Goal: Navigation & Orientation: Understand site structure

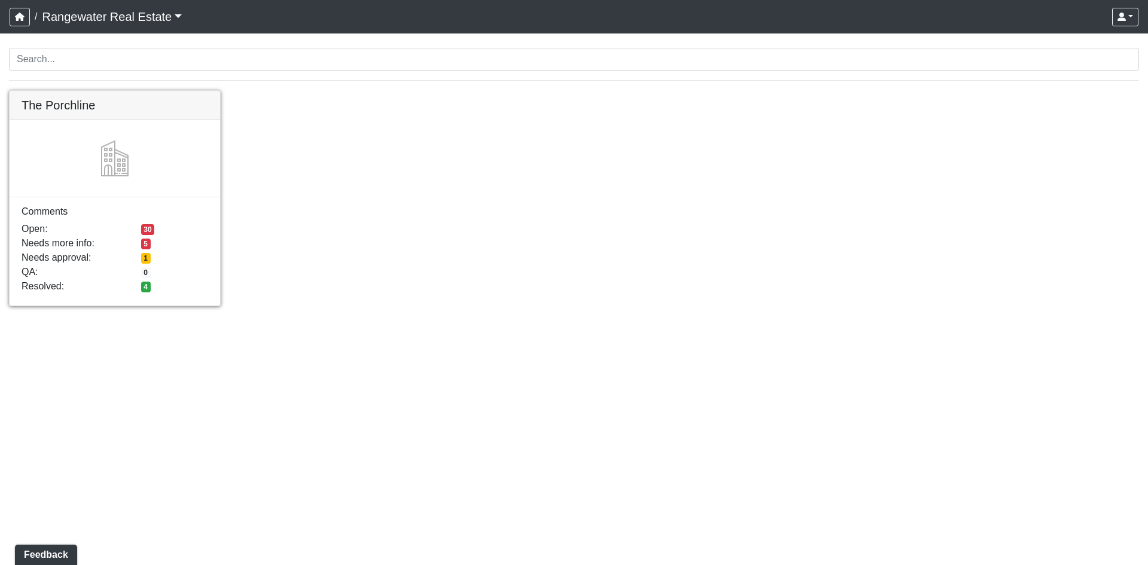
click at [100, 91] on link at bounding box center [115, 91] width 210 height 0
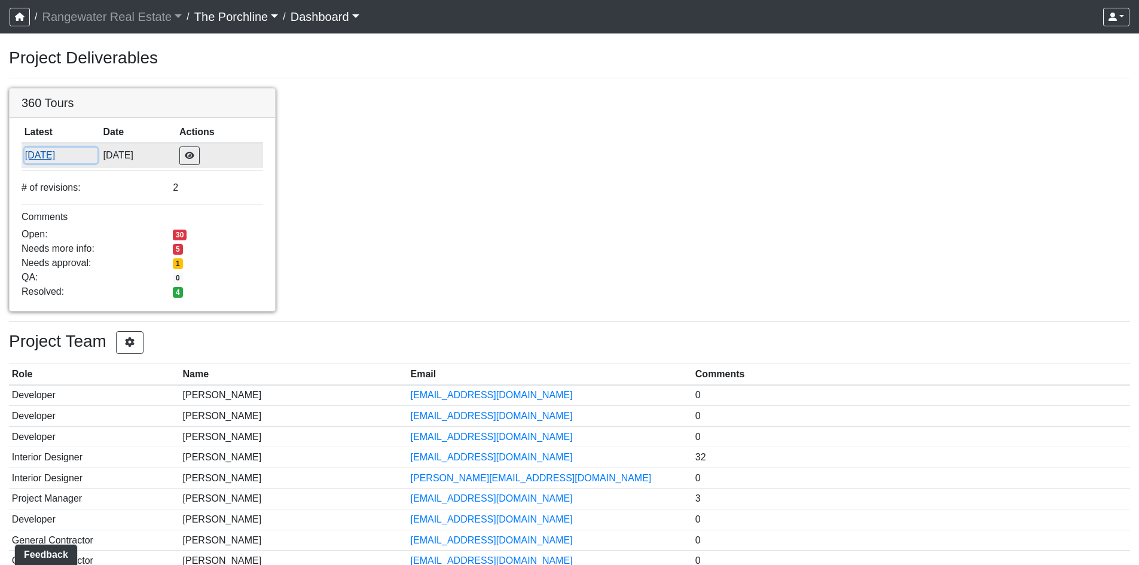
click at [49, 157] on button "8/15/2025" at bounding box center [61, 156] width 73 height 16
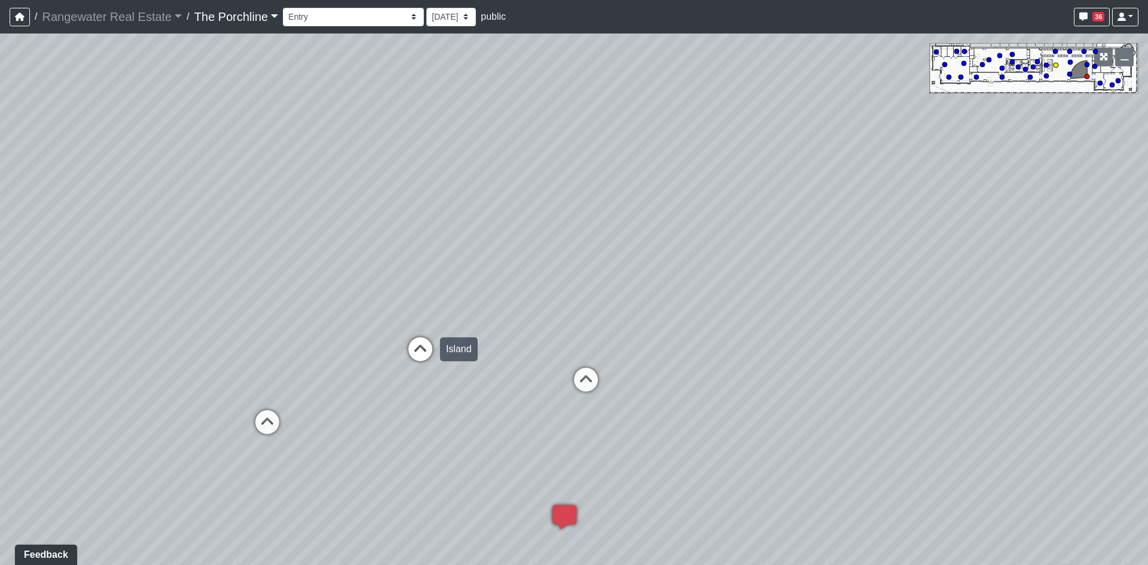
click at [428, 343] on icon at bounding box center [420, 355] width 36 height 36
drag, startPoint x: 357, startPoint y: 331, endPoint x: 508, endPoint y: 87, distance: 287.1
click at [508, 87] on div "Loading... Seating Loading... Mailroom Entry Loading... Lounge Entry Loading...…" at bounding box center [574, 299] width 1148 height 532
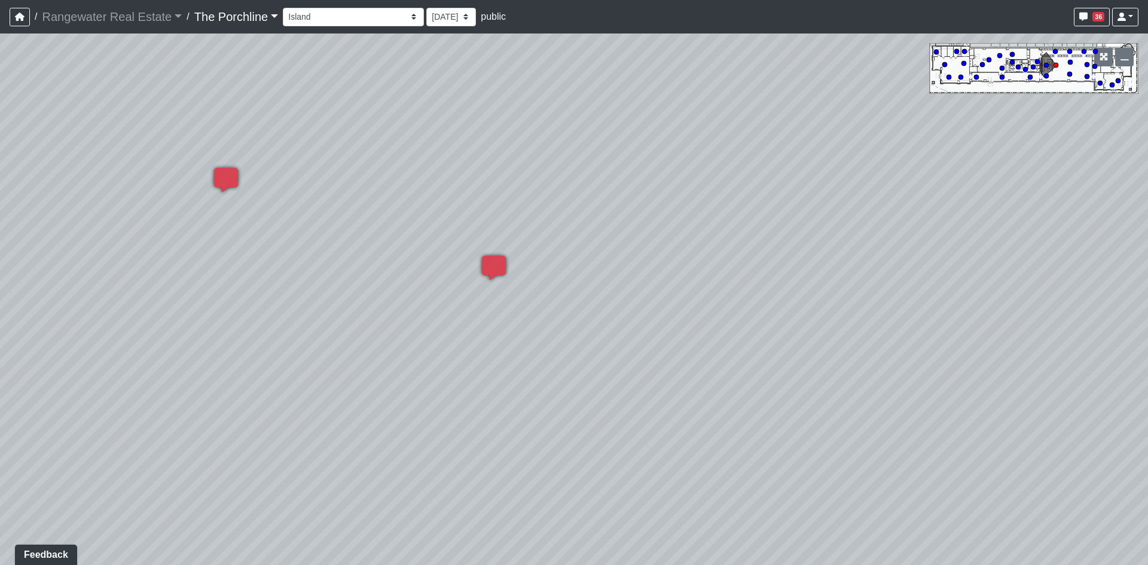
drag, startPoint x: 298, startPoint y: 408, endPoint x: 488, endPoint y: 344, distance: 200.5
click at [487, 349] on div "Loading... Seating Loading... Mailroom Entry Loading... Lounge Entry Loading...…" at bounding box center [574, 299] width 1148 height 532
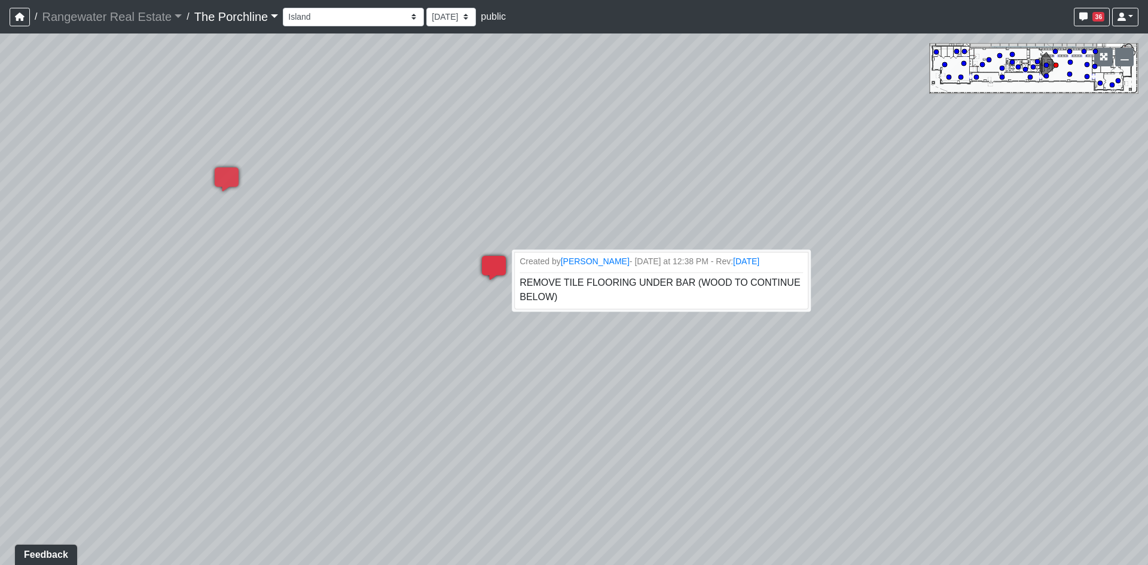
click at [484, 269] on icon at bounding box center [494, 274] width 36 height 36
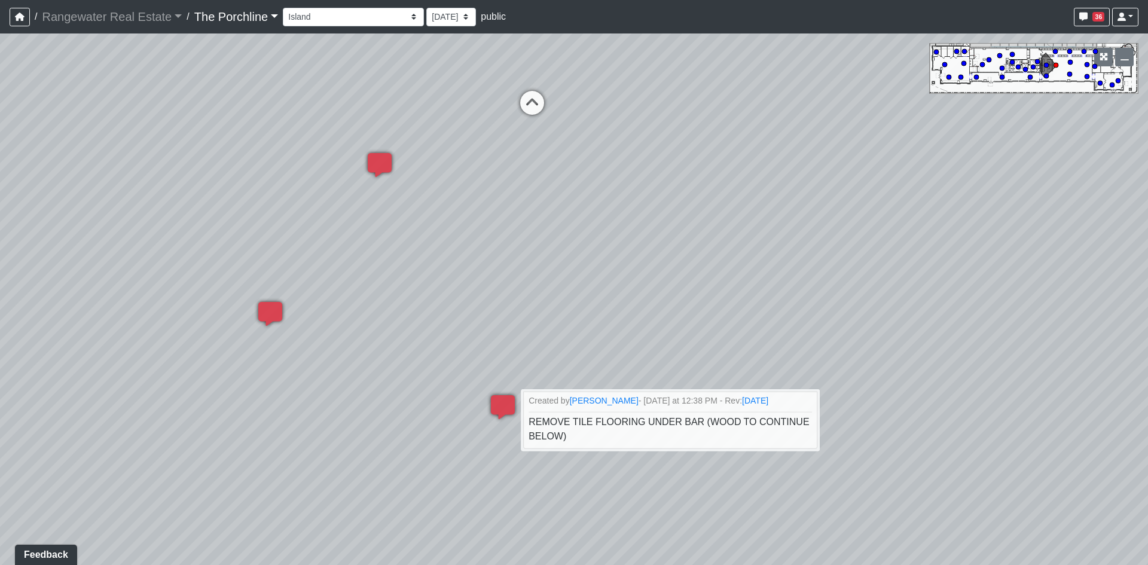
drag, startPoint x: 527, startPoint y: 205, endPoint x: 474, endPoint y: 353, distance: 156.8
click at [553, 365] on div "Loading... Seating Loading... Mailroom Entry Loading... Lounge Entry Loading...…" at bounding box center [574, 299] width 1148 height 532
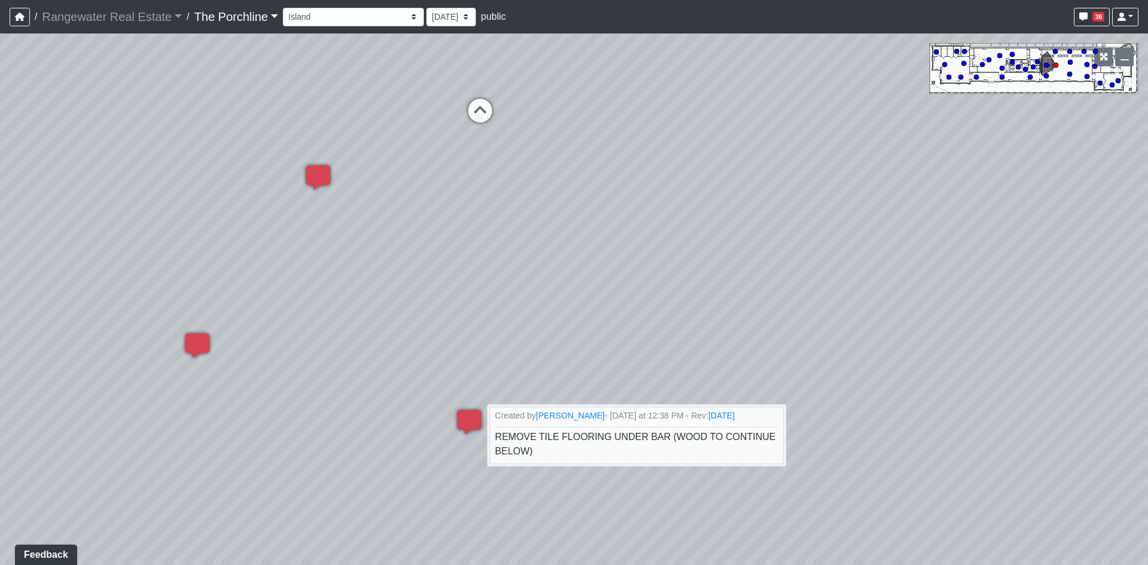
drag, startPoint x: 502, startPoint y: 264, endPoint x: 425, endPoint y: 270, distance: 76.8
click at [428, 270] on div "Loading... Seating Loading... Mailroom Entry Loading... Lounge Entry Loading...…" at bounding box center [574, 299] width 1148 height 532
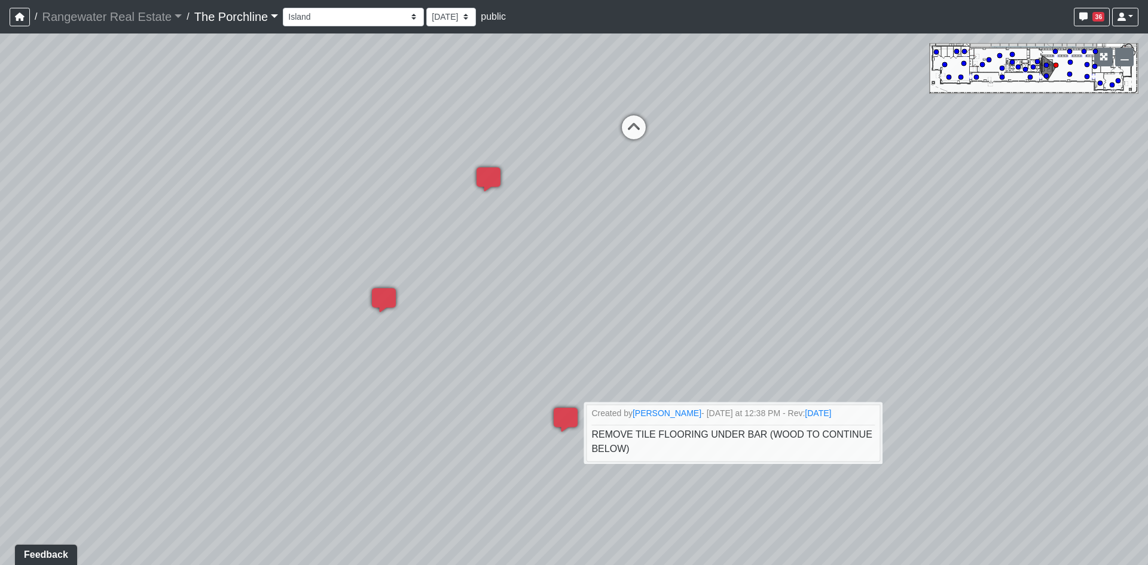
drag, startPoint x: 450, startPoint y: 365, endPoint x: 916, endPoint y: 423, distance: 470.0
click at [916, 423] on div "Loading... Seating Loading... Mailroom Entry Loading... Lounge Entry Loading...…" at bounding box center [574, 299] width 1148 height 532
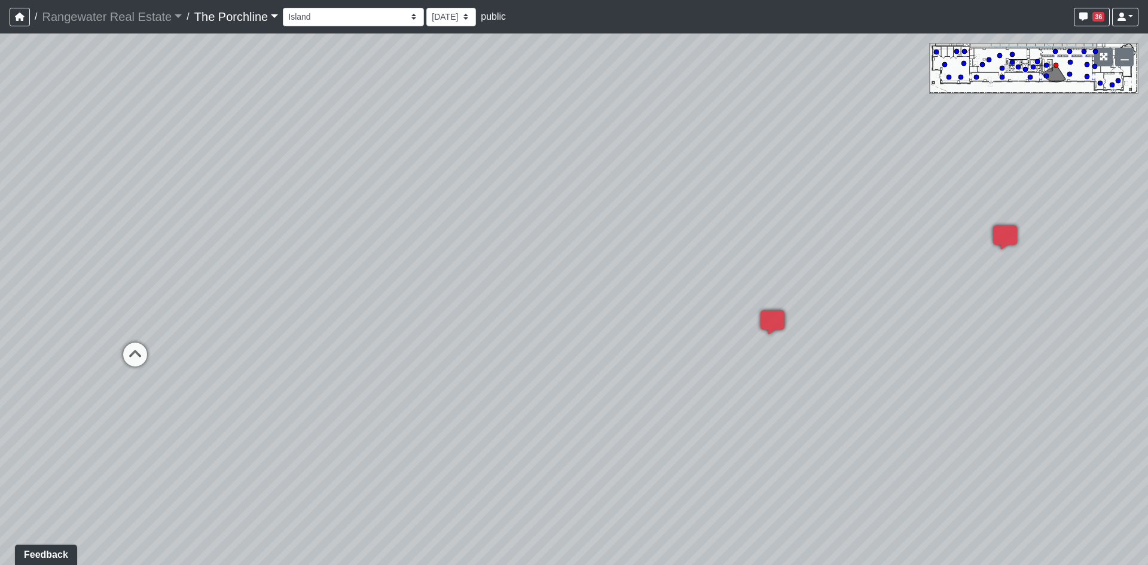
drag, startPoint x: 312, startPoint y: 379, endPoint x: 486, endPoint y: 381, distance: 174.0
click at [716, 349] on div "Loading... Seating Loading... Mailroom Entry Loading... Lounge Entry Loading...…" at bounding box center [574, 299] width 1148 height 532
drag, startPoint x: 175, startPoint y: 368, endPoint x: 730, endPoint y: 403, distance: 555.4
click at [730, 403] on div "Loading... Seating Loading... Mailroom Entry Loading... Lounge Entry Loading...…" at bounding box center [574, 299] width 1148 height 532
click at [399, 211] on icon at bounding box center [400, 224] width 36 height 36
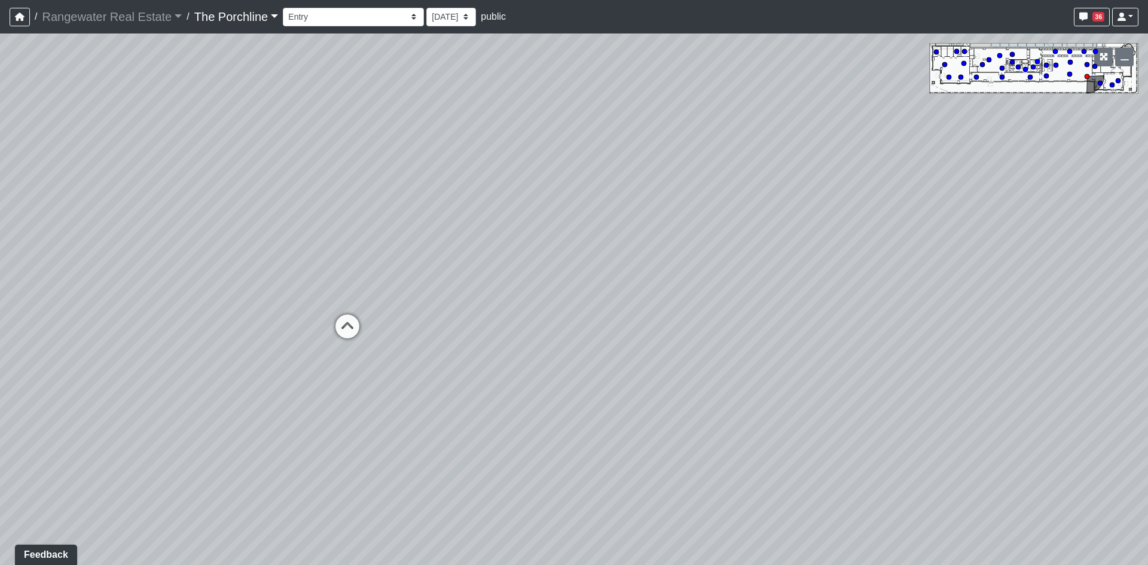
drag, startPoint x: 36, startPoint y: 358, endPoint x: -141, endPoint y: 366, distance: 177.2
click at [0, 366] on html "/ Rangewater Real Estate Rangewater Real Estate Loading... / The Porchline The …" at bounding box center [574, 282] width 1148 height 565
drag, startPoint x: 274, startPoint y: 321, endPoint x: -51, endPoint y: 328, distance: 325.4
click at [0, 328] on html "/ Rangewater Real Estate Rangewater Real Estate Loading... / The Porchline The …" at bounding box center [574, 282] width 1148 height 565
drag, startPoint x: 430, startPoint y: 279, endPoint x: 443, endPoint y: 323, distance: 46.2
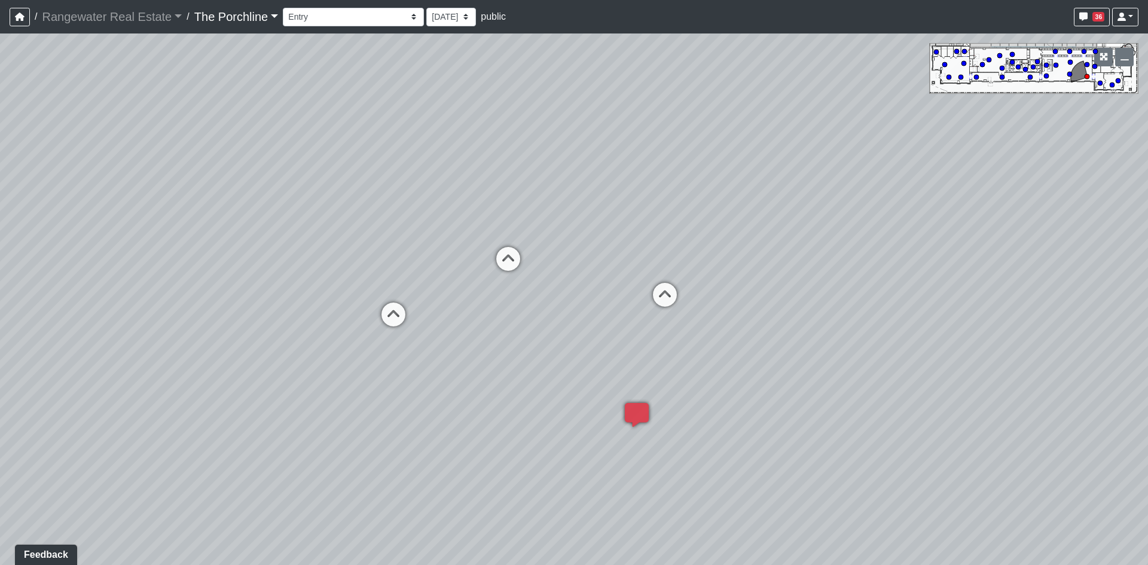
click at [437, 314] on div "Loading... Seating Loading... Mailroom Entry Loading... Lounge Entry Loading...…" at bounding box center [574, 299] width 1148 height 532
drag, startPoint x: 437, startPoint y: 226, endPoint x: 486, endPoint y: 338, distance: 121.9
click at [486, 338] on div "Loading... Seating Loading... Mailroom Entry Loading... Lounge Entry Loading...…" at bounding box center [574, 299] width 1148 height 532
click at [524, 347] on icon at bounding box center [531, 358] width 36 height 36
drag, startPoint x: 474, startPoint y: 338, endPoint x: 687, endPoint y: 337, distance: 212.9
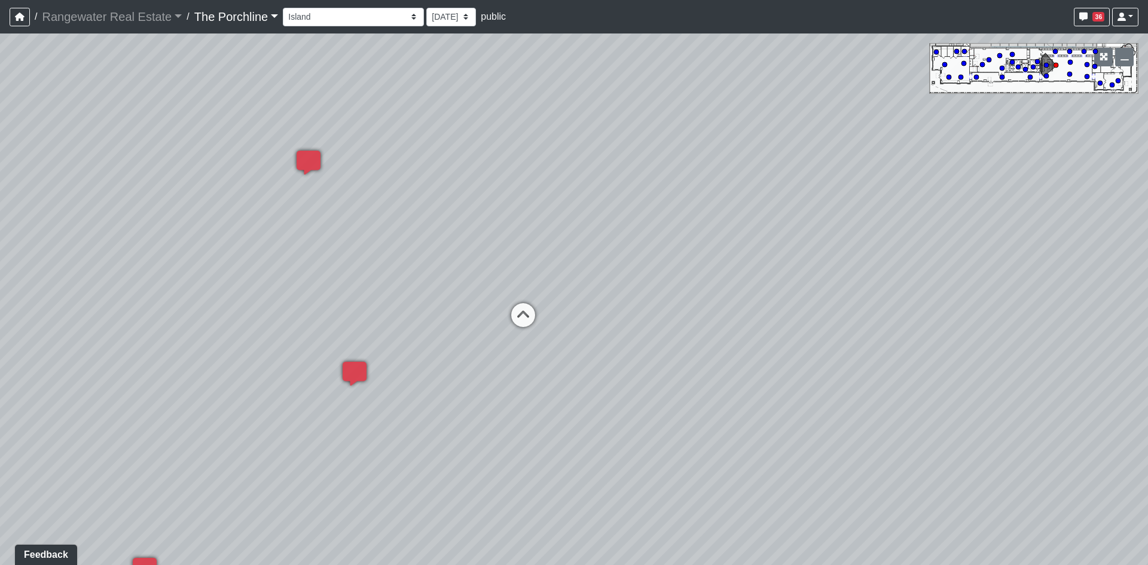
click at [687, 337] on div "Loading... Seating Loading... Mailroom Entry Loading... Lounge Entry Loading...…" at bounding box center [574, 299] width 1148 height 532
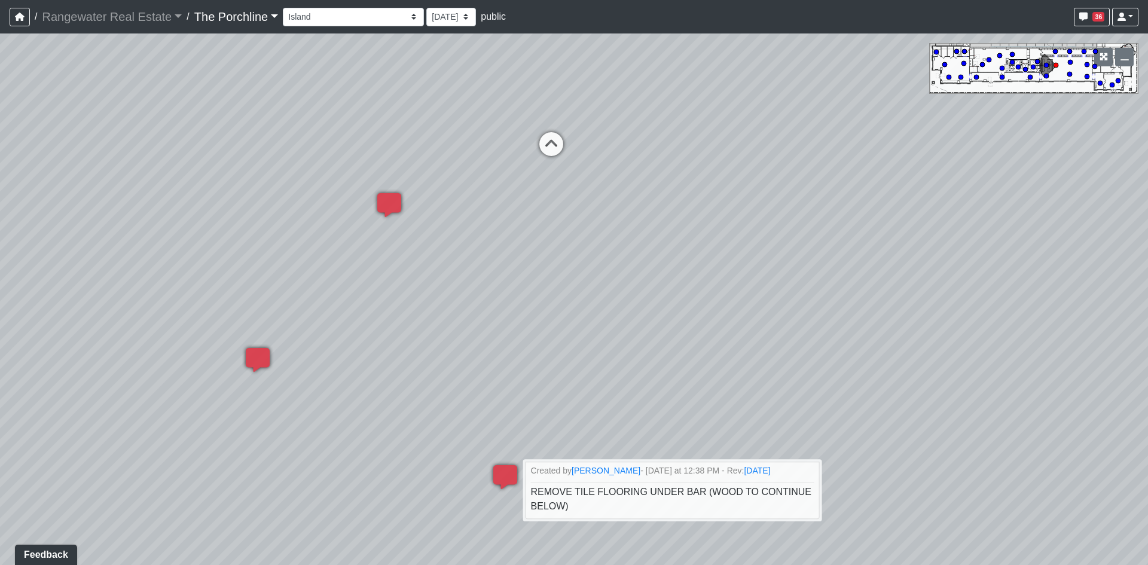
drag, startPoint x: 333, startPoint y: 494, endPoint x: 374, endPoint y: 315, distance: 184.1
click at [374, 315] on div "Loading... Seating Loading... Mailroom Entry Loading... Lounge Entry Loading...…" at bounding box center [574, 299] width 1148 height 532
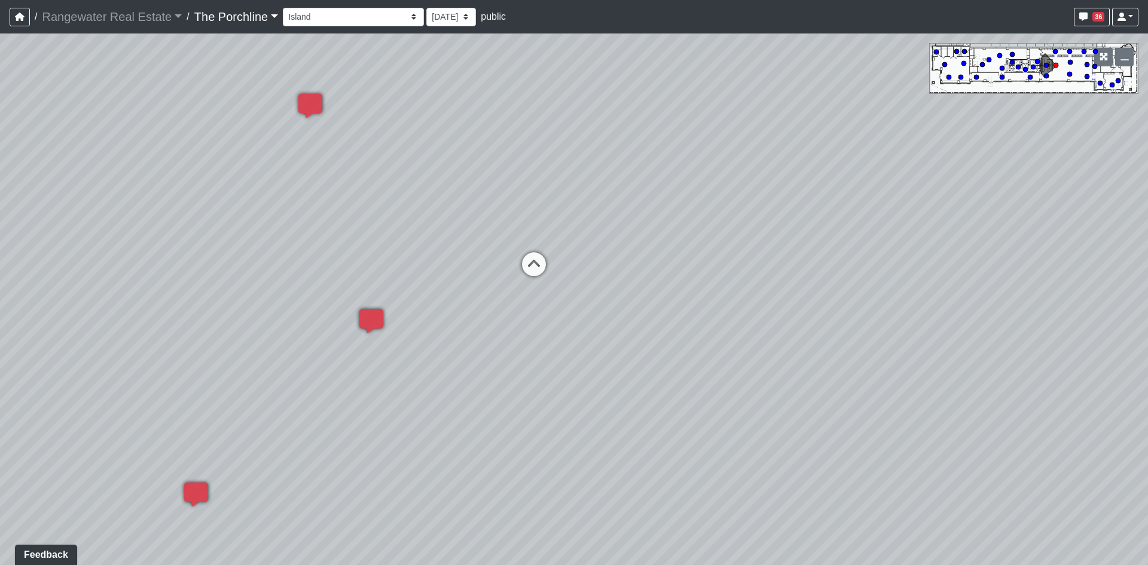
drag, startPoint x: 373, startPoint y: 307, endPoint x: 345, endPoint y: 443, distance: 138.5
click at [345, 443] on div "Loading... Seating Loading... Mailroom Entry Loading... Lounge Entry Loading...…" at bounding box center [574, 299] width 1148 height 532
drag, startPoint x: 416, startPoint y: 289, endPoint x: 429, endPoint y: 358, distance: 69.9
click at [429, 358] on div "Loading... Seating Loading... Mailroom Entry Loading... Lounge Entry Loading...…" at bounding box center [574, 299] width 1148 height 532
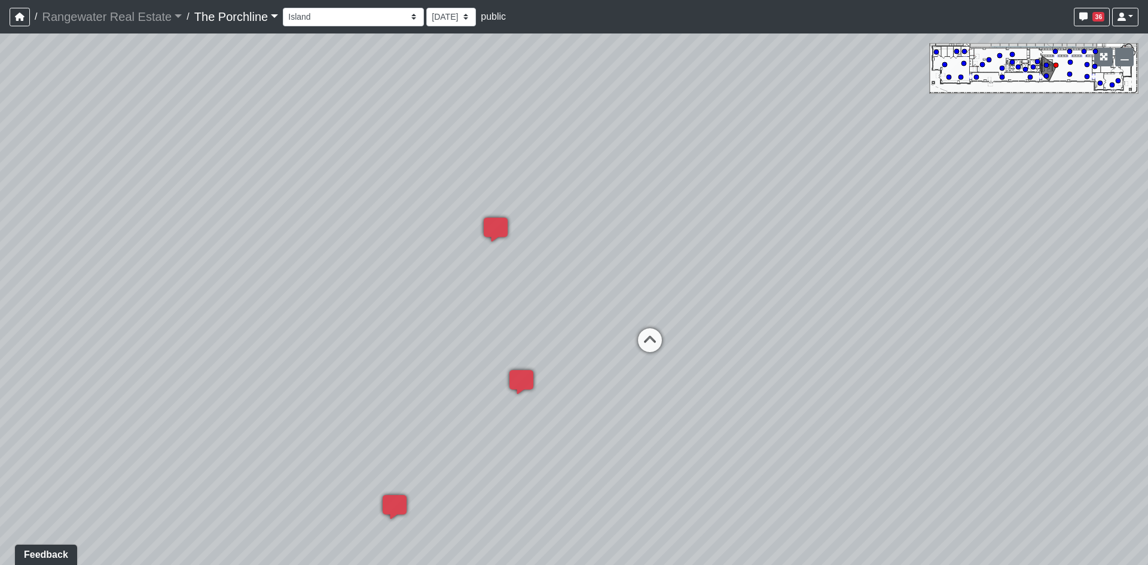
drag, startPoint x: 379, startPoint y: 343, endPoint x: 767, endPoint y: 341, distance: 387.5
click at [899, 345] on div "Loading... Seating Loading... Mailroom Entry Loading... Lounge Entry Loading...…" at bounding box center [574, 299] width 1148 height 532
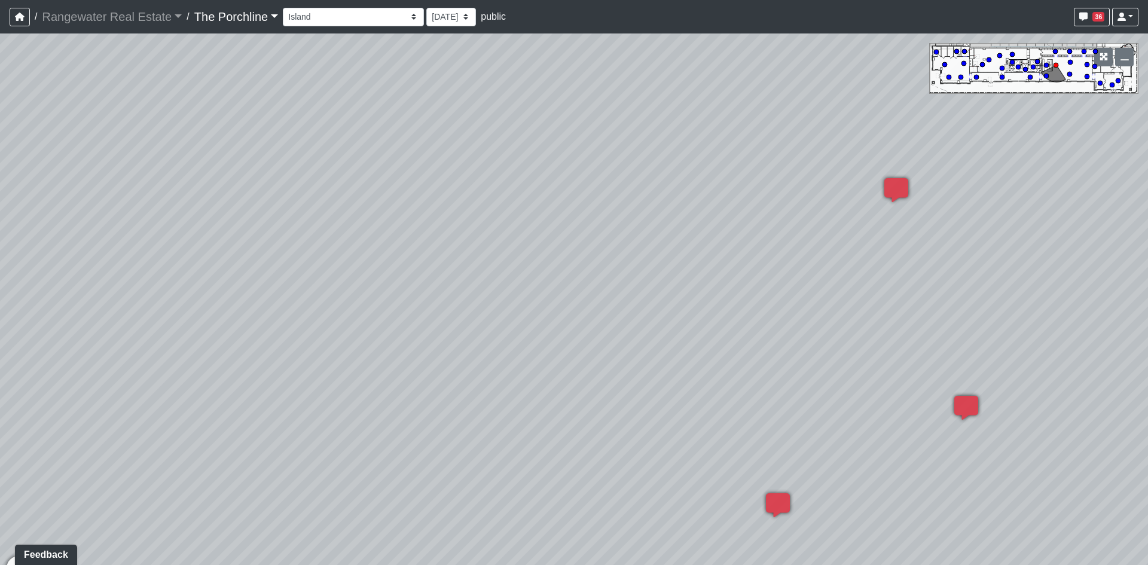
drag, startPoint x: 433, startPoint y: 339, endPoint x: 715, endPoint y: 337, distance: 281.7
click at [1039, 325] on div "Loading... Seating Loading... Mailroom Entry Loading... Lounge Entry Loading...…" at bounding box center [574, 299] width 1148 height 532
click at [231, 364] on icon at bounding box center [239, 371] width 36 height 36
drag, startPoint x: 428, startPoint y: 276, endPoint x: -340, endPoint y: 256, distance: 768.1
click at [0, 256] on html "/ Rangewater Real Estate Rangewater Real Estate Loading... / The Porchline The …" at bounding box center [574, 282] width 1148 height 565
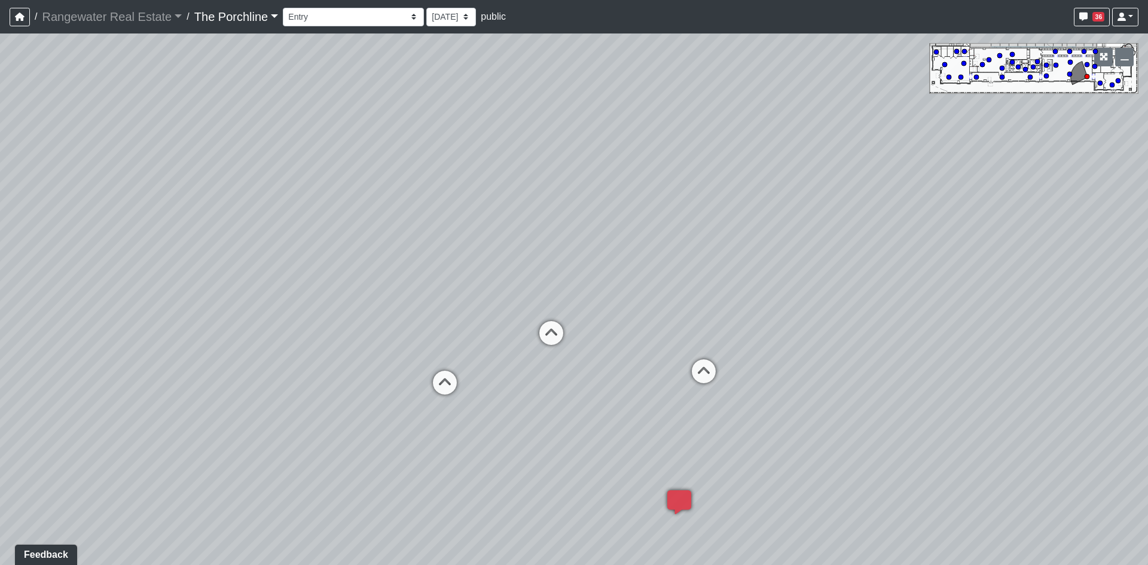
drag, startPoint x: 642, startPoint y: 242, endPoint x: 335, endPoint y: 266, distance: 307.7
click at [335, 266] on div "Loading... Seating Loading... Mailroom Entry Loading... Lounge Entry Loading...…" at bounding box center [574, 299] width 1148 height 532
drag, startPoint x: 999, startPoint y: 353, endPoint x: 747, endPoint y: 313, distance: 255.4
click at [849, 334] on div "Loading... Seating Loading... Mailroom Entry Loading... Lounge Entry Loading...…" at bounding box center [574, 299] width 1148 height 532
drag, startPoint x: 963, startPoint y: 332, endPoint x: 792, endPoint y: 369, distance: 174.3
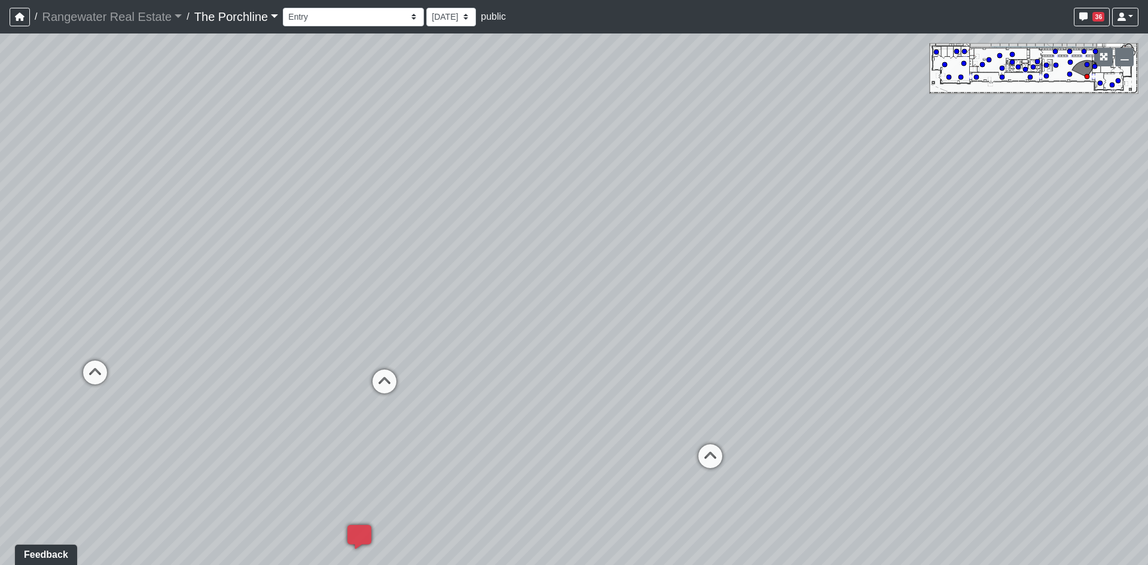
click at [792, 369] on div "Loading... Seating Loading... Mailroom Entry Loading... Lounge Entry Loading...…" at bounding box center [574, 299] width 1148 height 532
drag, startPoint x: 306, startPoint y: 382, endPoint x: 681, endPoint y: 370, distance: 374.6
click at [682, 369] on div "Loading... Seating Loading... Mailroom Entry Loading... Lounge Entry Loading...…" at bounding box center [574, 299] width 1148 height 532
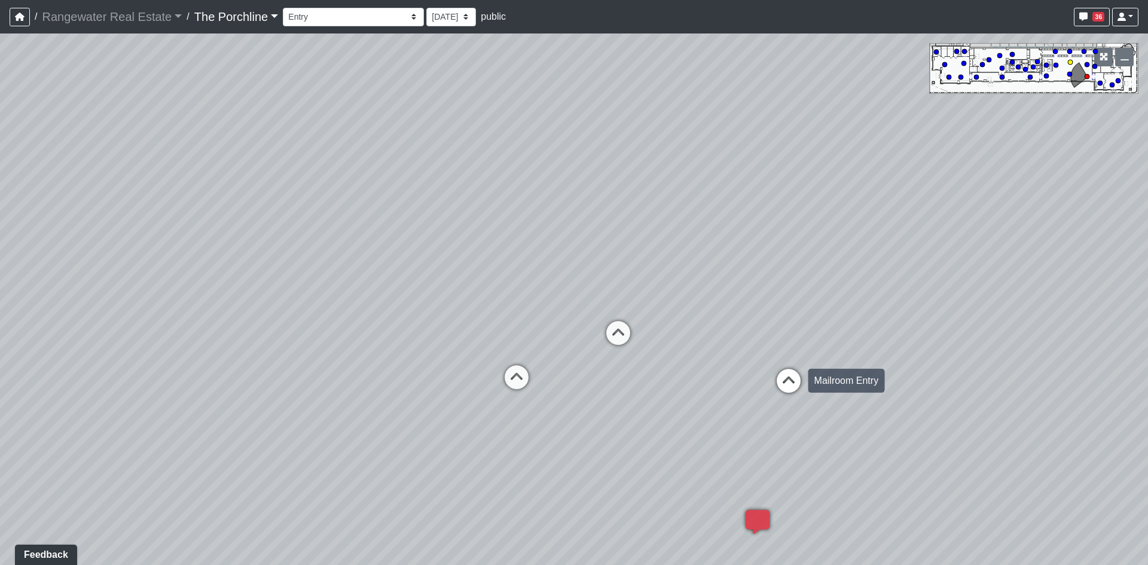
drag, startPoint x: 655, startPoint y: 363, endPoint x: 774, endPoint y: 364, distance: 119.0
click at [774, 364] on div "Loading... Seating Loading... Mailroom Entry Loading... Lounge Entry Loading...…" at bounding box center [574, 299] width 1148 height 532
click at [528, 373] on icon at bounding box center [517, 383] width 36 height 36
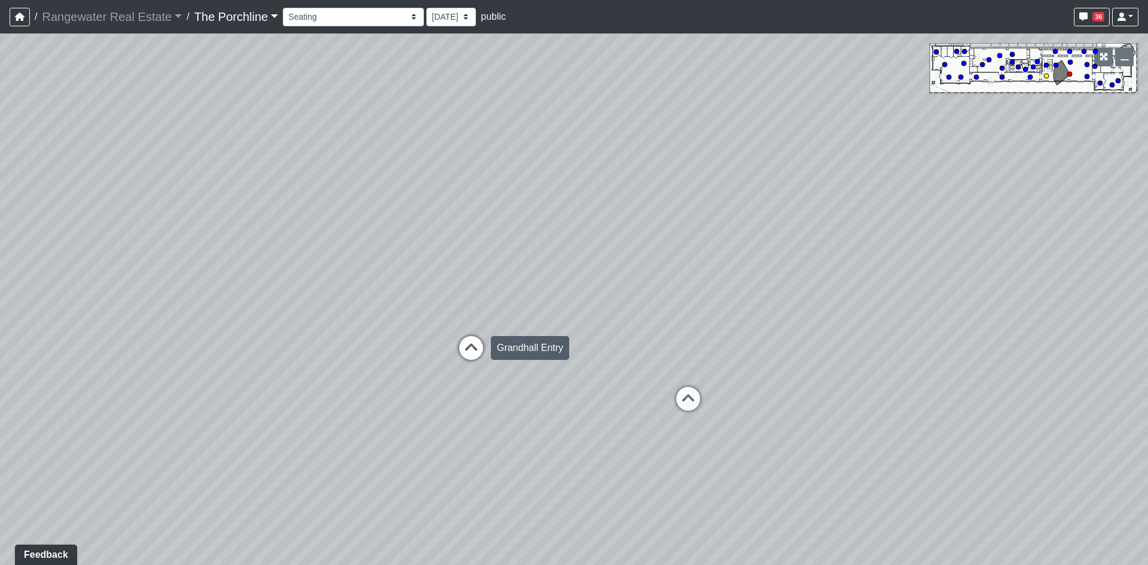
click at [464, 346] on icon at bounding box center [471, 354] width 36 height 36
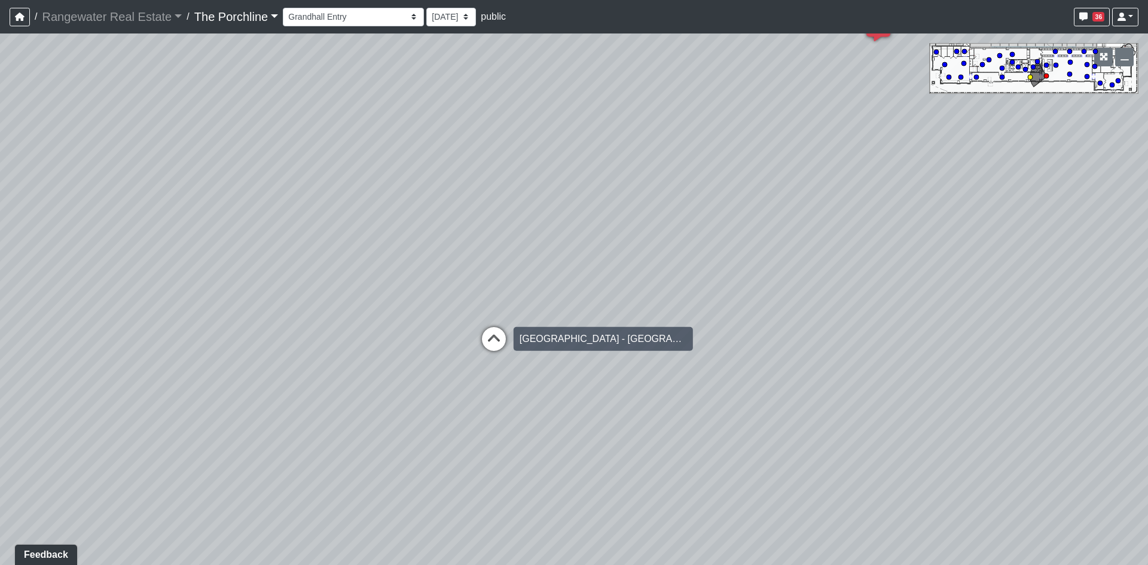
click at [493, 342] on icon at bounding box center [494, 345] width 36 height 36
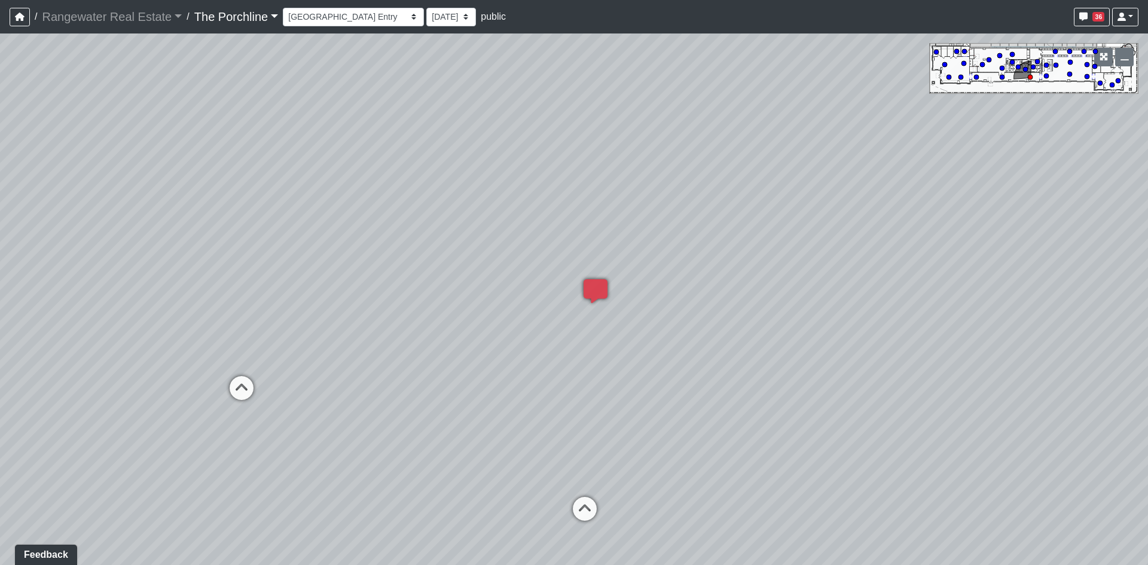
drag, startPoint x: 725, startPoint y: 307, endPoint x: 405, endPoint y: 344, distance: 322.7
click at [402, 347] on div "Loading... Seating Loading... Mailroom Entry Loading... Lounge Entry Loading...…" at bounding box center [574, 299] width 1148 height 532
click at [587, 510] on icon at bounding box center [585, 516] width 36 height 36
drag, startPoint x: 568, startPoint y: 379, endPoint x: 65, endPoint y: 382, distance: 502.9
click at [65, 382] on div "Loading... Seating Loading... Mailroom Entry Loading... Lounge Entry Loading...…" at bounding box center [574, 299] width 1148 height 532
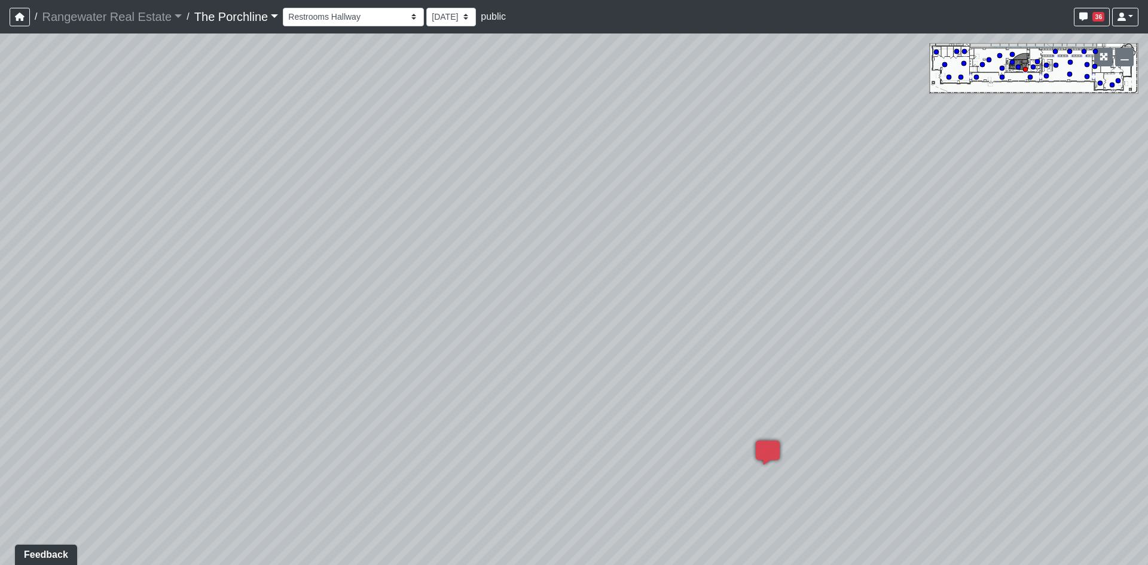
drag, startPoint x: 343, startPoint y: 212, endPoint x: 766, endPoint y: 421, distance: 472.0
click at [766, 421] on div "Loading... Seating Loading... Mailroom Entry Loading... Lounge Entry Loading...…" at bounding box center [574, 299] width 1148 height 532
drag, startPoint x: 487, startPoint y: 260, endPoint x: 814, endPoint y: 188, distance: 334.3
click at [814, 188] on div "Loading... Seating Loading... Mailroom Entry Loading... Lounge Entry Loading...…" at bounding box center [574, 299] width 1148 height 532
drag, startPoint x: 617, startPoint y: 424, endPoint x: 783, endPoint y: 136, distance: 332.4
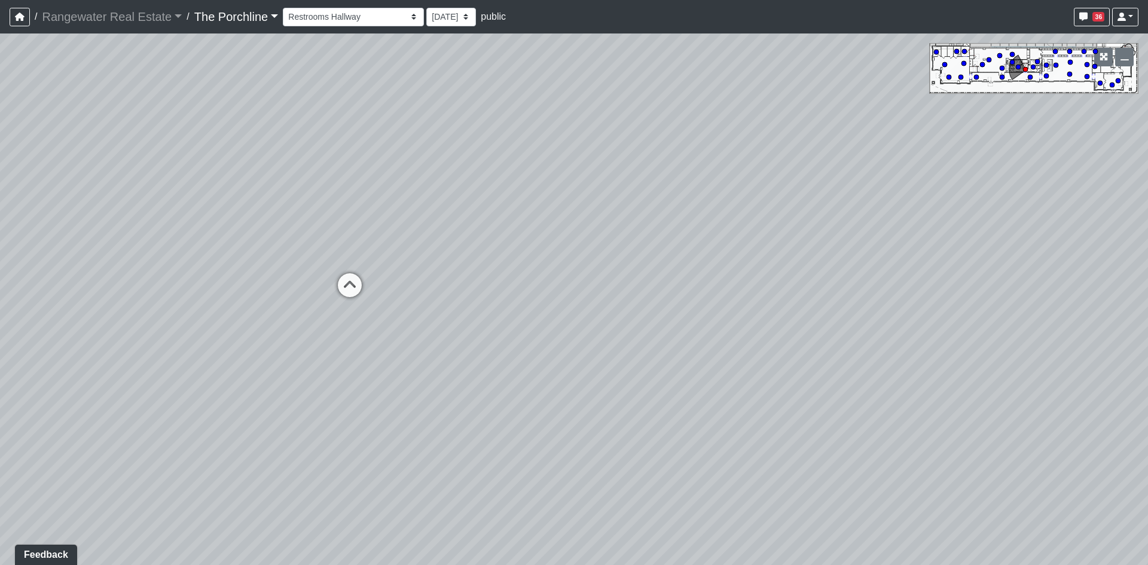
click at [783, 136] on div "Loading... Seating Loading... Mailroom Entry Loading... Lounge Entry Loading...…" at bounding box center [574, 299] width 1148 height 532
click at [442, 166] on icon at bounding box center [437, 172] width 36 height 36
drag, startPoint x: 701, startPoint y: 163, endPoint x: 57, endPoint y: 264, distance: 652.0
click at [57, 264] on div "Loading... Seating Loading... Mailroom Entry Loading... Lounge Entry Loading...…" at bounding box center [574, 299] width 1148 height 532
drag, startPoint x: 714, startPoint y: 301, endPoint x: 83, endPoint y: 279, distance: 631.9
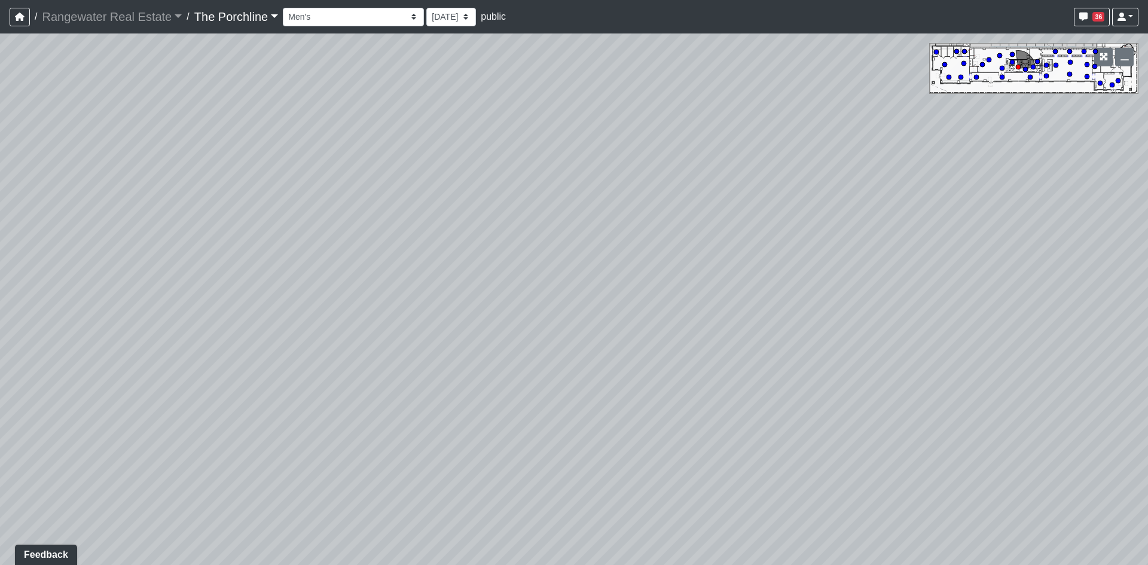
click at [83, 279] on div "Loading... Seating Loading... Mailroom Entry Loading... Lounge Entry Loading...…" at bounding box center [574, 299] width 1148 height 532
drag, startPoint x: 136, startPoint y: 221, endPoint x: 385, endPoint y: 205, distance: 249.3
click at [385, 205] on div "Loading... Seating Loading... Mailroom Entry Loading... Lounge Entry Loading...…" at bounding box center [574, 299] width 1148 height 532
drag, startPoint x: 236, startPoint y: 163, endPoint x: 664, endPoint y: 229, distance: 433.2
click at [668, 231] on div "Loading... Seating Loading... Mailroom Entry Loading... Lounge Entry Loading...…" at bounding box center [574, 299] width 1148 height 532
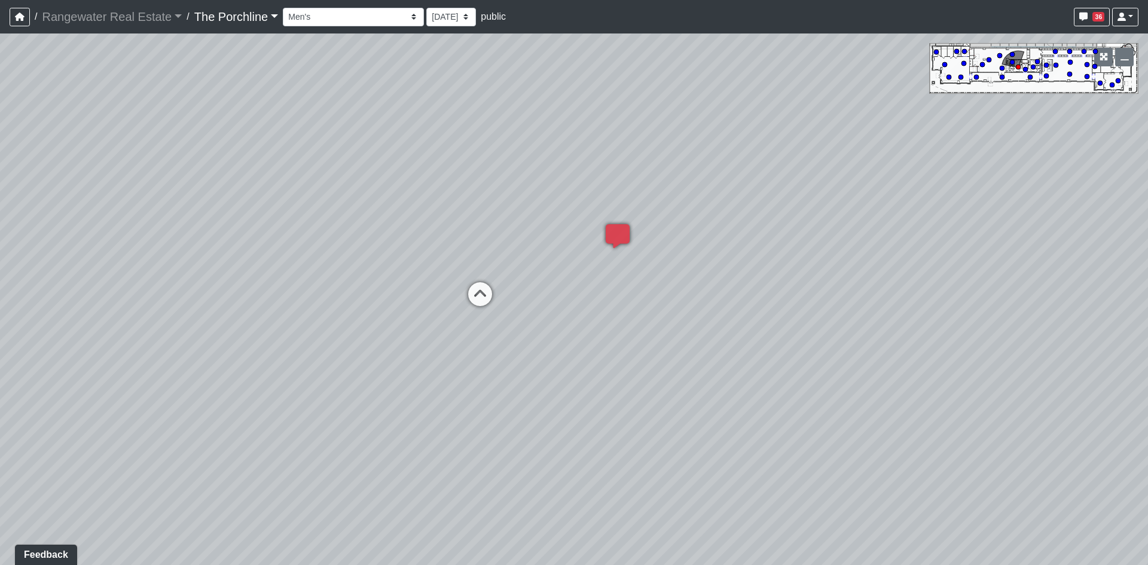
drag, startPoint x: 154, startPoint y: 274, endPoint x: 639, endPoint y: 223, distance: 487.1
click at [639, 223] on div "Loading... Seating Loading... Mailroom Entry Loading... Lounge Entry Loading...…" at bounding box center [574, 299] width 1148 height 532
drag, startPoint x: 569, startPoint y: 265, endPoint x: 634, endPoint y: 266, distance: 65.2
click at [634, 266] on div "Loading... Seating Loading... Mailroom Entry Loading... Lounge Entry Loading...…" at bounding box center [574, 299] width 1148 height 532
drag, startPoint x: 221, startPoint y: 188, endPoint x: 838, endPoint y: 172, distance: 617.4
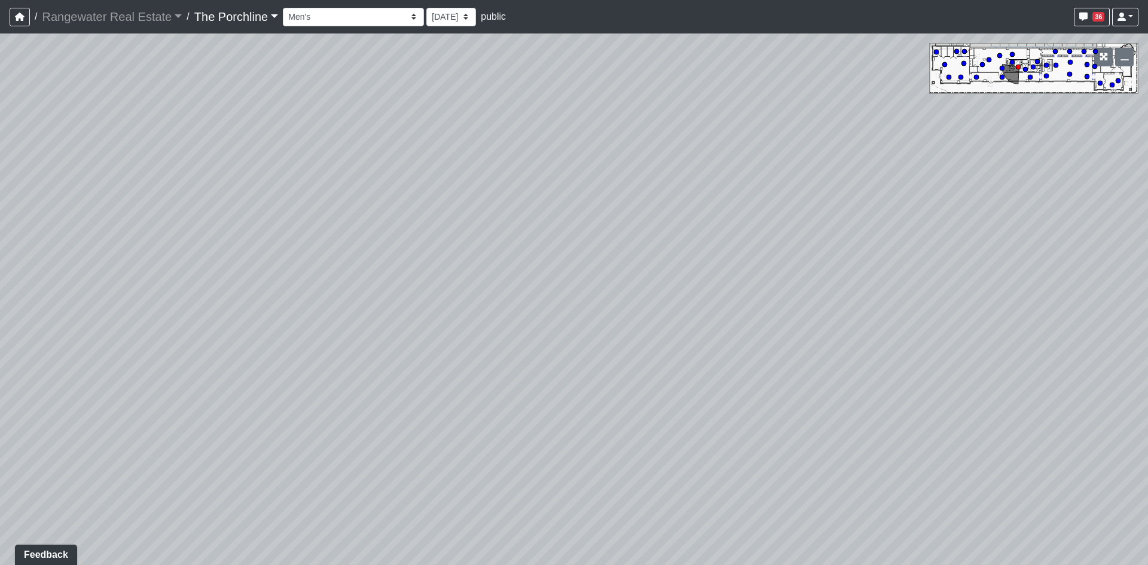
click at [851, 172] on div "Loading... Seating Loading... Mailroom Entry Loading... Lounge Entry Loading...…" at bounding box center [574, 299] width 1148 height 532
click at [356, 202] on icon at bounding box center [353, 206] width 36 height 36
drag, startPoint x: 347, startPoint y: 210, endPoint x: 935, endPoint y: 174, distance: 588.9
click at [936, 175] on div "Loading... Seating Loading... Mailroom Entry Loading... Lounge Entry Loading...…" at bounding box center [574, 299] width 1148 height 532
click at [657, 130] on icon at bounding box center [651, 137] width 36 height 36
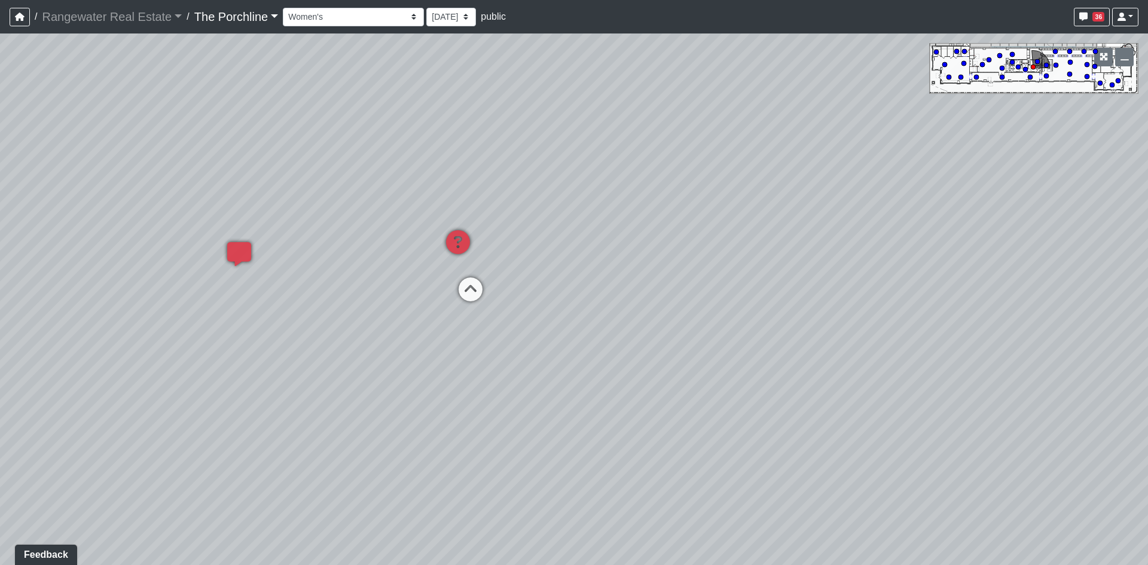
drag, startPoint x: 508, startPoint y: 192, endPoint x: 971, endPoint y: 329, distance: 482.1
click at [1128, 331] on div "Loading... Seating Loading... Mailroom Entry Loading... Lounge Entry Loading...…" at bounding box center [574, 299] width 1148 height 532
drag, startPoint x: 875, startPoint y: 325, endPoint x: 853, endPoint y: 258, distance: 70.0
click at [1147, 191] on div "Loading... Seating Loading... Mailroom Entry Loading... Lounge Entry Loading...…" at bounding box center [574, 299] width 1148 height 532
drag, startPoint x: 421, startPoint y: 316, endPoint x: 845, endPoint y: 352, distance: 425.6
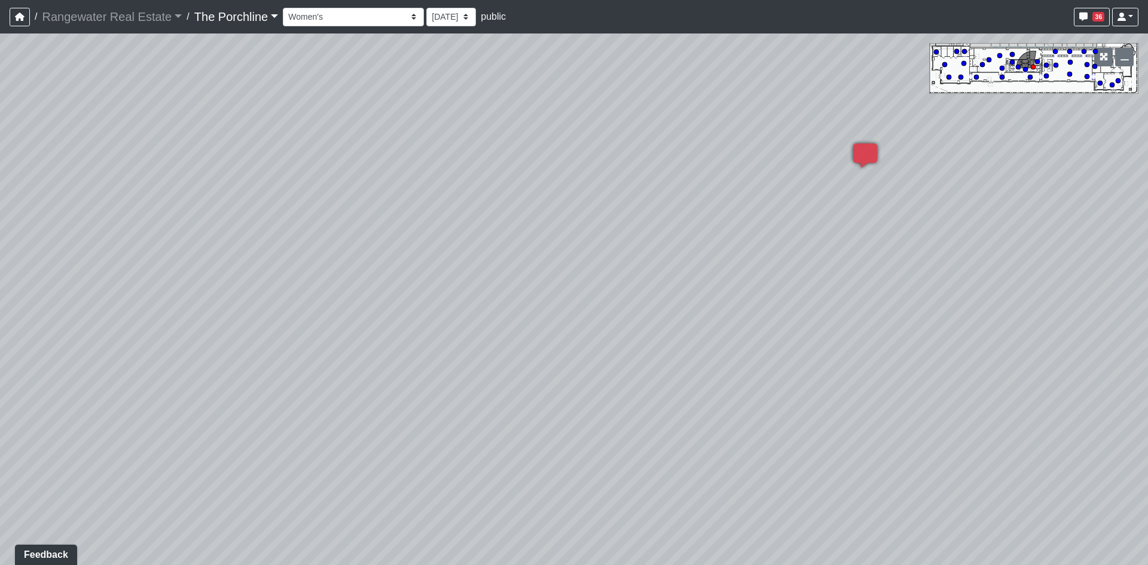
click at [966, 340] on div "Loading... Seating Loading... Mailroom Entry Loading... Lounge Entry Loading...…" at bounding box center [574, 299] width 1148 height 532
drag, startPoint x: 746, startPoint y: 298, endPoint x: 1145, endPoint y: 360, distance: 403.6
click at [1146, 360] on div "Loading... Seating Loading... Mailroom Entry Loading... Lounge Entry Loading...…" at bounding box center [574, 299] width 1148 height 532
drag, startPoint x: 544, startPoint y: 244, endPoint x: 1004, endPoint y: 280, distance: 461.3
click at [1004, 280] on div "Loading... Seating Loading... Mailroom Entry Loading... Lounge Entry Loading...…" at bounding box center [574, 299] width 1148 height 532
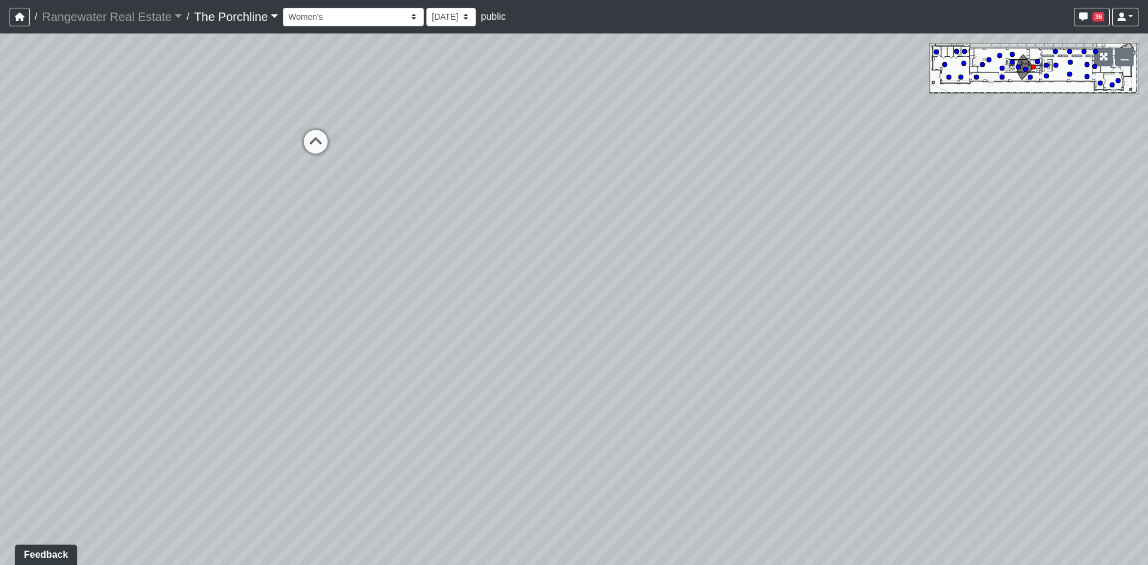
drag, startPoint x: 669, startPoint y: 359, endPoint x: 260, endPoint y: 286, distance: 414.8
click at [222, 294] on div "Loading... Seating Loading... Mailroom Entry Loading... Lounge Entry Loading...…" at bounding box center [574, 299] width 1148 height 532
drag, startPoint x: 817, startPoint y: 188, endPoint x: 492, endPoint y: 205, distance: 325.8
click at [236, 208] on div "Loading... Seating Loading... Mailroom Entry Loading... Lounge Entry Loading...…" at bounding box center [574, 299] width 1148 height 532
drag, startPoint x: 606, startPoint y: 209, endPoint x: 183, endPoint y: 232, distance: 424.0
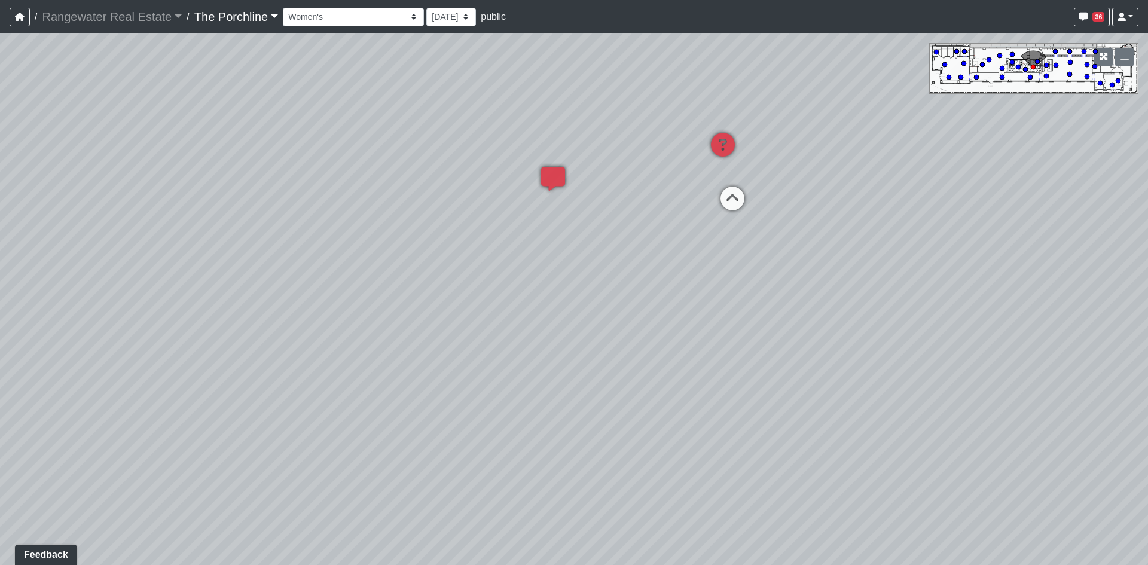
click at [179, 233] on div "Loading... Seating Loading... Mailroom Entry Loading... Lounge Entry Loading...…" at bounding box center [574, 299] width 1148 height 532
click at [440, 185] on icon at bounding box center [438, 190] width 36 height 36
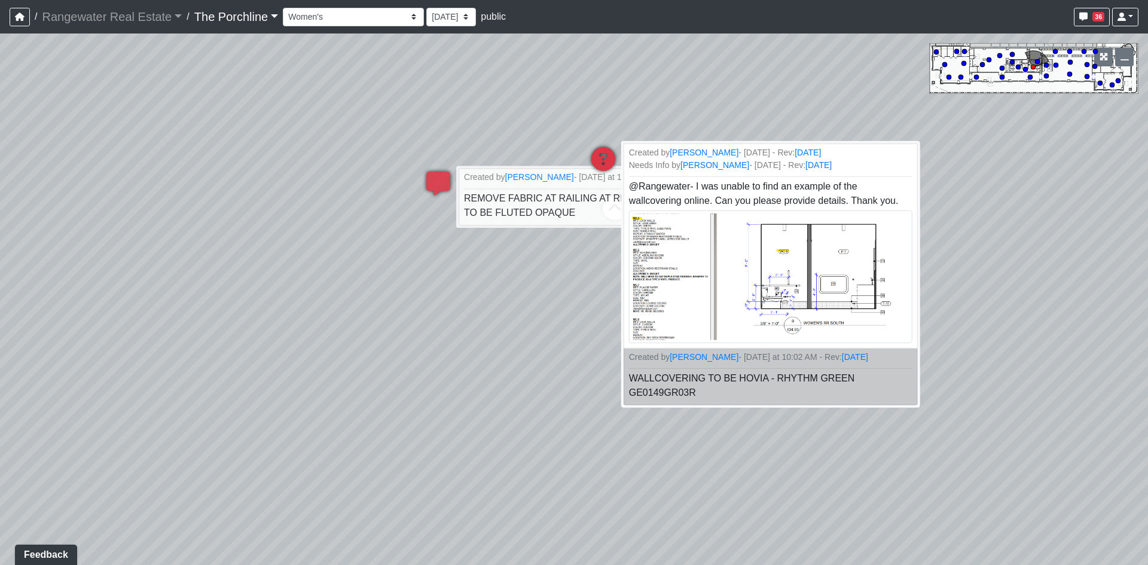
click at [612, 154] on icon at bounding box center [603, 165] width 36 height 36
click at [581, 312] on div "Loading... Seating Loading... Mailroom Entry Loading... Lounge Entry Loading...…" at bounding box center [574, 299] width 1148 height 532
click at [366, 144] on div "Loading... Seating Loading... Mailroom Entry Loading... Lounge Entry Loading...…" at bounding box center [574, 299] width 1148 height 532
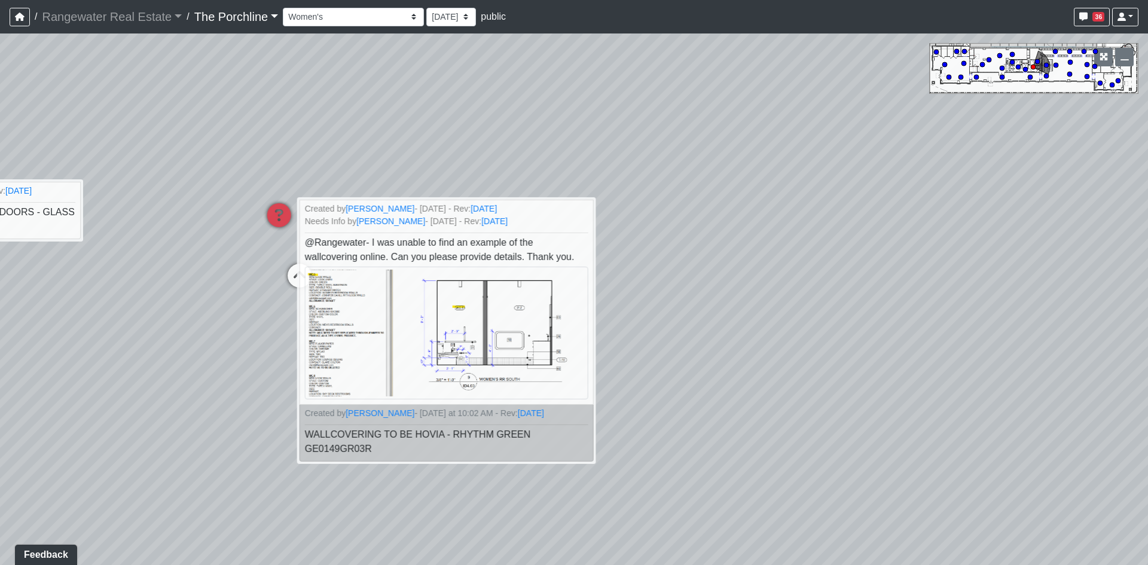
drag, startPoint x: 434, startPoint y: 115, endPoint x: -1, endPoint y: 182, distance: 439.4
click at [0, 182] on html "/ Rangewater Real Estate Rangewater Real Estate Loading... / The Porchline The …" at bounding box center [574, 282] width 1148 height 565
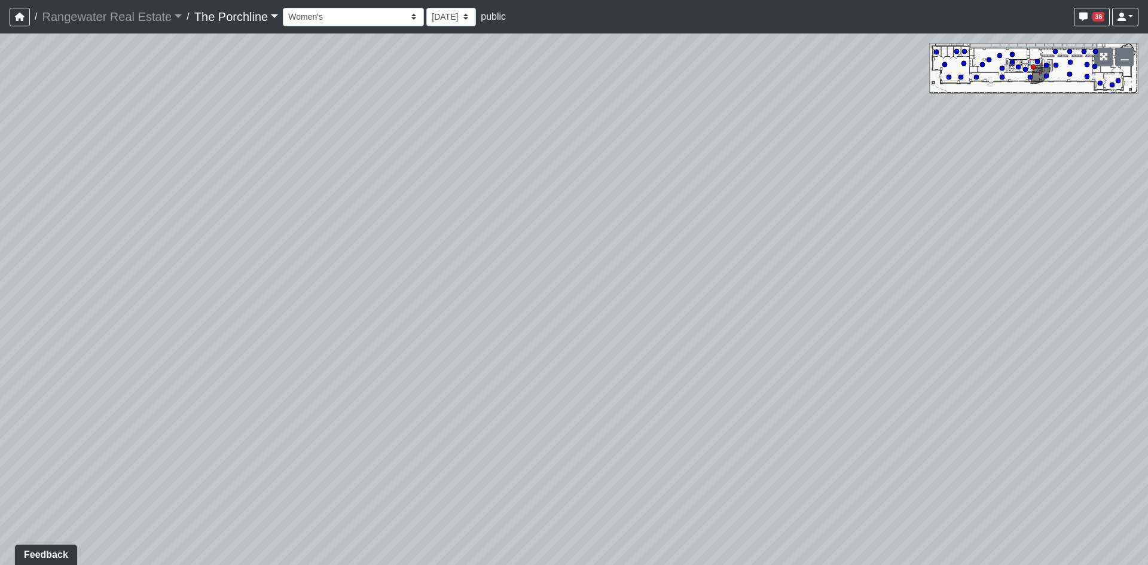
drag, startPoint x: 576, startPoint y: 187, endPoint x: -96, endPoint y: 165, distance: 673.1
click at [0, 165] on html "/ Rangewater Real Estate Rangewater Real Estate Loading... / The Porchline The …" at bounding box center [574, 282] width 1148 height 565
drag, startPoint x: 568, startPoint y: 223, endPoint x: 60, endPoint y: 215, distance: 507.8
click at [60, 215] on div "Loading... Seating Loading... Mailroom Entry Loading... Lounge Entry Loading...…" at bounding box center [574, 299] width 1148 height 532
drag, startPoint x: 707, startPoint y: 272, endPoint x: 42, endPoint y: 219, distance: 667.1
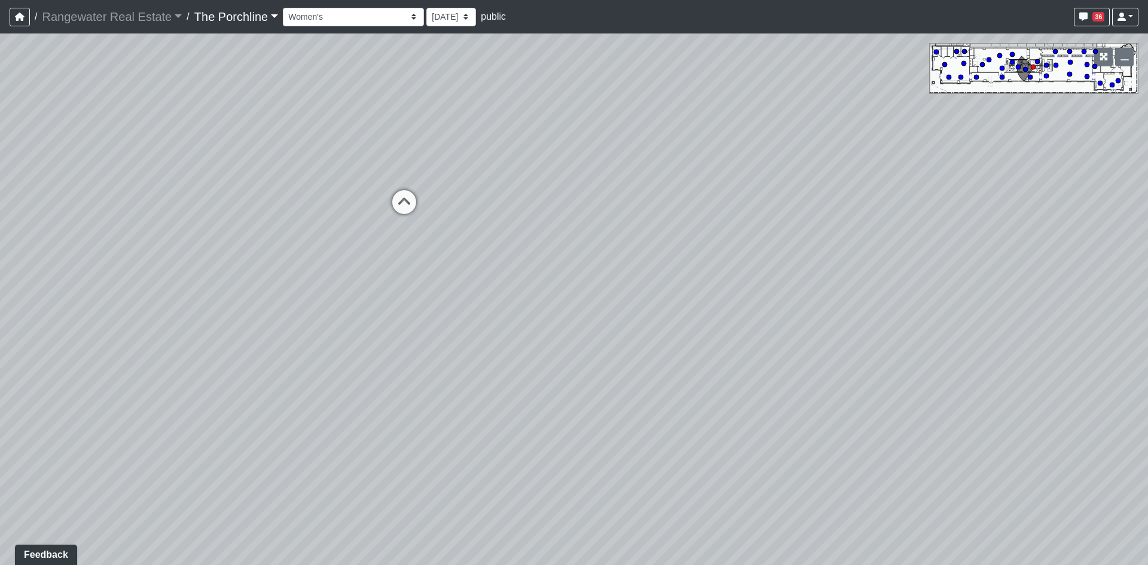
click at [34, 227] on div "Loading... Seating Loading... Mailroom Entry Loading... Lounge Entry Loading...…" at bounding box center [574, 299] width 1148 height 532
drag, startPoint x: 510, startPoint y: 247, endPoint x: 991, endPoint y: 190, distance: 484.8
click at [1061, 174] on div "Loading... Seating Loading... Mailroom Entry Loading... Lounge Entry Loading...…" at bounding box center [574, 299] width 1148 height 532
drag, startPoint x: 953, startPoint y: 253, endPoint x: 922, endPoint y: 259, distance: 31.1
click at [1126, 256] on div "Loading... Seating Loading... Mailroom Entry Loading... Lounge Entry Loading...…" at bounding box center [574, 299] width 1148 height 532
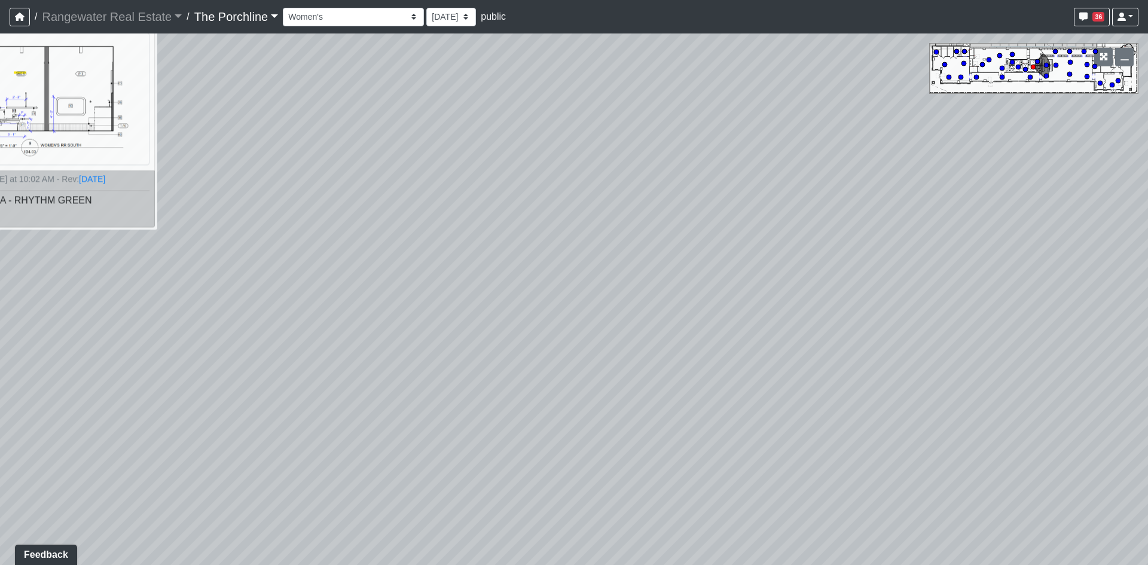
drag, startPoint x: 864, startPoint y: 237, endPoint x: 981, endPoint y: 239, distance: 117.8
click at [990, 238] on div "Loading... Seating Loading... Mailroom Entry Loading... Lounge Entry Loading...…" at bounding box center [574, 299] width 1148 height 532
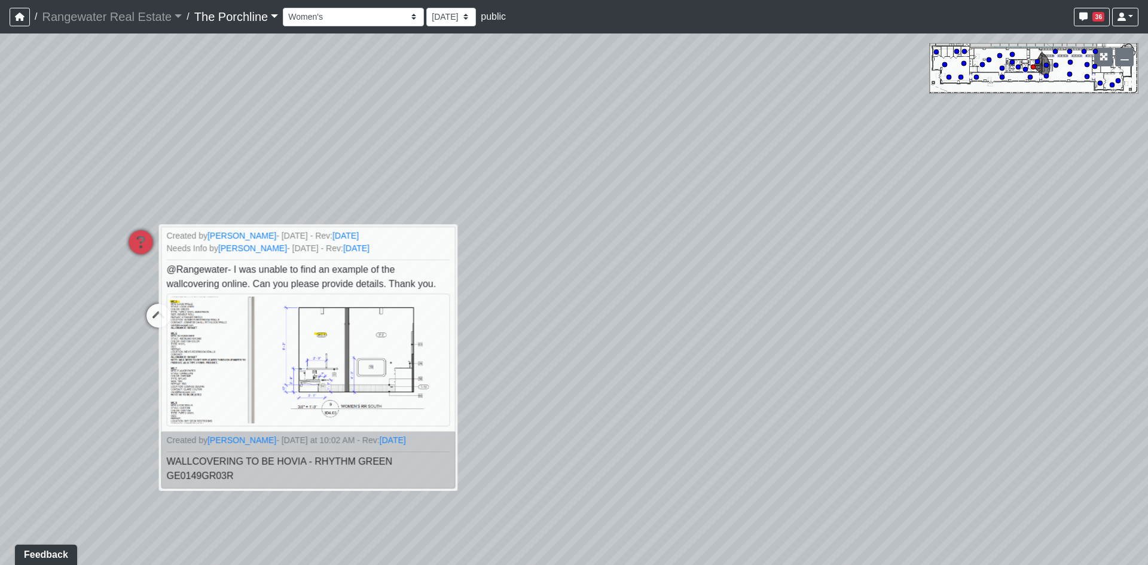
drag, startPoint x: 610, startPoint y: 184, endPoint x: 669, endPoint y: 401, distance: 224.8
click at [669, 401] on div "Loading... Seating Loading... Mailroom Entry Loading... Lounge Entry Loading...…" at bounding box center [574, 299] width 1148 height 532
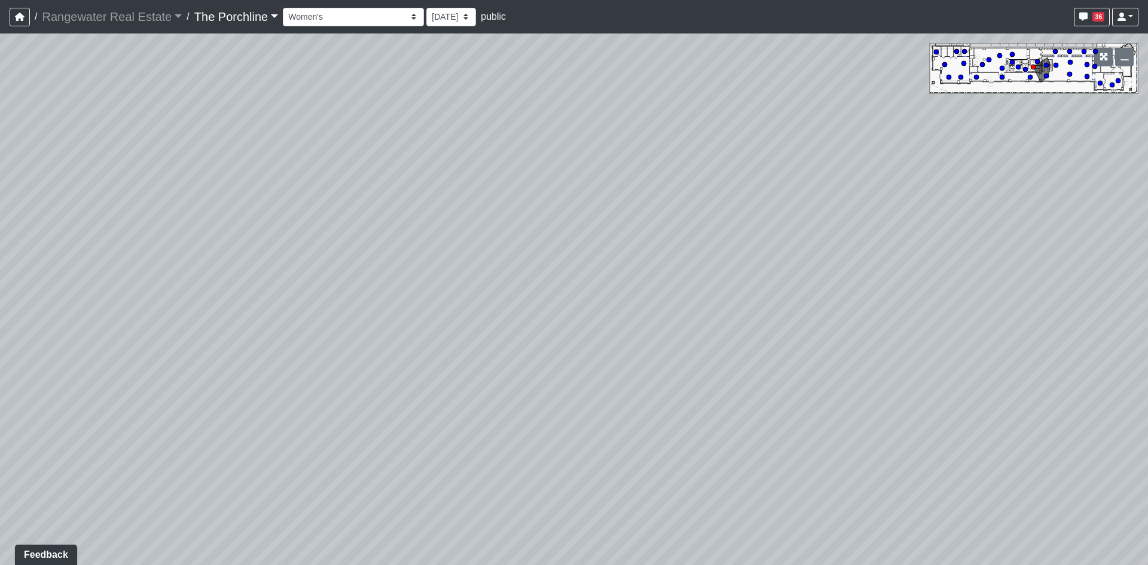
drag, startPoint x: 644, startPoint y: 241, endPoint x: 385, endPoint y: 223, distance: 260.2
click at [385, 223] on div "Loading... Seating Loading... Mailroom Entry Loading... Lounge Entry Loading...…" at bounding box center [574, 299] width 1148 height 532
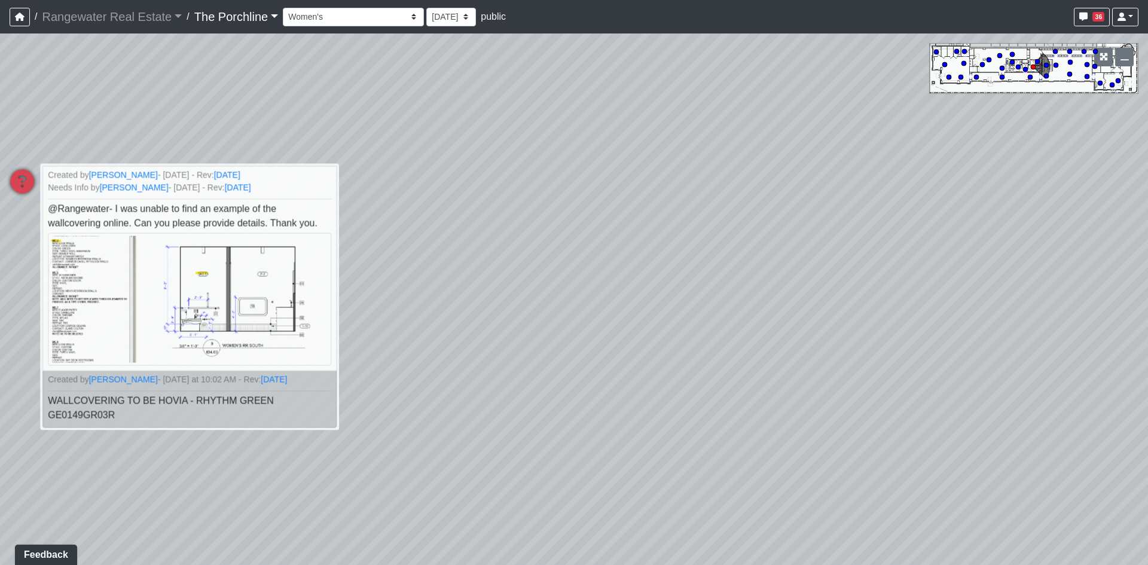
drag, startPoint x: 617, startPoint y: 296, endPoint x: 862, endPoint y: 267, distance: 246.9
click at [883, 249] on div "Loading... Seating Loading... Mailroom Entry Loading... Lounge Entry Loading...…" at bounding box center [574, 299] width 1148 height 532
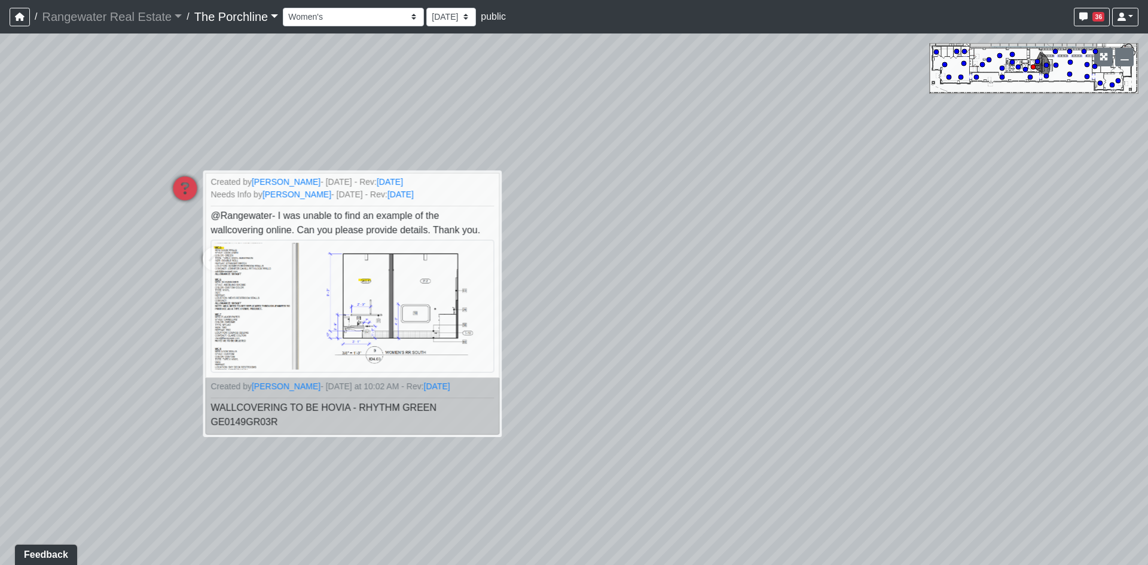
click at [803, 313] on div "Loading... Seating Loading... Mailroom Entry Loading... Lounge Entry Loading...…" at bounding box center [574, 299] width 1148 height 532
drag, startPoint x: 681, startPoint y: 295, endPoint x: 686, endPoint y: 291, distance: 6.8
click at [681, 294] on div "Loading... Seating Loading... Mailroom Entry Loading... Lounge Entry Loading...…" at bounding box center [574, 299] width 1148 height 532
click at [686, 291] on div "Loading... Seating Loading... Mailroom Entry Loading... Lounge Entry Loading...…" at bounding box center [574, 299] width 1148 height 532
drag, startPoint x: 703, startPoint y: 276, endPoint x: 708, endPoint y: 280, distance: 6.8
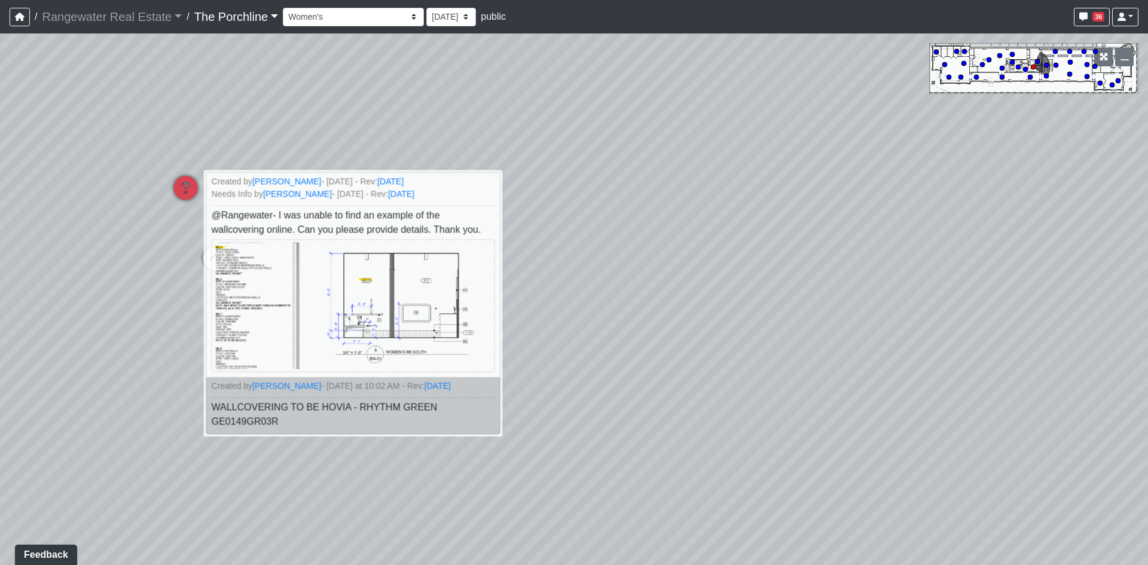
click at [708, 280] on div "Loading... Seating Loading... Mailroom Entry Loading... Lounge Entry Loading...…" at bounding box center [574, 299] width 1148 height 532
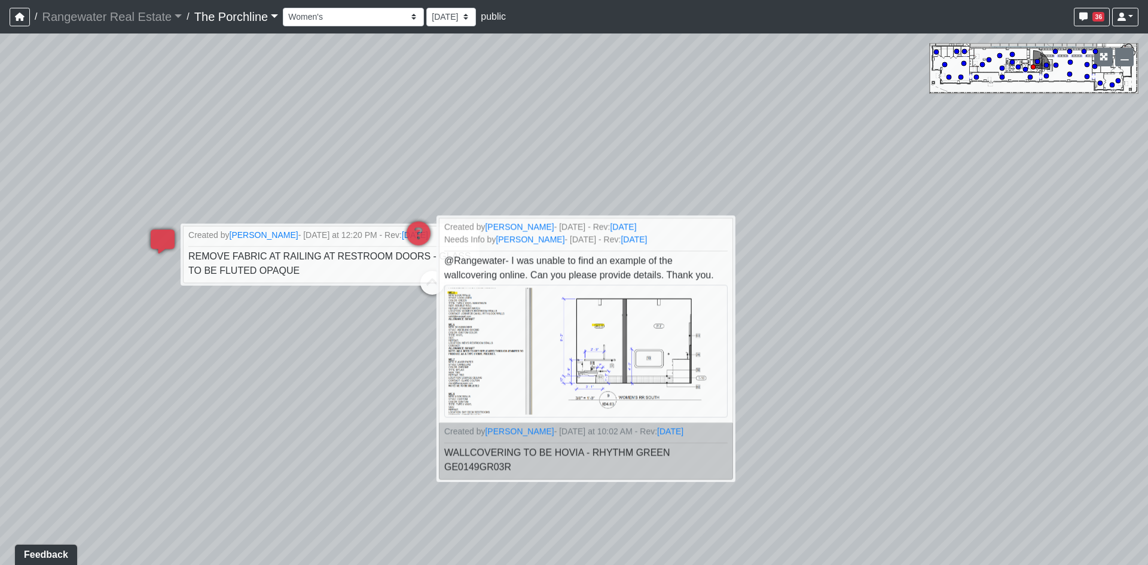
drag, startPoint x: 688, startPoint y: 182, endPoint x: 917, endPoint y: 202, distance: 230.5
click at [917, 202] on div "Loading... Seating Loading... Mailroom Entry Loading... Lounge Entry Loading...…" at bounding box center [574, 299] width 1148 height 532
drag, startPoint x: 542, startPoint y: 456, endPoint x: 719, endPoint y: 457, distance: 176.4
click at [719, 457] on li "Created by Diana Stanisic - Yesterday at 10:02 AM - Rev: 8/15/2025 WALLCOVERING…" at bounding box center [586, 451] width 298 height 57
copy span "HOVIA - RHYTHM GREEN GE0149GR03R"
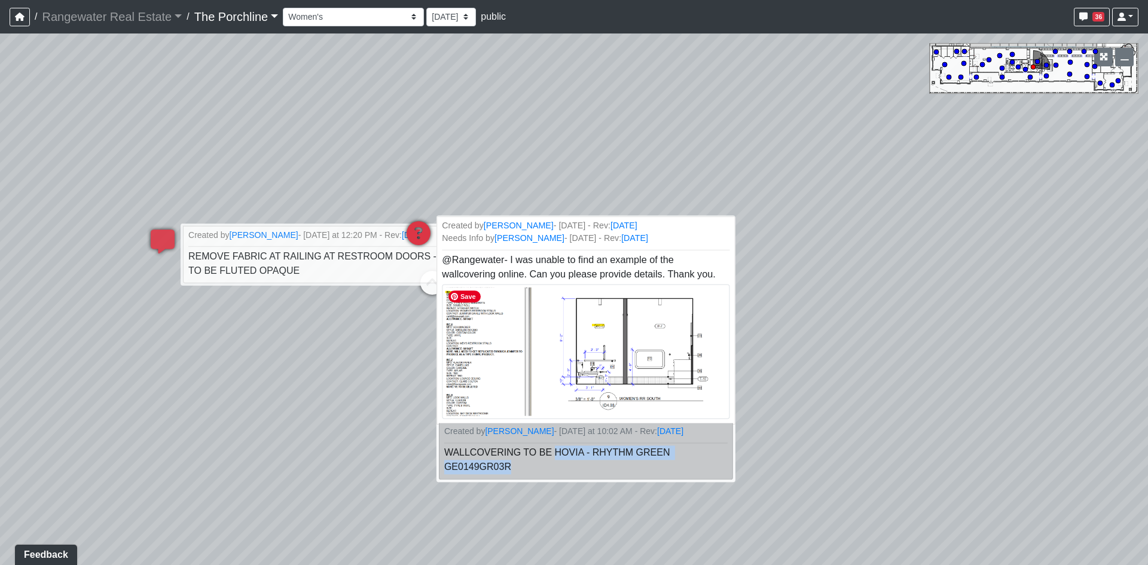
click at [599, 321] on img at bounding box center [586, 351] width 288 height 135
click at [399, 107] on div "Loading... Seating Loading... Mailroom Entry Loading... Lounge Entry Loading...…" at bounding box center [574, 299] width 1148 height 532
click at [286, 435] on div "Loading... Seating Loading... Mailroom Entry Loading... Lounge Entry Loading...…" at bounding box center [574, 299] width 1148 height 532
click at [140, 241] on div "Loading... Seating Loading... Mailroom Entry Loading... Lounge Entry Loading...…" at bounding box center [574, 299] width 1148 height 532
click at [158, 240] on icon at bounding box center [164, 248] width 36 height 36
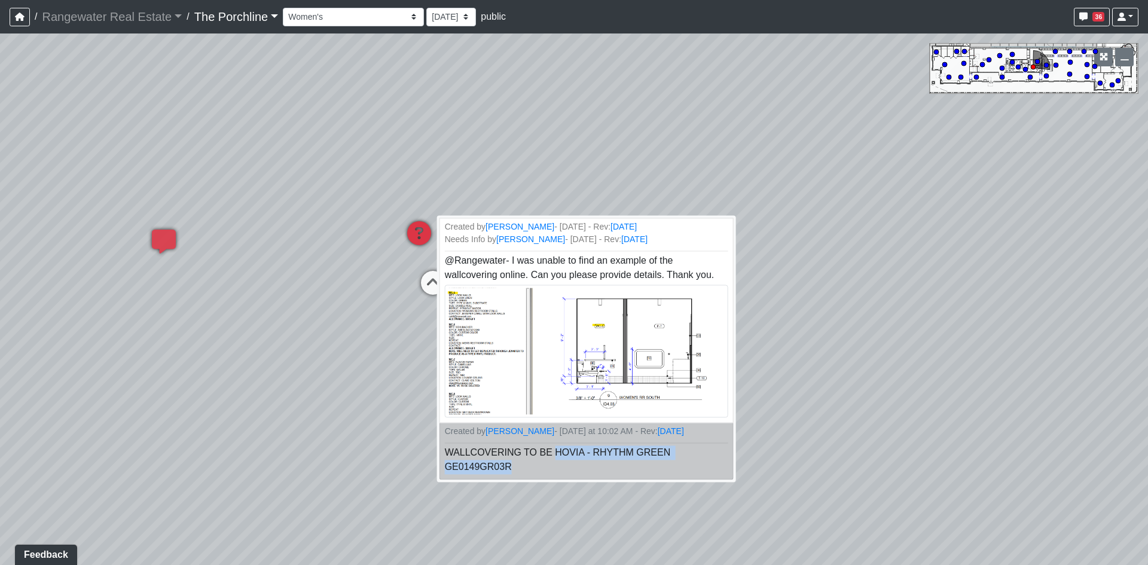
click at [416, 234] on icon at bounding box center [419, 239] width 36 height 36
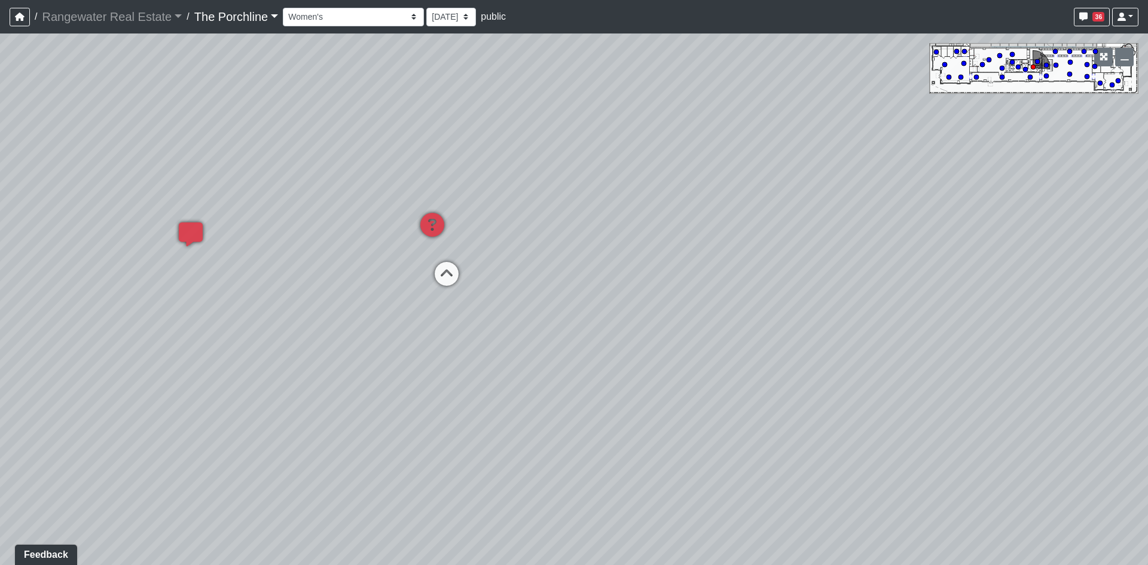
drag, startPoint x: 331, startPoint y: 370, endPoint x: 684, endPoint y: 253, distance: 371.6
click at [684, 253] on div "Loading... Seating Loading... Mailroom Entry Loading... Lounge Entry Loading...…" at bounding box center [574, 299] width 1148 height 532
drag, startPoint x: 258, startPoint y: 228, endPoint x: 758, endPoint y: 248, distance: 500.3
click at [797, 245] on div "Loading... Seating Loading... Mailroom Entry Loading... Lounge Entry Loading...…" at bounding box center [574, 299] width 1148 height 532
drag, startPoint x: 285, startPoint y: 300, endPoint x: 696, endPoint y: 197, distance: 423.5
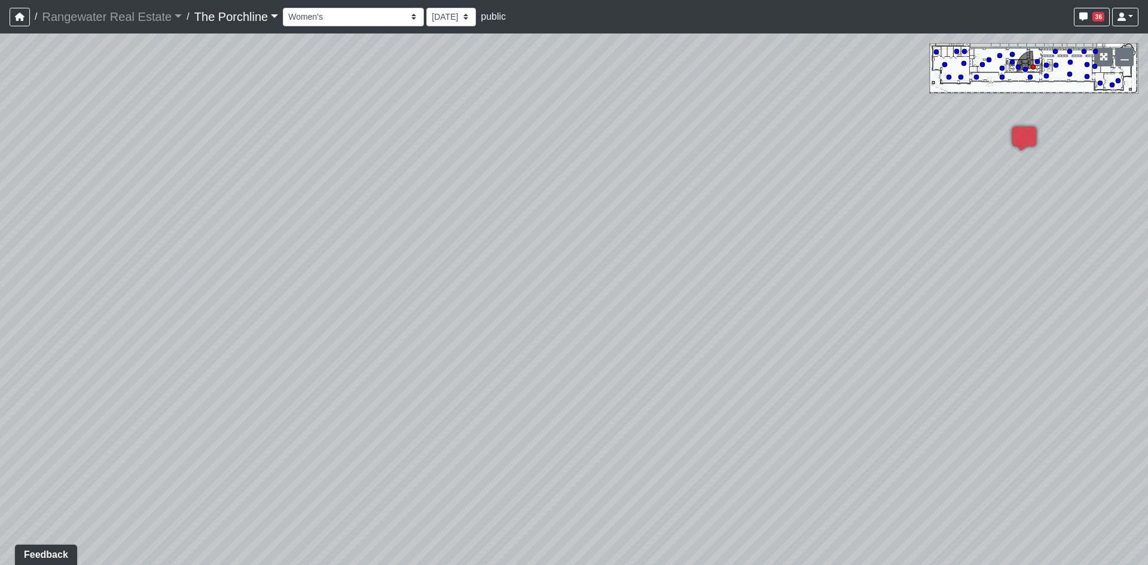
click at [692, 192] on div "Loading... Seating Loading... Mailroom Entry Loading... Lounge Entry Loading...…" at bounding box center [574, 299] width 1148 height 532
drag, startPoint x: 233, startPoint y: 243, endPoint x: 512, endPoint y: 240, distance: 278.7
click at [366, 248] on div "Loading... Seating Loading... Mailroom Entry Loading... Lounge Entry Loading...…" at bounding box center [574, 299] width 1148 height 532
drag, startPoint x: 529, startPoint y: 239, endPoint x: 393, endPoint y: 536, distance: 327.3
click at [393, 536] on div "Loading... Seating Loading... Mailroom Entry Loading... Lounge Entry Loading...…" at bounding box center [574, 299] width 1148 height 532
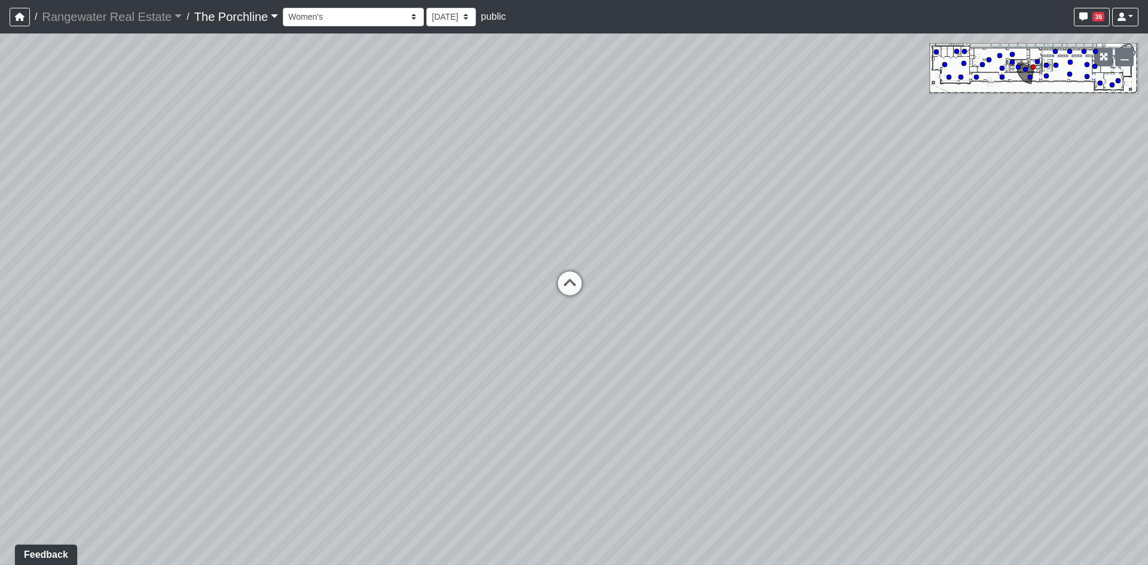
drag, startPoint x: 602, startPoint y: 248, endPoint x: 236, endPoint y: 221, distance: 366.4
click at [237, 222] on div "Loading... Seating Loading... Mailroom Entry Loading... Lounge Entry Loading...…" at bounding box center [574, 299] width 1148 height 532
drag, startPoint x: 461, startPoint y: 278, endPoint x: 461, endPoint y: 271, distance: 6.6
click at [461, 271] on div "Loading... Seating Loading... Mailroom Entry Loading... Lounge Entry Loading...…" at bounding box center [574, 299] width 1148 height 532
click at [553, 270] on icon at bounding box center [554, 277] width 36 height 36
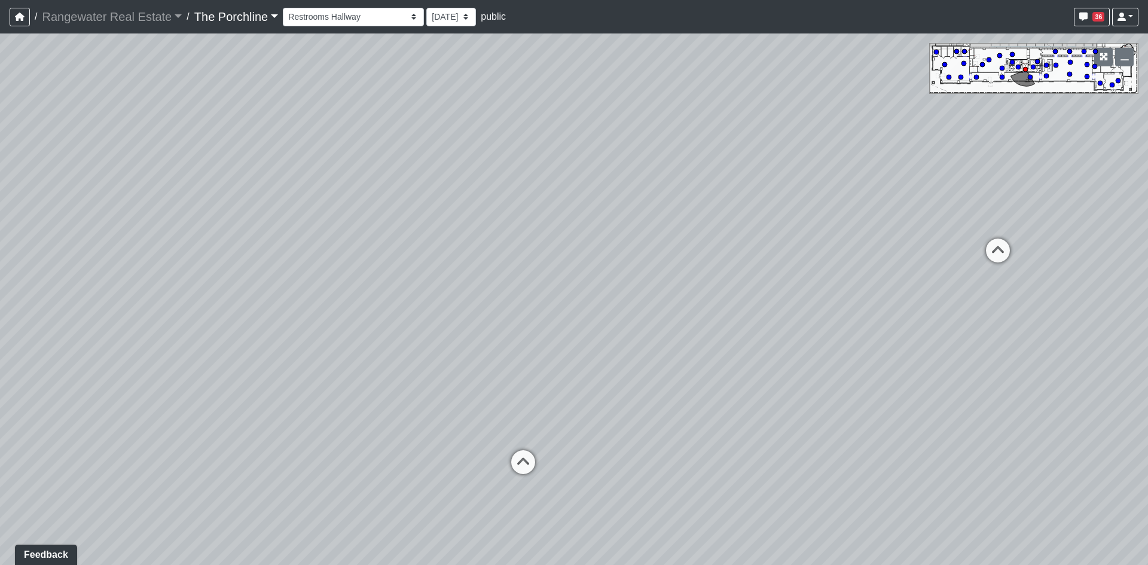
drag, startPoint x: 402, startPoint y: 280, endPoint x: 786, endPoint y: 263, distance: 383.7
click at [816, 252] on div "Loading... Seating Loading... Mailroom Entry Loading... Lounge Entry Loading...…" at bounding box center [574, 299] width 1148 height 532
click at [523, 460] on icon at bounding box center [524, 468] width 36 height 36
drag, startPoint x: 504, startPoint y: 358, endPoint x: -132, endPoint y: 302, distance: 637.6
click at [0, 302] on html "/ Rangewater Real Estate Rangewater Real Estate Loading... / The Porchline The …" at bounding box center [574, 282] width 1148 height 565
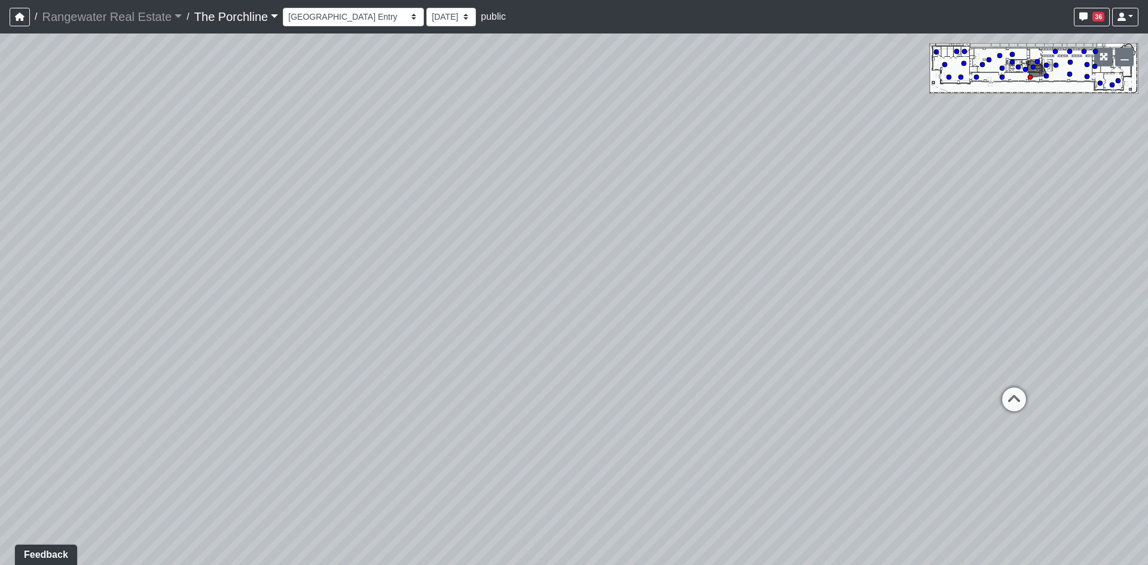
drag, startPoint x: 996, startPoint y: 289, endPoint x: -100, endPoint y: 297, distance: 1096.2
click at [0, 297] on html "/ Rangewater Real Estate Rangewater Real Estate Loading... / The Porchline The …" at bounding box center [574, 282] width 1148 height 565
drag, startPoint x: 679, startPoint y: 218, endPoint x: 559, endPoint y: 237, distance: 121.6
click at [559, 237] on div "Loading... Seating Loading... Mailroom Entry Loading... Lounge Entry Loading...…" at bounding box center [574, 299] width 1148 height 532
click at [755, 266] on div "Loading... Seating Loading... Mailroom Entry Loading... Lounge Entry Loading...…" at bounding box center [574, 299] width 1148 height 532
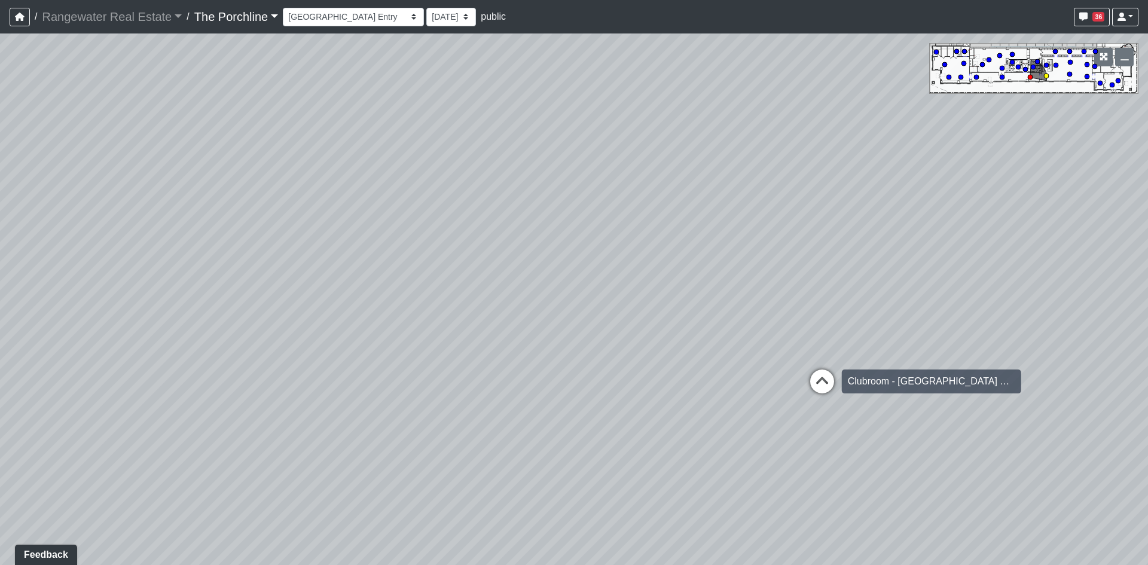
click at [829, 385] on icon at bounding box center [822, 388] width 36 height 36
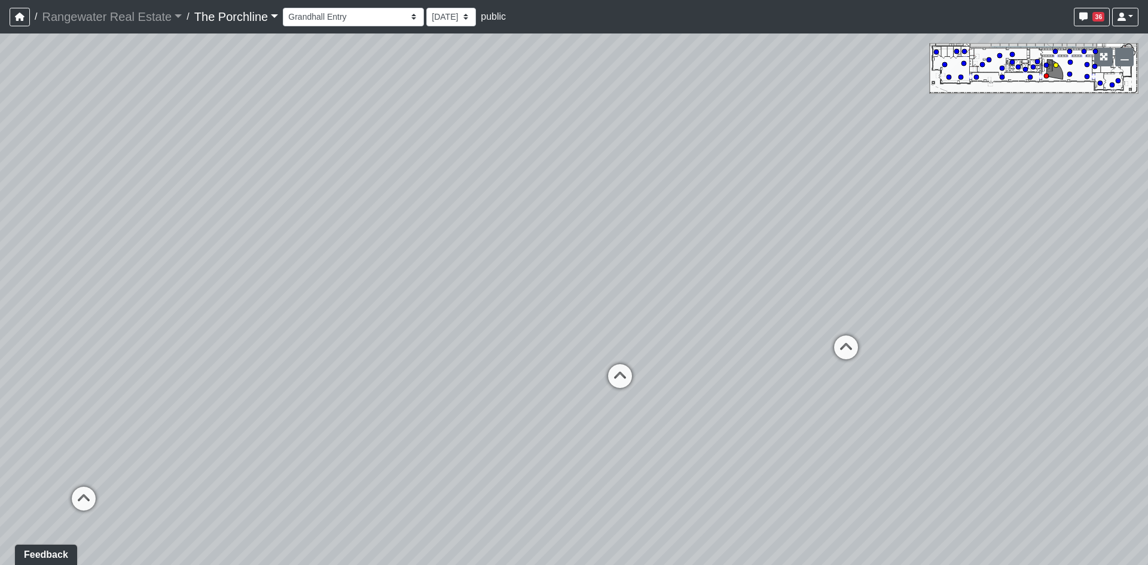
click at [620, 379] on icon at bounding box center [620, 382] width 36 height 36
drag, startPoint x: 826, startPoint y: 260, endPoint x: 596, endPoint y: 286, distance: 232.3
click at [596, 286] on div "Loading... Seating Loading... Mailroom Entry Loading... Lounge Entry Loading...…" at bounding box center [574, 299] width 1148 height 532
drag, startPoint x: 518, startPoint y: 404, endPoint x: 551, endPoint y: 382, distance: 40.1
click at [518, 403] on icon at bounding box center [519, 410] width 36 height 36
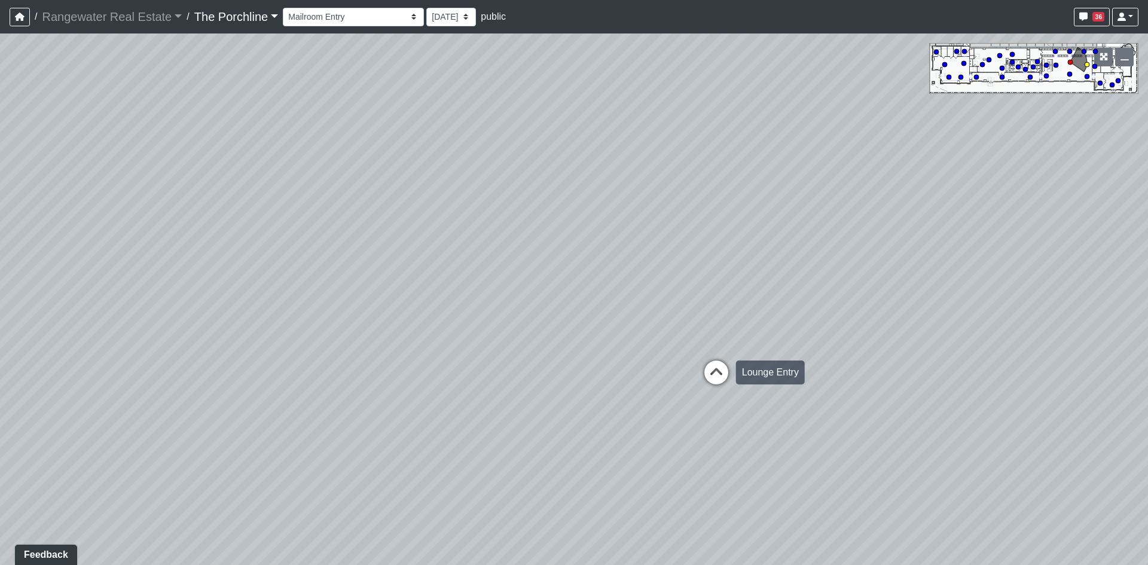
click at [715, 364] on icon at bounding box center [716, 379] width 36 height 36
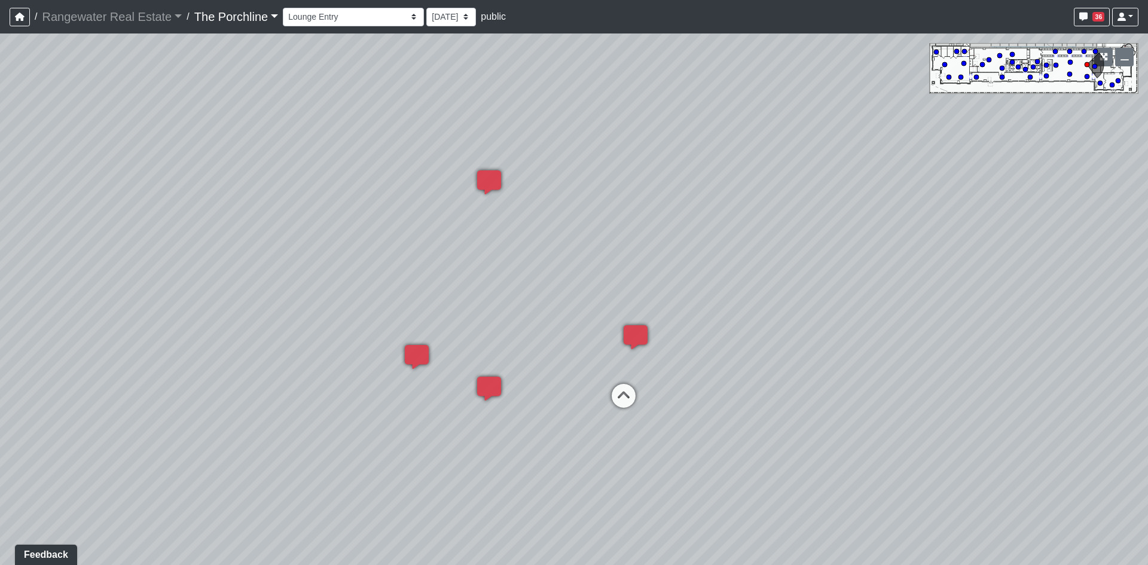
drag, startPoint x: 707, startPoint y: 358, endPoint x: 529, endPoint y: 288, distance: 191.4
click at [529, 288] on div "Loading... Seating Loading... Mailroom Entry Loading... Lounge Entry Loading...…" at bounding box center [574, 299] width 1148 height 532
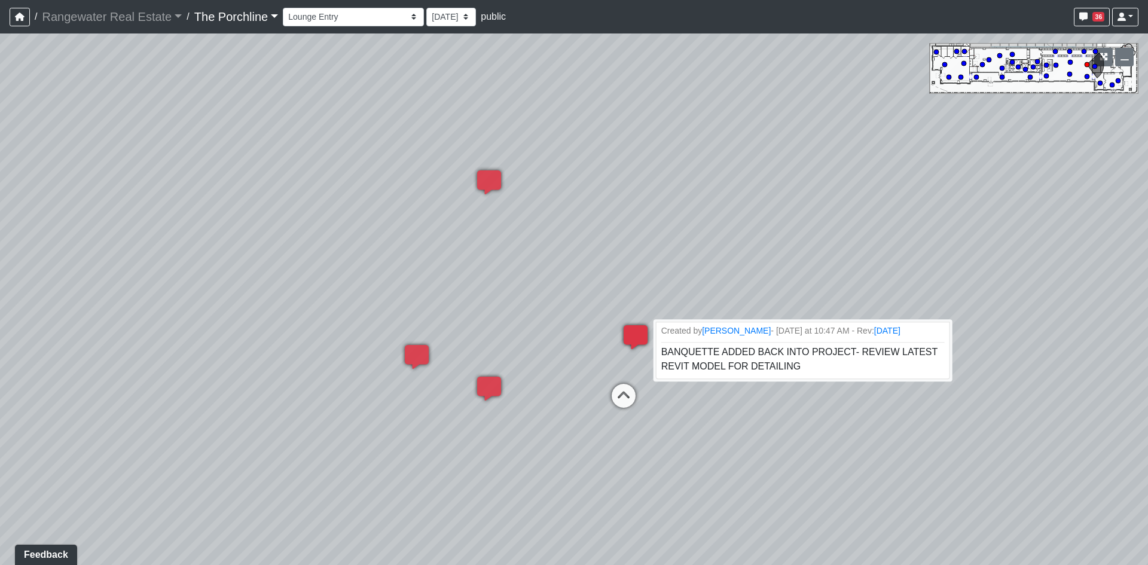
click at [633, 338] on icon at bounding box center [636, 343] width 36 height 36
click at [629, 338] on icon at bounding box center [636, 343] width 36 height 36
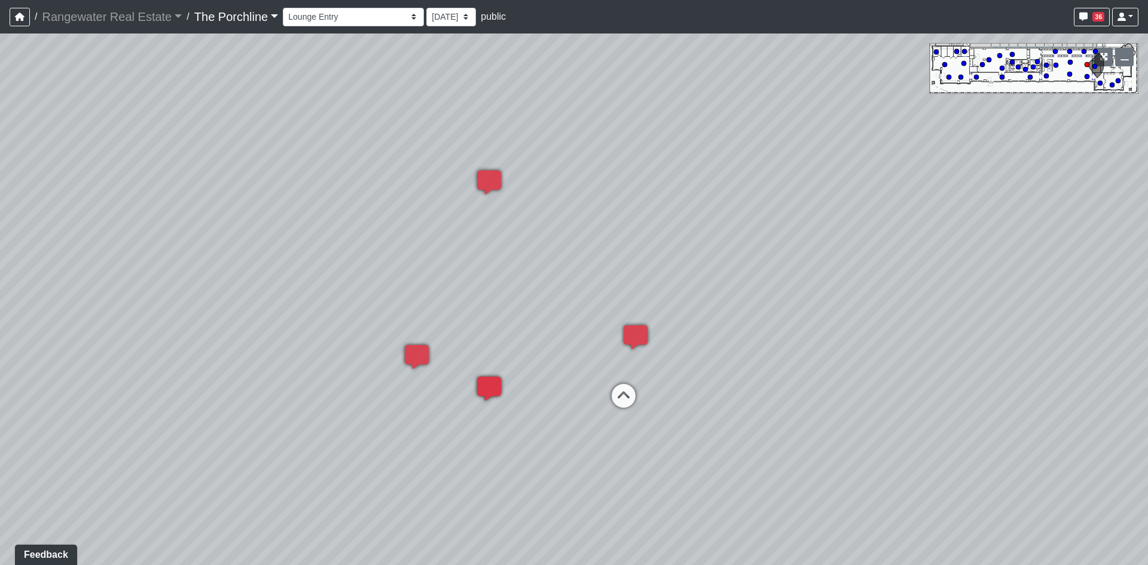
click at [483, 385] on icon at bounding box center [489, 395] width 36 height 36
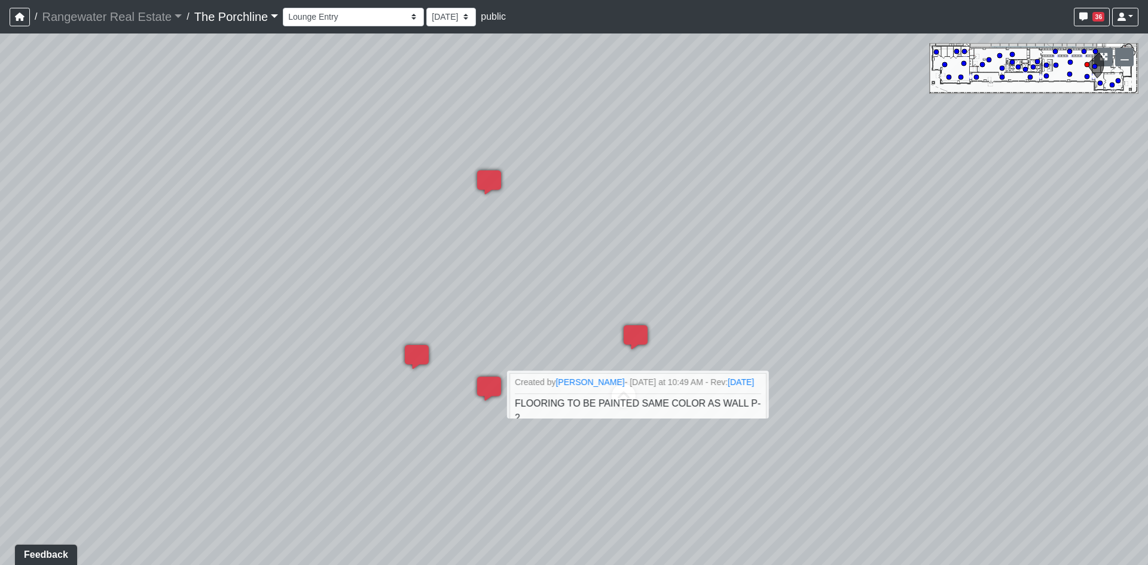
drag, startPoint x: 484, startPoint y: 382, endPoint x: 454, endPoint y: 362, distance: 35.8
click at [469, 374] on div "Loading... Seating Loading... Mailroom Entry Loading... Lounge Entry Loading...…" at bounding box center [574, 299] width 1148 height 532
click at [482, 389] on icon at bounding box center [489, 395] width 36 height 36
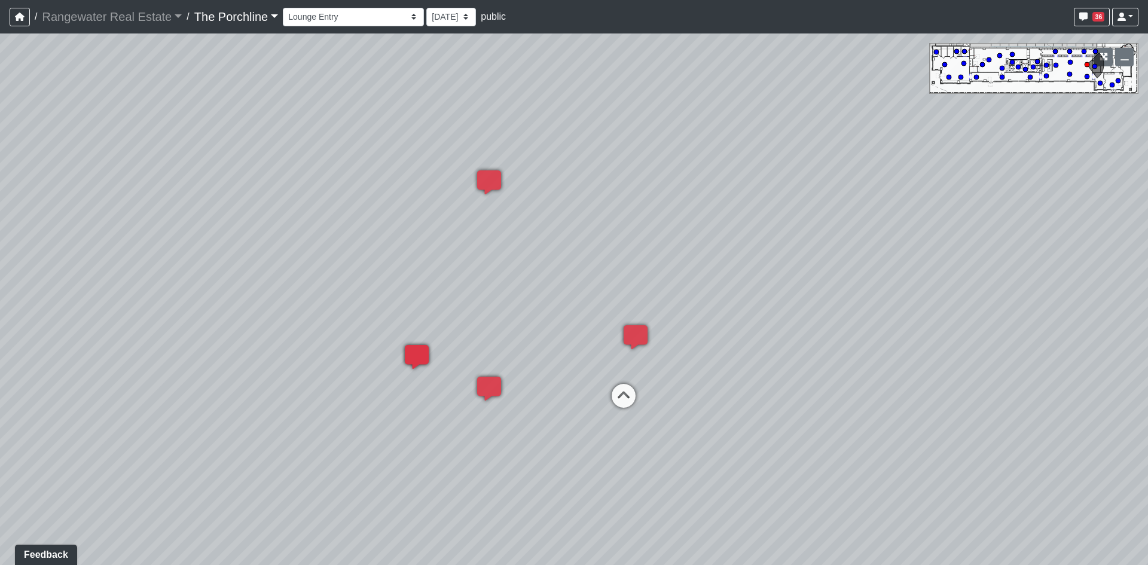
click at [421, 346] on icon at bounding box center [417, 363] width 36 height 36
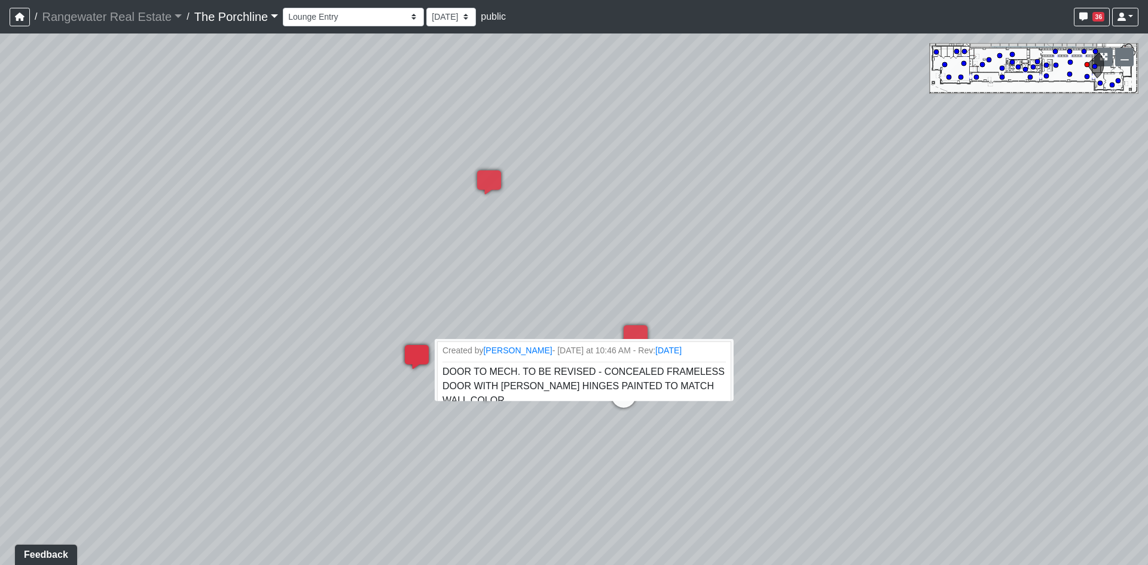
click at [420, 346] on icon at bounding box center [417, 363] width 36 height 36
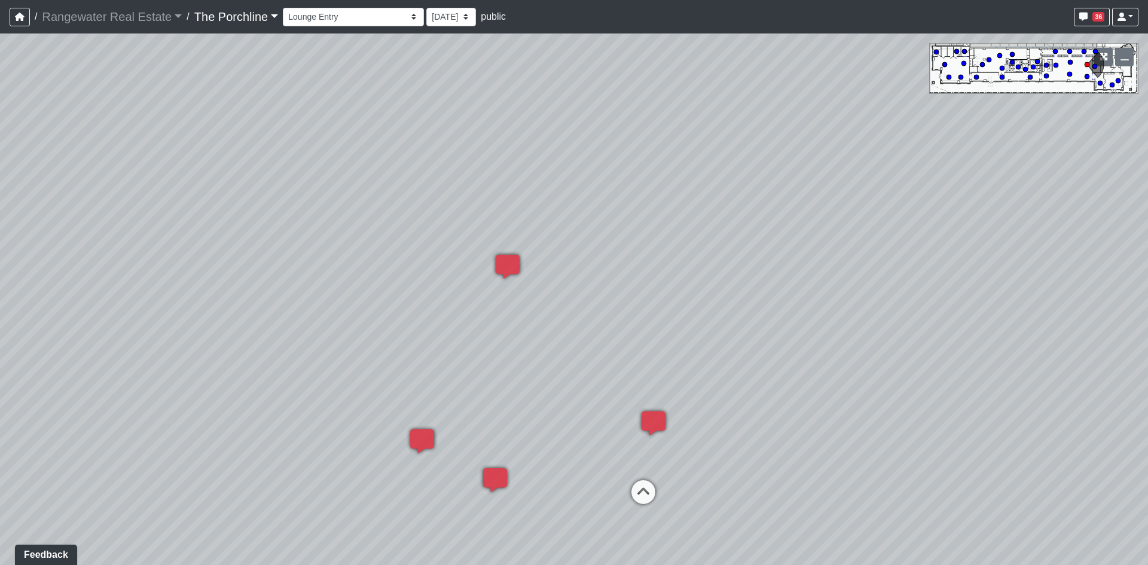
drag, startPoint x: 486, startPoint y: 221, endPoint x: 510, endPoint y: 319, distance: 101.1
click at [510, 319] on div "Loading... Seating Loading... Mailroom Entry Loading... Lounge Entry Loading...…" at bounding box center [574, 299] width 1148 height 532
drag, startPoint x: 803, startPoint y: 318, endPoint x: 245, endPoint y: 323, distance: 558.6
click at [245, 323] on div "Loading... Seating Loading... Mailroom Entry Loading... Lounge Entry Loading...…" at bounding box center [574, 299] width 1148 height 532
drag, startPoint x: 790, startPoint y: 291, endPoint x: 123, endPoint y: 266, distance: 667.8
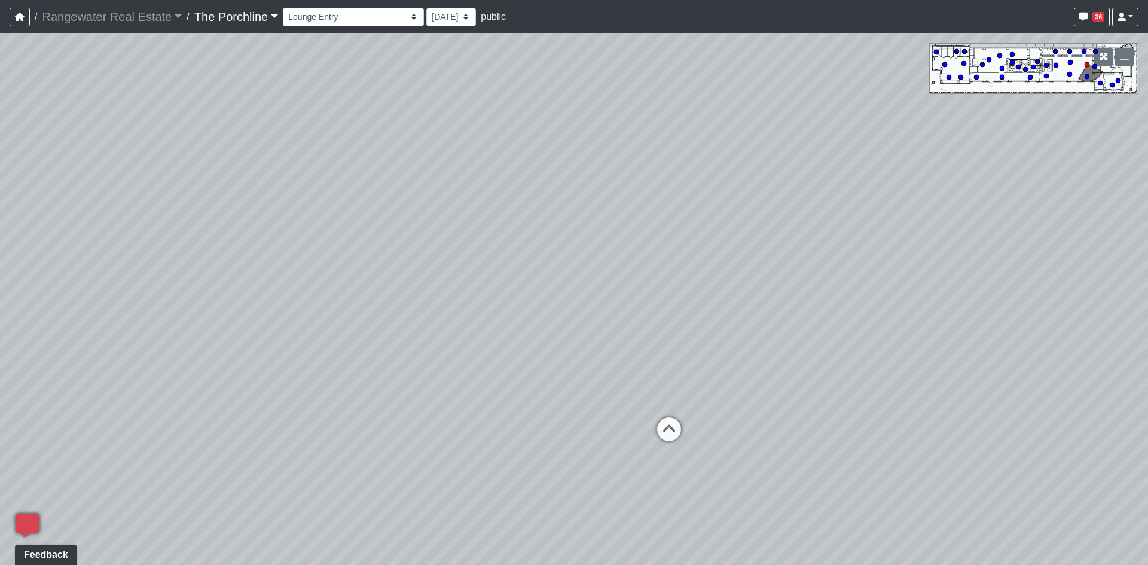
click at [123, 266] on div "Loading... Seating Loading... Mailroom Entry Loading... Lounge Entry Loading...…" at bounding box center [574, 299] width 1148 height 532
drag, startPoint x: 732, startPoint y: 297, endPoint x: 390, endPoint y: 277, distance: 342.6
click at [390, 277] on div "Loading... Seating Loading... Mailroom Entry Loading... Lounge Entry Loading...…" at bounding box center [574, 299] width 1148 height 532
click at [451, 340] on icon at bounding box center [450, 349] width 36 height 36
click at [588, 328] on icon at bounding box center [586, 333] width 36 height 36
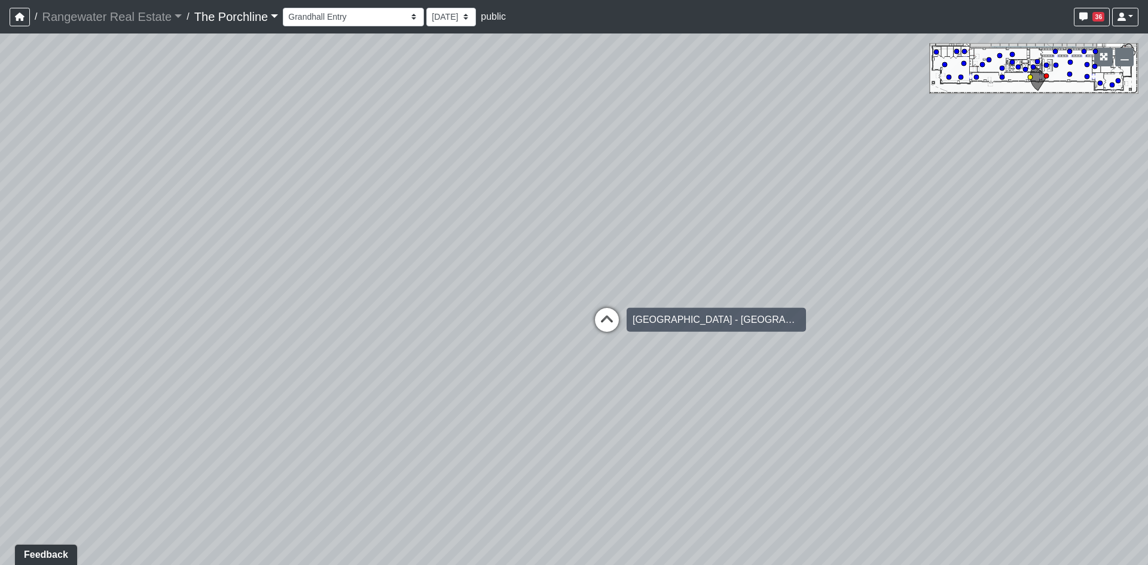
click at [612, 322] on icon at bounding box center [607, 326] width 36 height 36
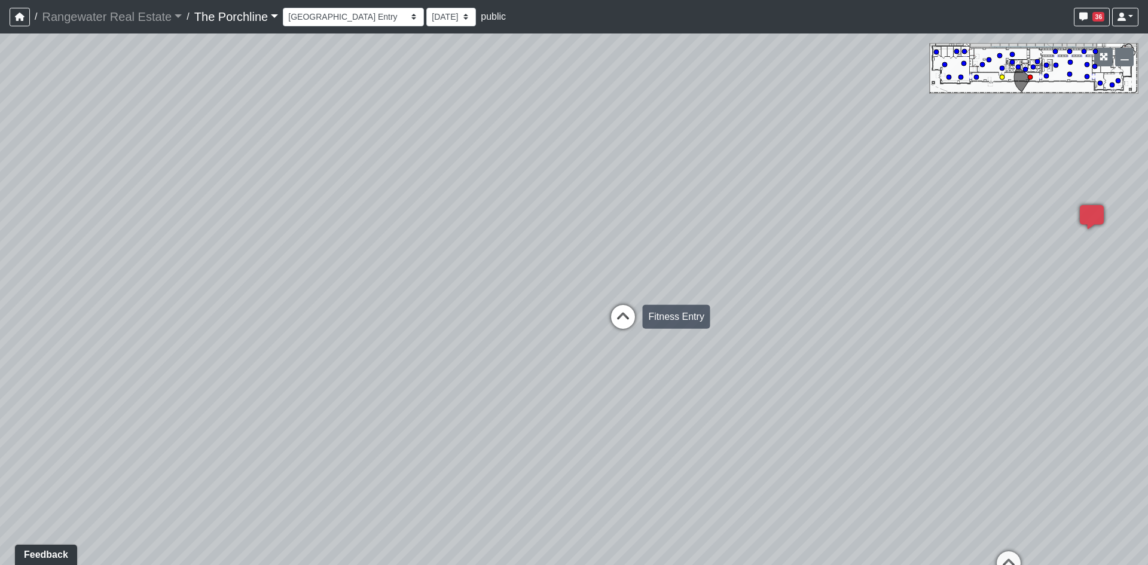
click at [617, 316] on icon at bounding box center [623, 323] width 36 height 36
drag, startPoint x: 686, startPoint y: 298, endPoint x: 380, endPoint y: 347, distance: 310.1
click at [219, 322] on div "Loading... Seating Loading... Mailroom Entry Loading... Lounge Entry Loading...…" at bounding box center [574, 299] width 1148 height 532
drag, startPoint x: 556, startPoint y: 359, endPoint x: 91, endPoint y: 291, distance: 469.0
click at [78, 295] on div "Loading... Seating Loading... Mailroom Entry Loading... Lounge Entry Loading...…" at bounding box center [574, 299] width 1148 height 532
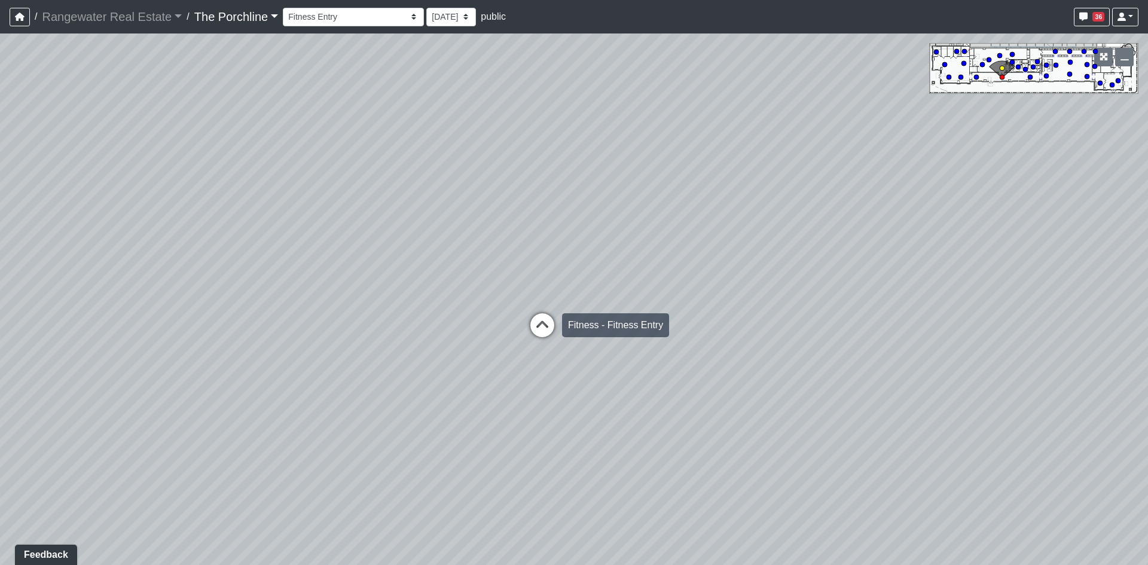
click at [553, 321] on icon at bounding box center [542, 331] width 36 height 36
drag, startPoint x: 296, startPoint y: 250, endPoint x: 770, endPoint y: 286, distance: 475.6
click at [770, 286] on div "Loading... Seating Loading... Mailroom Entry Loading... Lounge Entry Loading...…" at bounding box center [574, 299] width 1148 height 532
drag, startPoint x: 61, startPoint y: 281, endPoint x: -65, endPoint y: 276, distance: 126.3
click at [0, 276] on html "/ Rangewater Real Estate Rangewater Real Estate Loading... / The Porchline The …" at bounding box center [574, 282] width 1148 height 565
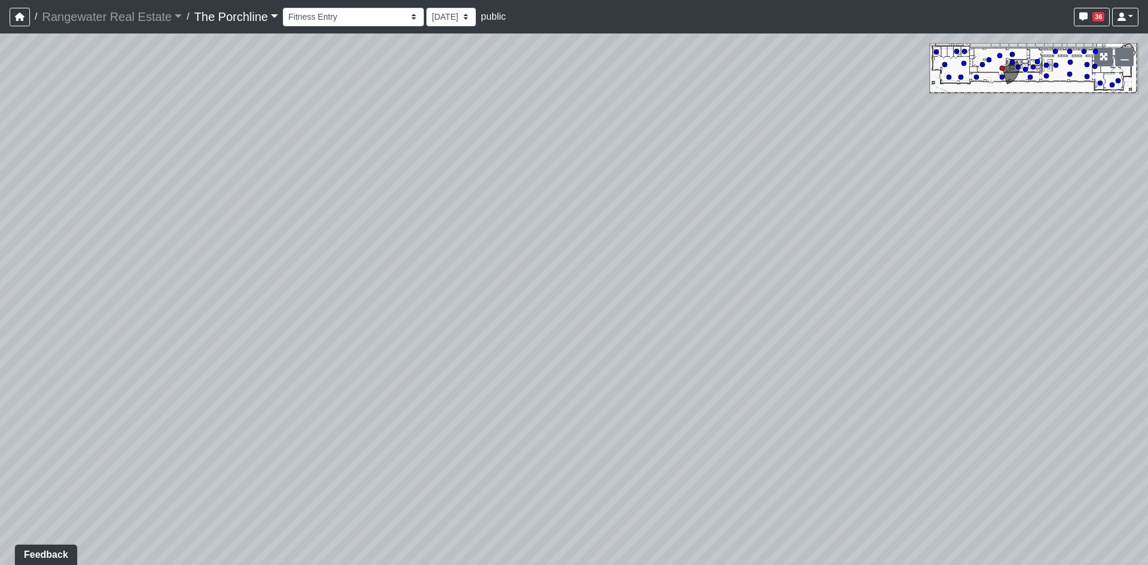
drag, startPoint x: 252, startPoint y: 256, endPoint x: -260, endPoint y: 197, distance: 515.3
click at [0, 197] on html "/ Rangewater Real Estate Rangewater Real Estate Loading... / The Porchline The …" at bounding box center [574, 282] width 1148 height 565
drag, startPoint x: 182, startPoint y: 197, endPoint x: -191, endPoint y: 373, distance: 412.0
click at [0, 373] on html "/ Rangewater Real Estate Rangewater Real Estate Loading... / The Porchline The …" at bounding box center [574, 282] width 1148 height 565
drag, startPoint x: 327, startPoint y: 172, endPoint x: 150, endPoint y: 160, distance: 177.5
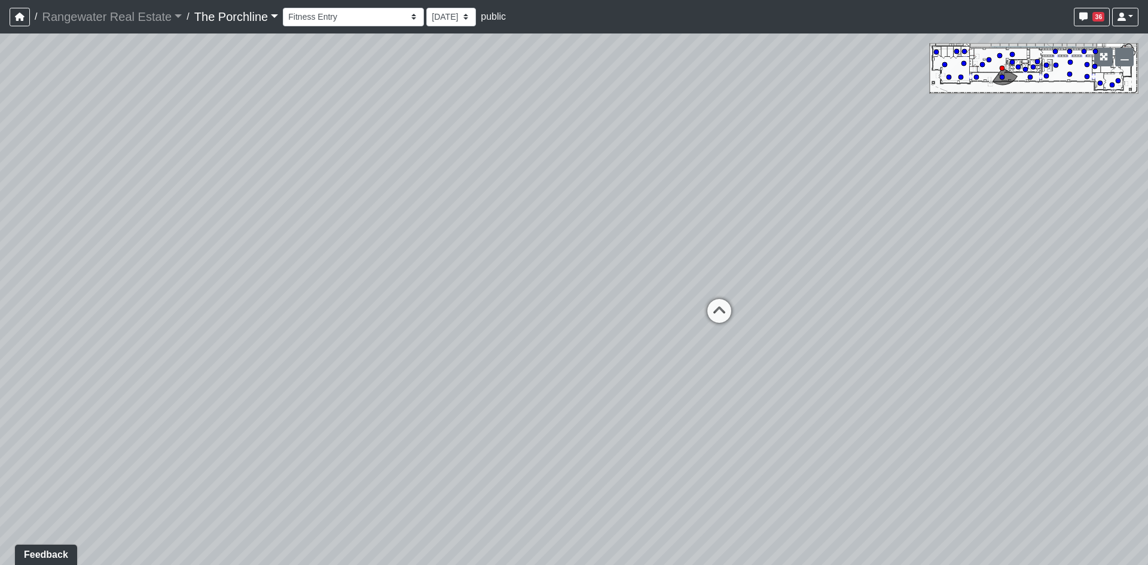
click at [129, 173] on div "Loading... Seating Loading... Mailroom Entry Loading... Lounge Entry Loading...…" at bounding box center [574, 299] width 1148 height 532
drag, startPoint x: 611, startPoint y: 219, endPoint x: 406, endPoint y: 313, distance: 225.3
click at [406, 313] on div "Loading... Seating Loading... Mailroom Entry Loading... Lounge Entry Loading...…" at bounding box center [574, 299] width 1148 height 532
click at [242, 370] on icon at bounding box center [238, 374] width 36 height 36
drag, startPoint x: 551, startPoint y: 374, endPoint x: 371, endPoint y: 370, distance: 179.4
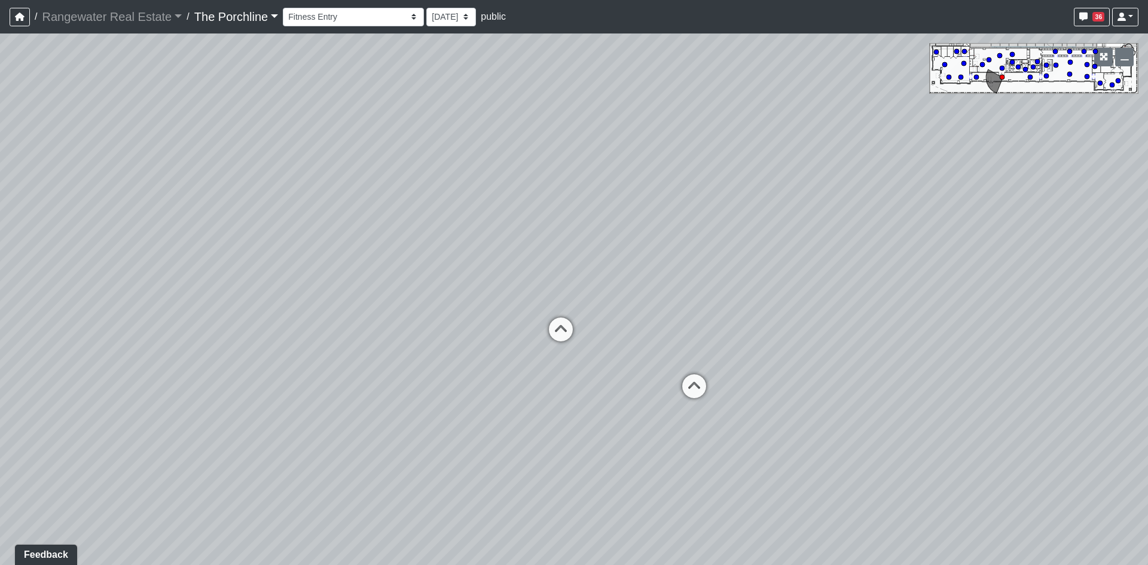
click at [371, 370] on div "Loading... Seating Loading... Mailroom Entry Loading... Lounge Entry Loading...…" at bounding box center [574, 299] width 1148 height 532
click at [647, 380] on icon at bounding box center [642, 390] width 36 height 36
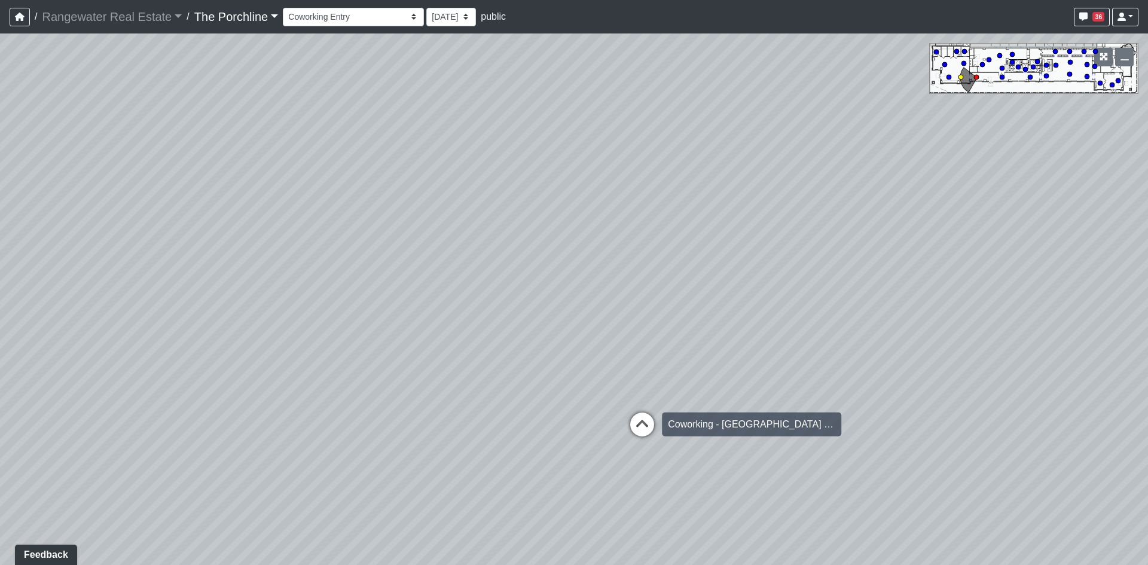
click at [644, 415] on icon at bounding box center [642, 431] width 36 height 36
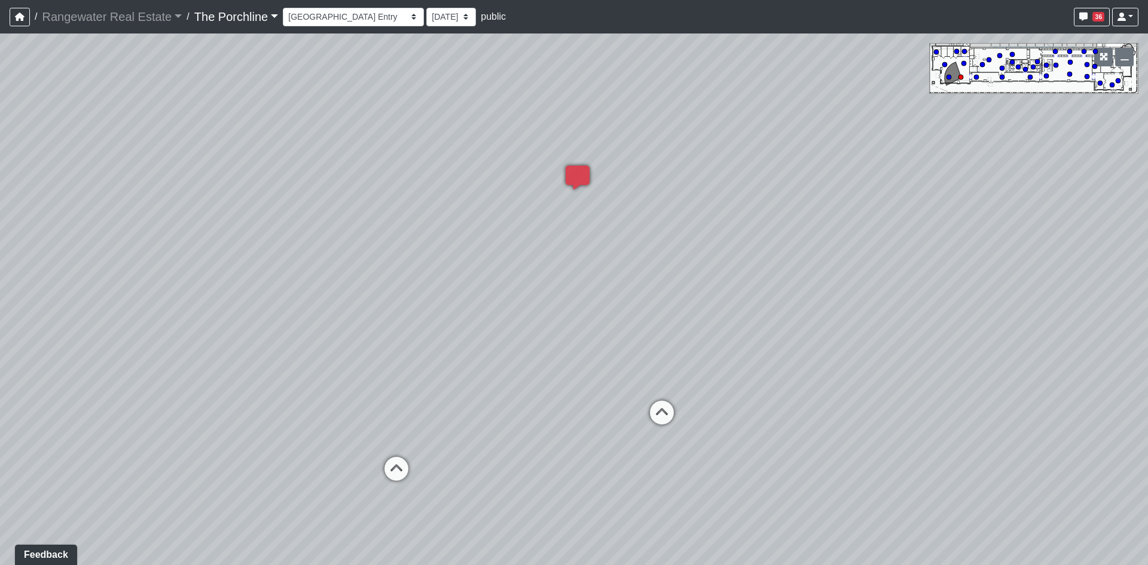
drag, startPoint x: 768, startPoint y: 347, endPoint x: 452, endPoint y: 346, distance: 316.3
click at [452, 346] on div "Loading... Seating Loading... Mailroom Entry Loading... Lounge Entry Loading...…" at bounding box center [574, 299] width 1148 height 532
click at [576, 182] on icon at bounding box center [577, 184] width 36 height 36
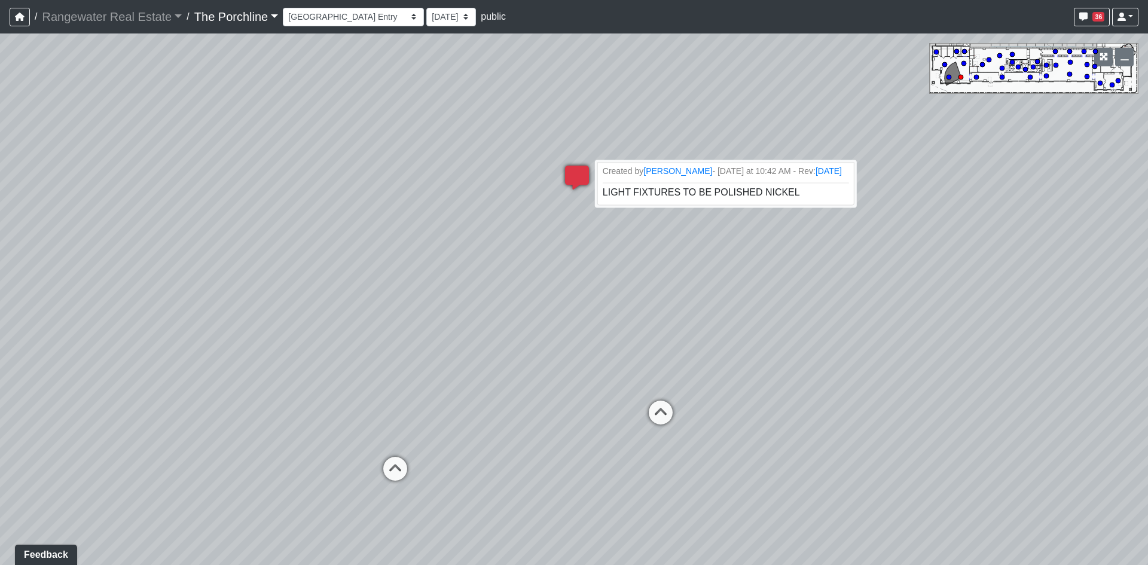
click at [573, 182] on icon at bounding box center [577, 184] width 36 height 36
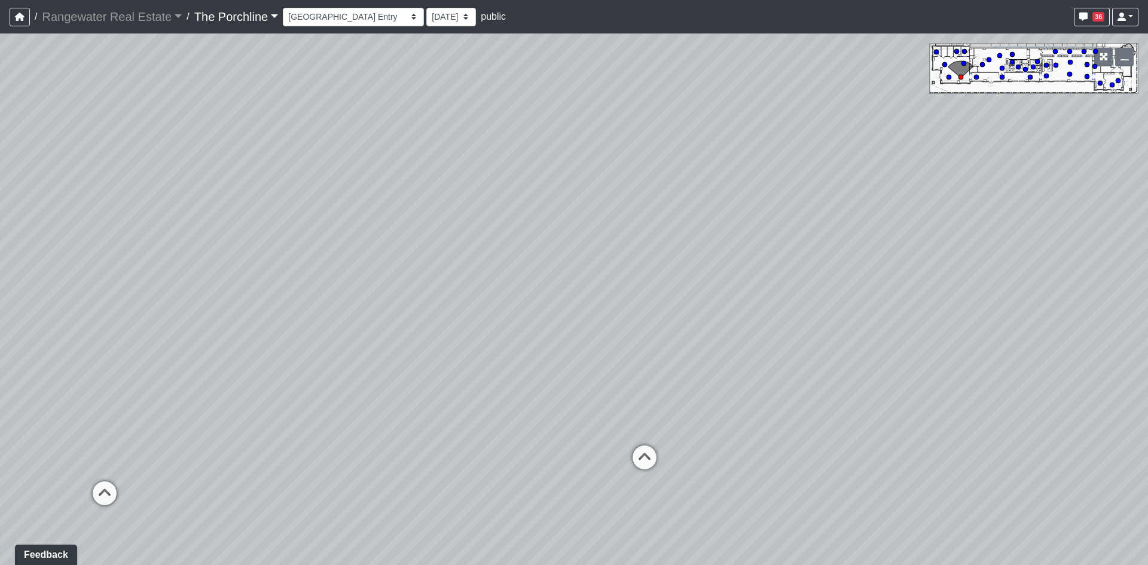
drag, startPoint x: 691, startPoint y: 257, endPoint x: 359, endPoint y: 324, distance: 338.0
click at [49, 283] on div "Loading... Seating Loading... Mailroom Entry Loading... Lounge Entry Loading...…" at bounding box center [574, 299] width 1148 height 532
drag, startPoint x: 689, startPoint y: 345, endPoint x: -88, endPoint y: 251, distance: 783.1
click at [0, 251] on html "/ Rangewater Real Estate Rangewater Real Estate Loading... / The Porchline The …" at bounding box center [574, 282] width 1148 height 565
drag, startPoint x: 586, startPoint y: 219, endPoint x: 567, endPoint y: 166, distance: 56.6
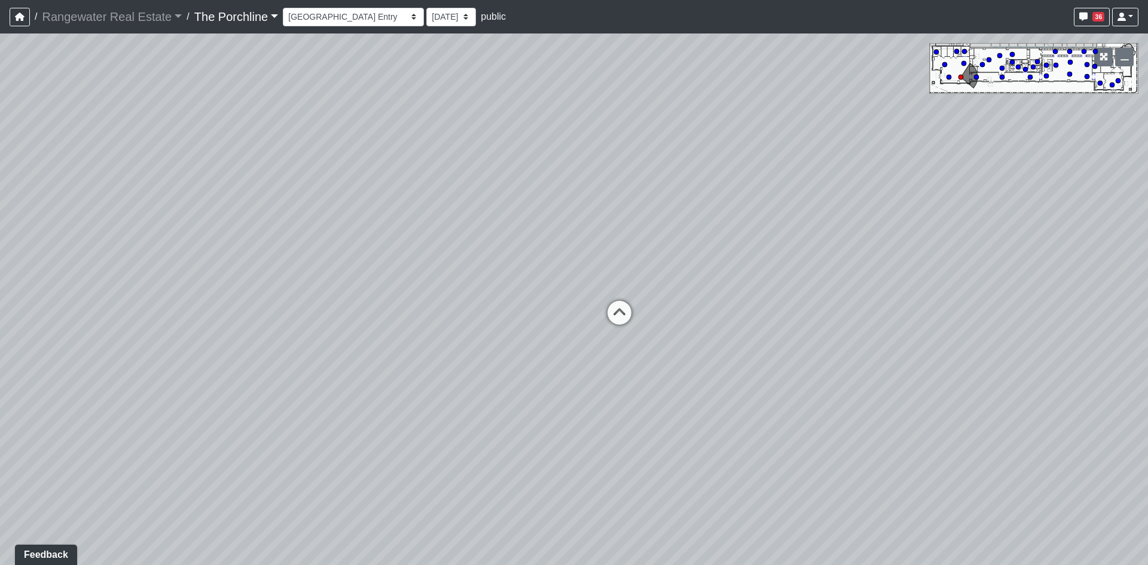
click at [567, 166] on div "Loading... Seating Loading... Mailroom Entry Loading... Lounge Entry Loading...…" at bounding box center [574, 299] width 1148 height 532
drag, startPoint x: 428, startPoint y: 168, endPoint x: 632, endPoint y: 285, distance: 235.4
click at [632, 285] on div "Loading... Seating Loading... Mailroom Entry Loading... Lounge Entry Loading...…" at bounding box center [574, 299] width 1148 height 532
drag, startPoint x: 496, startPoint y: 266, endPoint x: 771, endPoint y: 240, distance: 276.3
click at [771, 240] on div "Loading... Seating Loading... Mailroom Entry Loading... Lounge Entry Loading...…" at bounding box center [574, 299] width 1148 height 532
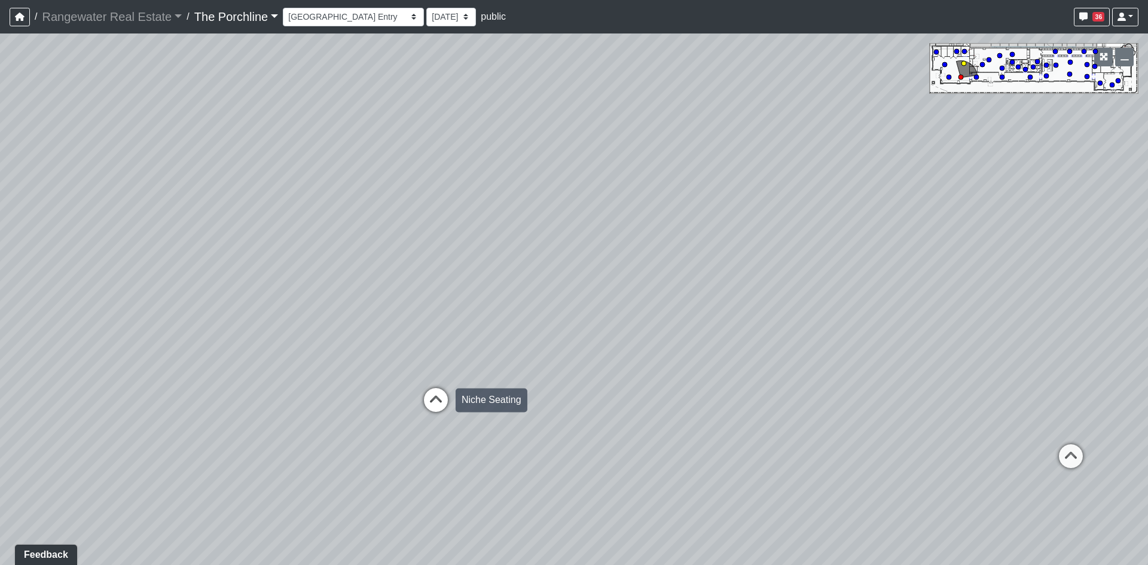
click at [438, 399] on icon at bounding box center [436, 406] width 36 height 36
drag, startPoint x: 410, startPoint y: 379, endPoint x: 575, endPoint y: 354, distance: 167.5
click at [575, 354] on div "Loading... Seating Loading... Mailroom Entry Loading... Lounge Entry Loading...…" at bounding box center [574, 299] width 1148 height 532
drag, startPoint x: 474, startPoint y: 279, endPoint x: 708, endPoint y: 294, distance: 234.3
click at [748, 301] on div "Loading... Seating Loading... Mailroom Entry Loading... Lounge Entry Loading...…" at bounding box center [574, 299] width 1148 height 532
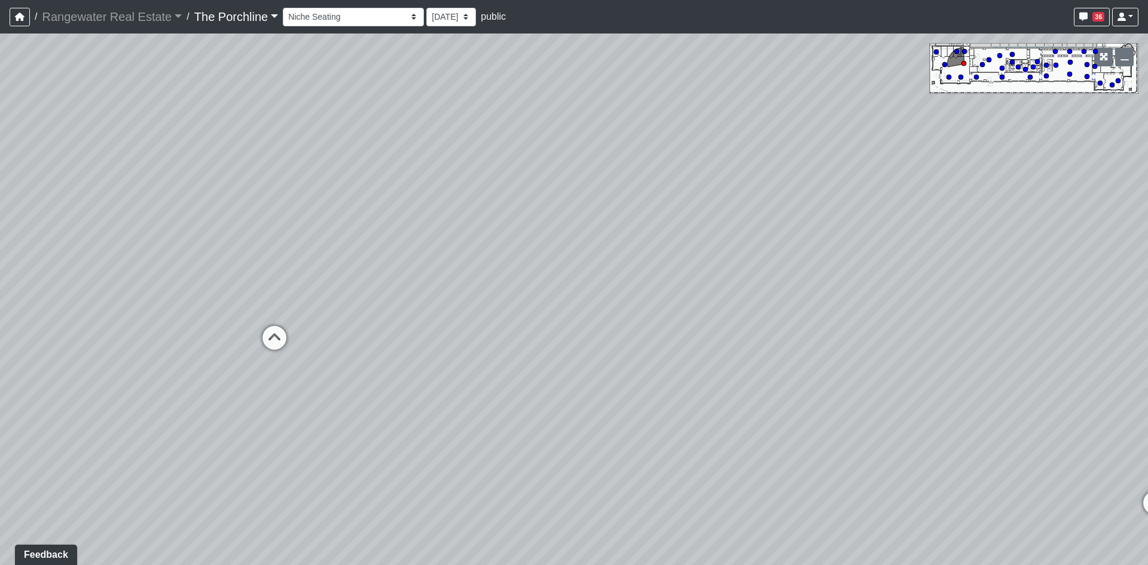
drag, startPoint x: 414, startPoint y: 277, endPoint x: 806, endPoint y: 202, distance: 399.0
click at [806, 202] on div "Loading... Seating Loading... Mailroom Entry Loading... Lounge Entry Loading...…" at bounding box center [574, 299] width 1148 height 532
click at [330, 314] on icon at bounding box center [324, 324] width 36 height 36
drag, startPoint x: 285, startPoint y: 257, endPoint x: 340, endPoint y: 338, distance: 98.0
click at [340, 338] on div "Loading... Seating Loading... Mailroom Entry Loading... Lounge Entry Loading...…" at bounding box center [574, 299] width 1148 height 532
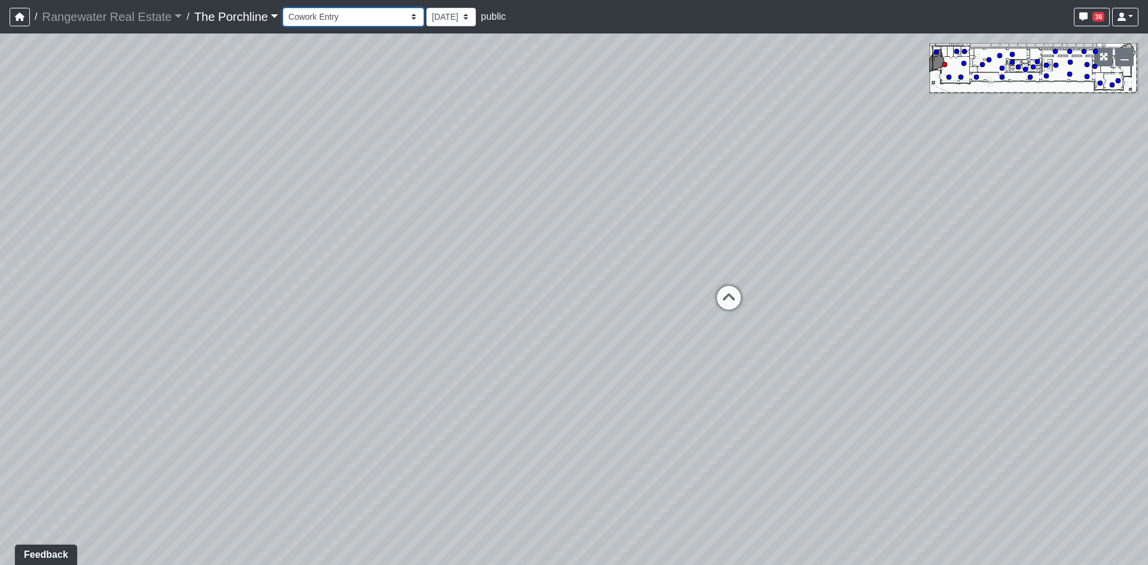
click at [378, 16] on select "Entry Grandhall Entry Island Kitchen Lounge Lounge Entry Mailroom Entry Seating…" at bounding box center [353, 17] width 141 height 19
click at [283, 8] on select "Entry Grandhall Entry Island Kitchen Lounge Lounge Entry Mailroom Entry Seating…" at bounding box center [353, 17] width 141 height 19
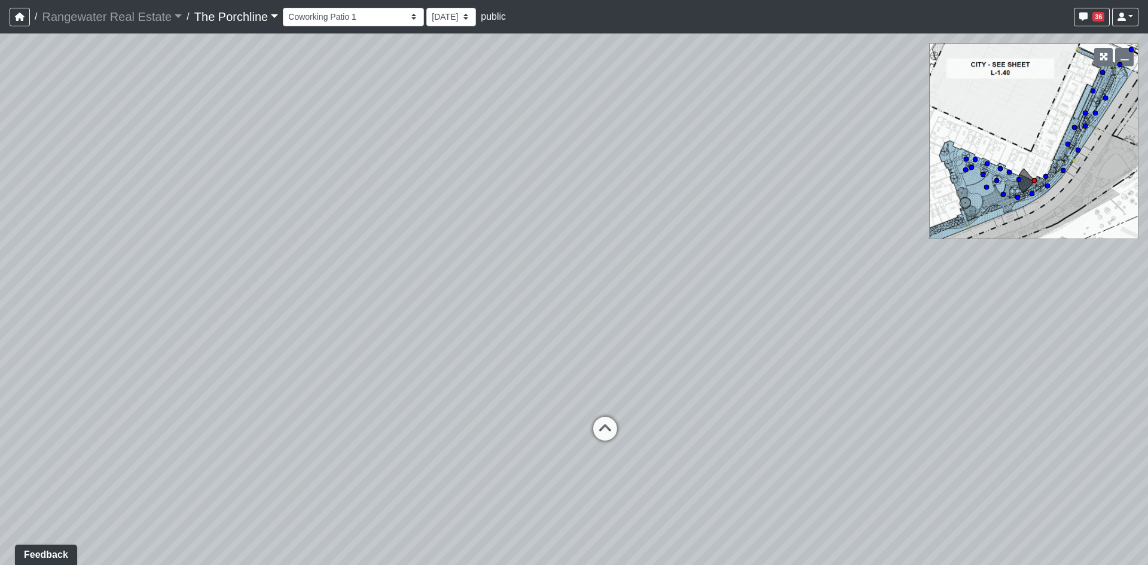
drag, startPoint x: 285, startPoint y: 288, endPoint x: 573, endPoint y: 330, distance: 291.3
click at [573, 330] on div "Loading... Seating Loading... Mailroom Entry Loading... Lounge Entry Loading...…" at bounding box center [574, 299] width 1148 height 532
drag, startPoint x: 655, startPoint y: 278, endPoint x: 373, endPoint y: 308, distance: 284.4
click at [373, 307] on div "Loading... Seating Loading... Mailroom Entry Loading... Lounge Entry Loading...…" at bounding box center [574, 299] width 1148 height 532
click at [408, 464] on icon at bounding box center [410, 474] width 36 height 36
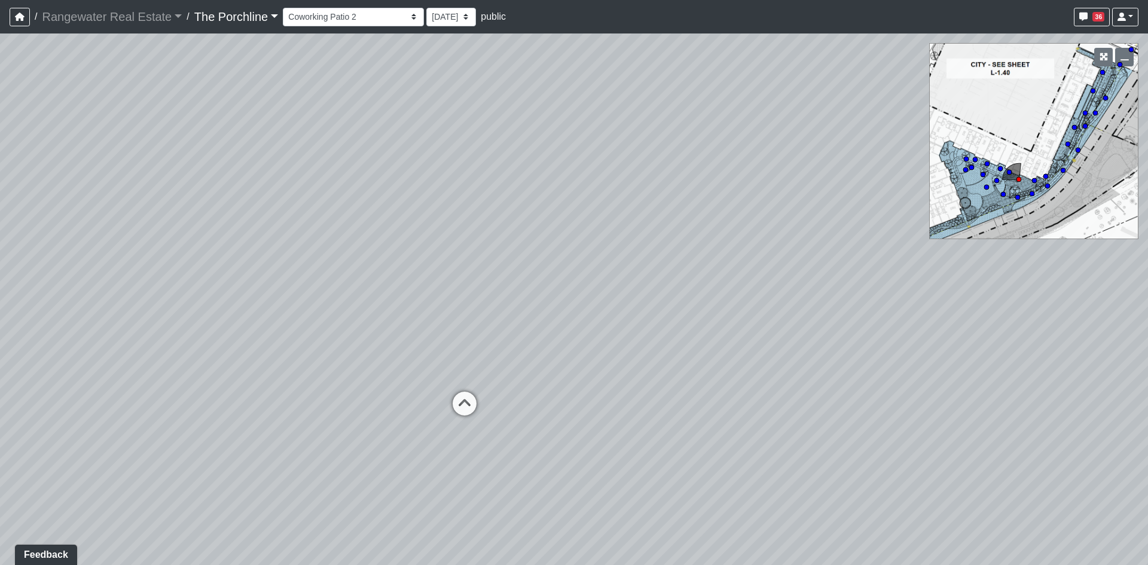
drag, startPoint x: 543, startPoint y: 289, endPoint x: 359, endPoint y: 258, distance: 186.2
click at [359, 258] on div "Loading... Seating Loading... Mailroom Entry Loading... Lounge Entry Loading...…" at bounding box center [574, 299] width 1148 height 532
click at [460, 401] on icon at bounding box center [465, 410] width 36 height 36
drag, startPoint x: 420, startPoint y: 367, endPoint x: 671, endPoint y: 390, distance: 251.7
click at [671, 390] on div "Loading... Seating Loading... Mailroom Entry Loading... Lounge Entry Loading...…" at bounding box center [574, 299] width 1148 height 532
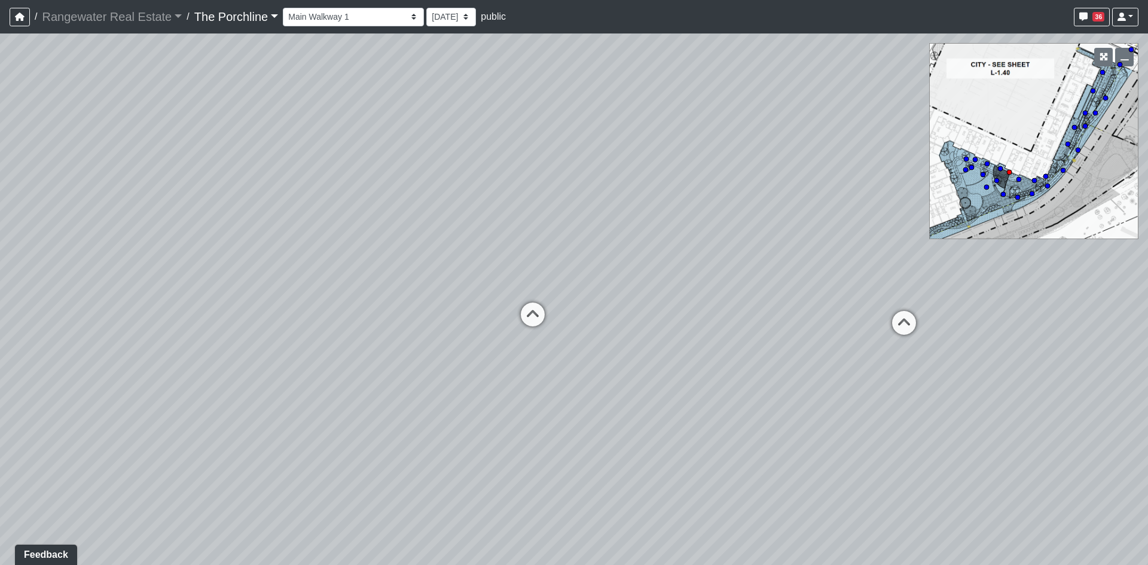
drag, startPoint x: 253, startPoint y: 373, endPoint x: 709, endPoint y: 271, distance: 467.3
click at [709, 271] on div "Loading... Seating Loading... Mailroom Entry Loading... Lounge Entry Loading...…" at bounding box center [574, 299] width 1148 height 532
drag, startPoint x: 476, startPoint y: 385, endPoint x: 518, endPoint y: 449, distance: 76.0
click at [518, 449] on div "Loading... Seating Loading... Mailroom Entry Loading... Lounge Entry Loading...…" at bounding box center [574, 299] width 1148 height 532
drag, startPoint x: 829, startPoint y: 314, endPoint x: 627, endPoint y: 358, distance: 206.3
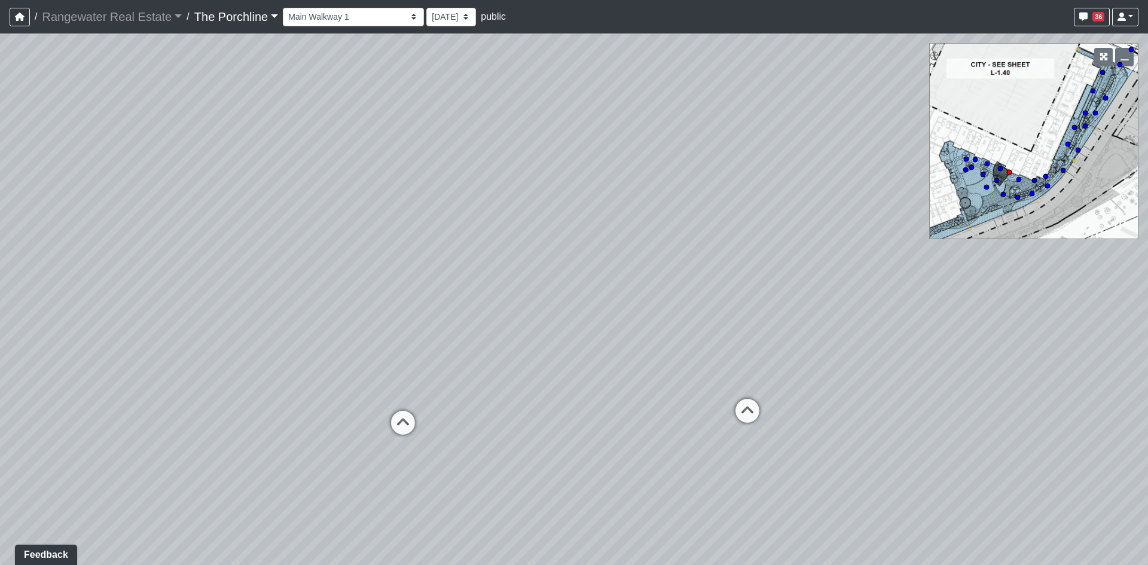
click at [627, 358] on div "Loading... Seating Loading... Mailroom Entry Loading... Lounge Entry Loading...…" at bounding box center [574, 299] width 1148 height 532
drag, startPoint x: 817, startPoint y: 359, endPoint x: 441, endPoint y: 381, distance: 376.8
click at [441, 381] on div "Loading... Seating Loading... Mailroom Entry Loading... Lounge Entry Loading...…" at bounding box center [574, 299] width 1148 height 532
drag, startPoint x: 801, startPoint y: 354, endPoint x: 194, endPoint y: 301, distance: 608.7
click at [194, 301] on div "Loading... Seating Loading... Mailroom Entry Loading... Lounge Entry Loading...…" at bounding box center [574, 299] width 1148 height 532
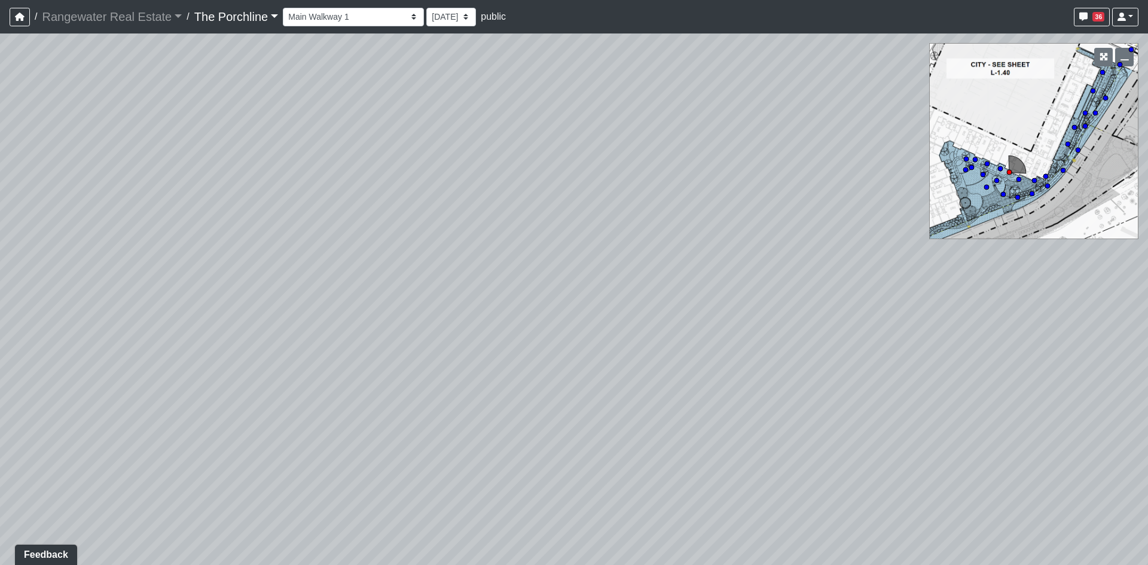
drag, startPoint x: 624, startPoint y: 314, endPoint x: 358, endPoint y: 266, distance: 270.5
click at [358, 264] on div "Loading... Seating Loading... Mailroom Entry Loading... Lounge Entry Loading...…" at bounding box center [574, 299] width 1148 height 532
drag, startPoint x: 695, startPoint y: 307, endPoint x: 218, endPoint y: 288, distance: 478.2
click at [218, 288] on div "Loading... Seating Loading... Mailroom Entry Loading... Lounge Entry Loading...…" at bounding box center [574, 299] width 1148 height 532
click at [773, 386] on icon at bounding box center [779, 391] width 36 height 36
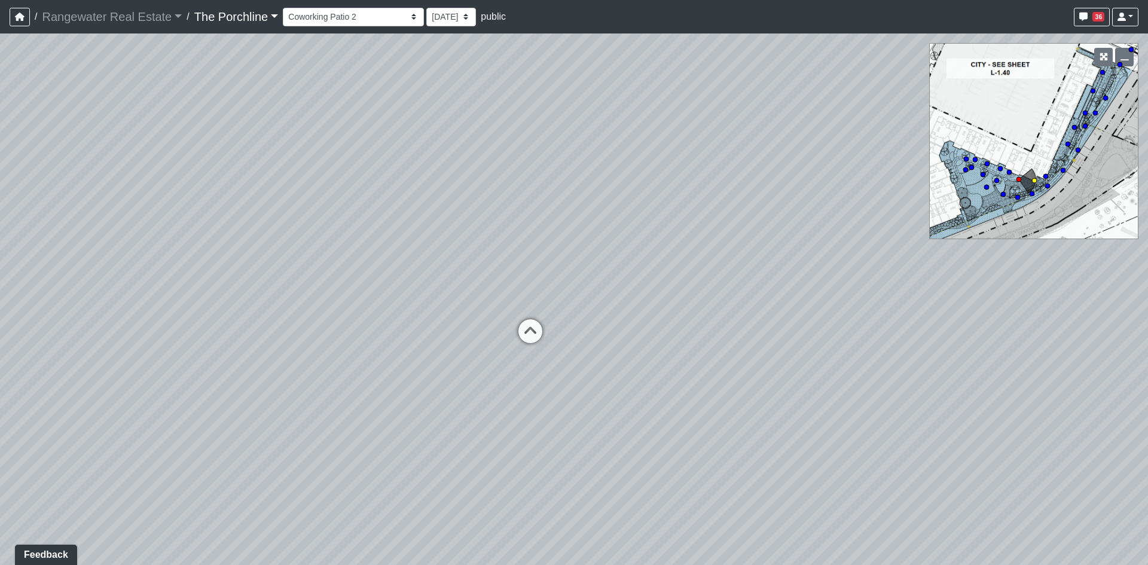
click at [535, 322] on icon at bounding box center [530, 337] width 36 height 36
click at [664, 313] on icon at bounding box center [659, 329] width 36 height 36
drag, startPoint x: 538, startPoint y: 301, endPoint x: 804, endPoint y: 305, distance: 265.5
click at [804, 305] on div "Loading... Seating Loading... Mailroom Entry Loading... Lounge Entry Loading...…" at bounding box center [574, 299] width 1148 height 532
click at [474, 337] on icon at bounding box center [489, 338] width 36 height 36
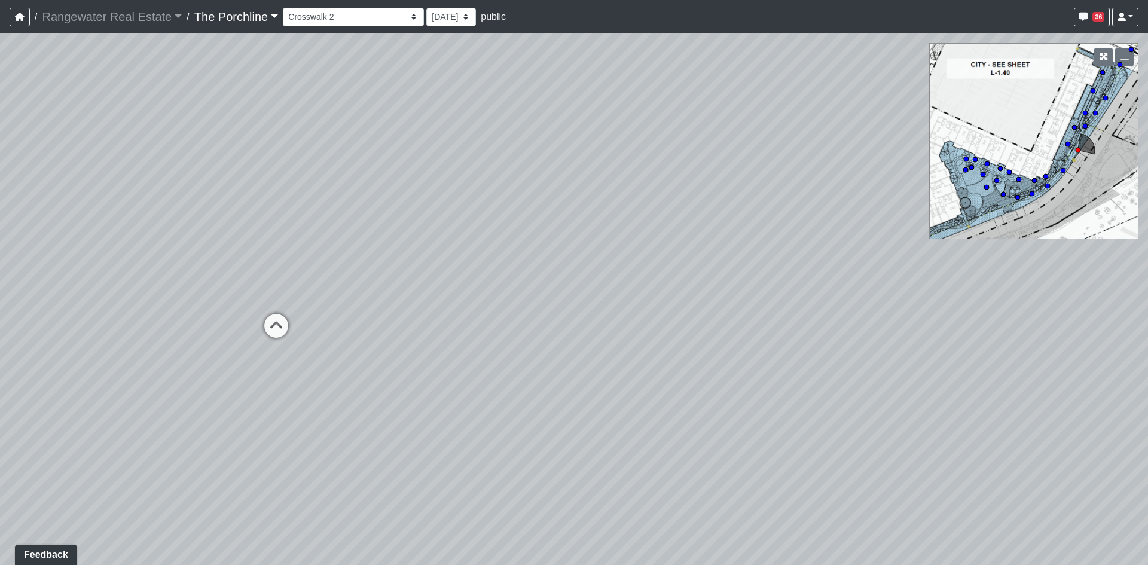
drag, startPoint x: 425, startPoint y: 313, endPoint x: 547, endPoint y: 321, distance: 122.2
click at [574, 316] on div "Loading... Seating Loading... Mailroom Entry Loading... Lounge Entry Loading...…" at bounding box center [574, 299] width 1148 height 532
click at [351, 322] on icon at bounding box center [352, 325] width 36 height 36
drag, startPoint x: 303, startPoint y: 314, endPoint x: 460, endPoint y: 329, distance: 158.0
click at [462, 329] on div "Loading... Seating Loading... Mailroom Entry Loading... Lounge Entry Loading...…" at bounding box center [574, 299] width 1148 height 532
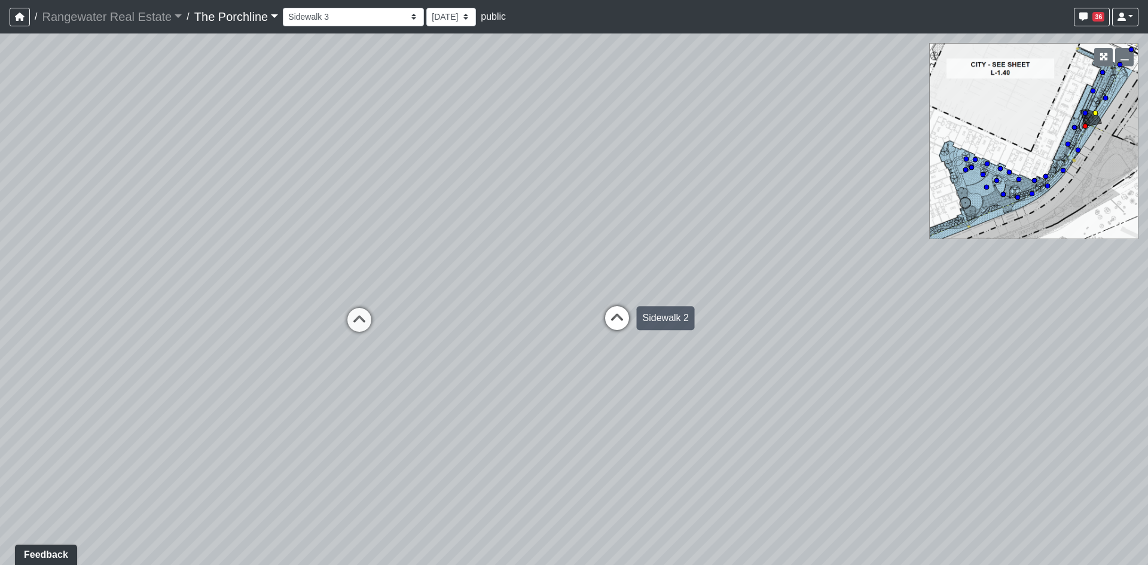
click at [617, 315] on icon at bounding box center [617, 324] width 36 height 36
drag, startPoint x: 511, startPoint y: 298, endPoint x: 1148, endPoint y: 304, distance: 636.9
click at [1148, 304] on div "Loading... Seating Loading... Mailroom Entry Loading... Lounge Entry Loading...…" at bounding box center [574, 299] width 1148 height 532
drag, startPoint x: 792, startPoint y: 402, endPoint x: 538, endPoint y: 359, distance: 257.8
click at [410, 379] on div "Loading... Seating Loading... Mailroom Entry Loading... Lounge Entry Loading...…" at bounding box center [574, 299] width 1148 height 532
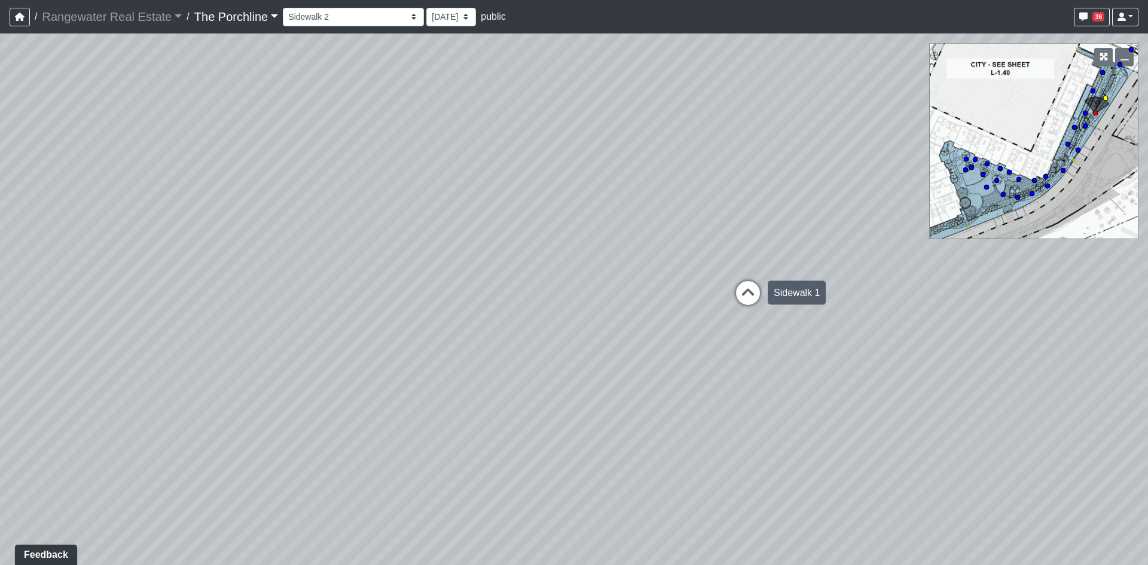
click at [744, 292] on icon at bounding box center [748, 299] width 36 height 36
drag, startPoint x: 440, startPoint y: 284, endPoint x: 890, endPoint y: 257, distance: 451.7
click at [890, 257] on div "Loading... Seating Loading... Mailroom Entry Loading... Lounge Entry Loading...…" at bounding box center [574, 299] width 1148 height 532
drag, startPoint x: 187, startPoint y: 370, endPoint x: 410, endPoint y: 483, distance: 250.1
click at [410, 483] on div "Loading... Seating Loading... Mailroom Entry Loading... Lounge Entry Loading...…" at bounding box center [574, 299] width 1148 height 532
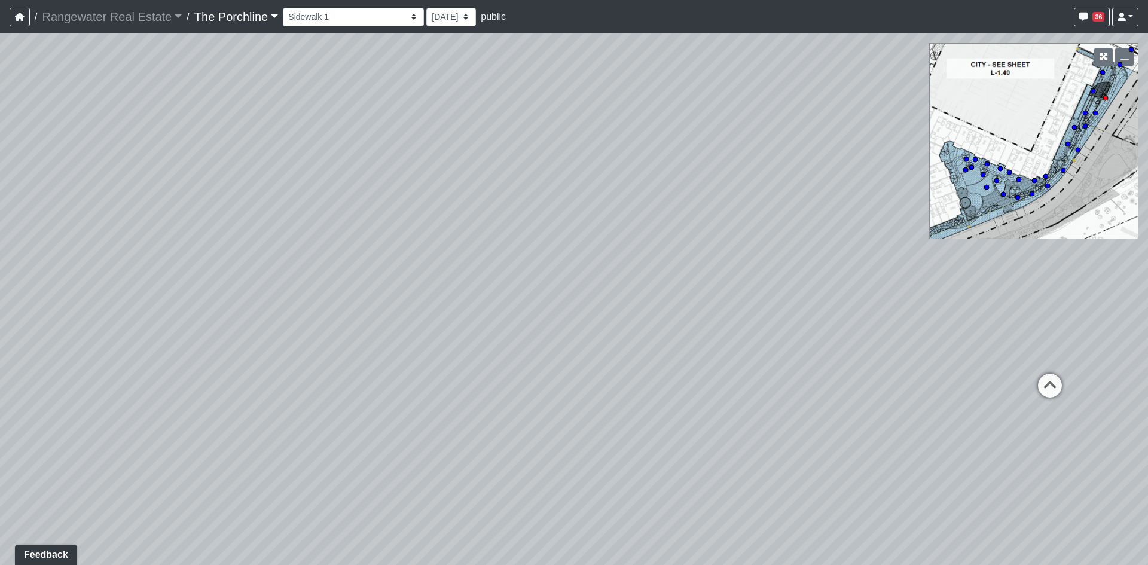
drag, startPoint x: 913, startPoint y: 429, endPoint x: 609, endPoint y: 430, distance: 303.2
click at [596, 434] on div "Loading... Seating Loading... Mailroom Entry Loading... Lounge Entry Loading...…" at bounding box center [574, 299] width 1148 height 532
click at [1047, 383] on icon at bounding box center [1048, 392] width 36 height 36
drag, startPoint x: 711, startPoint y: 324, endPoint x: 1148, endPoint y: 376, distance: 439.6
click at [1148, 376] on div "Loading... Seating Loading... Mailroom Entry Loading... Lounge Entry Loading...…" at bounding box center [574, 299] width 1148 height 532
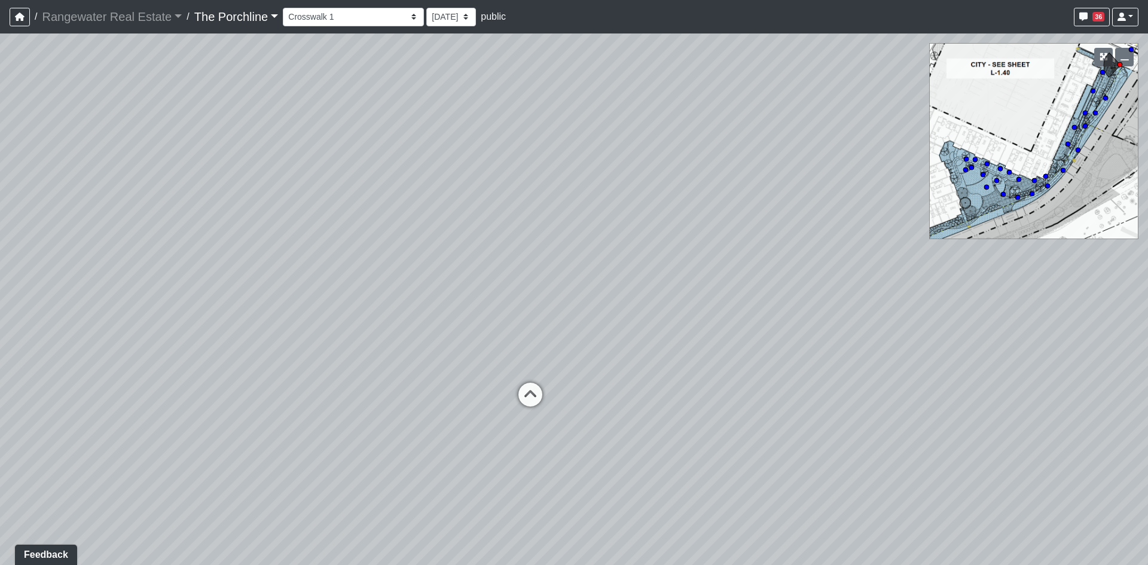
drag, startPoint x: 812, startPoint y: 312, endPoint x: 952, endPoint y: 280, distance: 143.5
click at [952, 280] on div "Loading... Seating Loading... Mailroom Entry Loading... Lounge Entry Loading...…" at bounding box center [574, 299] width 1148 height 532
click at [813, 327] on div "Loading... Seating Loading... Mailroom Entry Loading... Lounge Entry Loading...…" at bounding box center [574, 299] width 1148 height 532
click at [1131, 48] on circle at bounding box center [1131, 49] width 5 height 5
drag, startPoint x: 715, startPoint y: 199, endPoint x: 812, endPoint y: 320, distance: 155.7
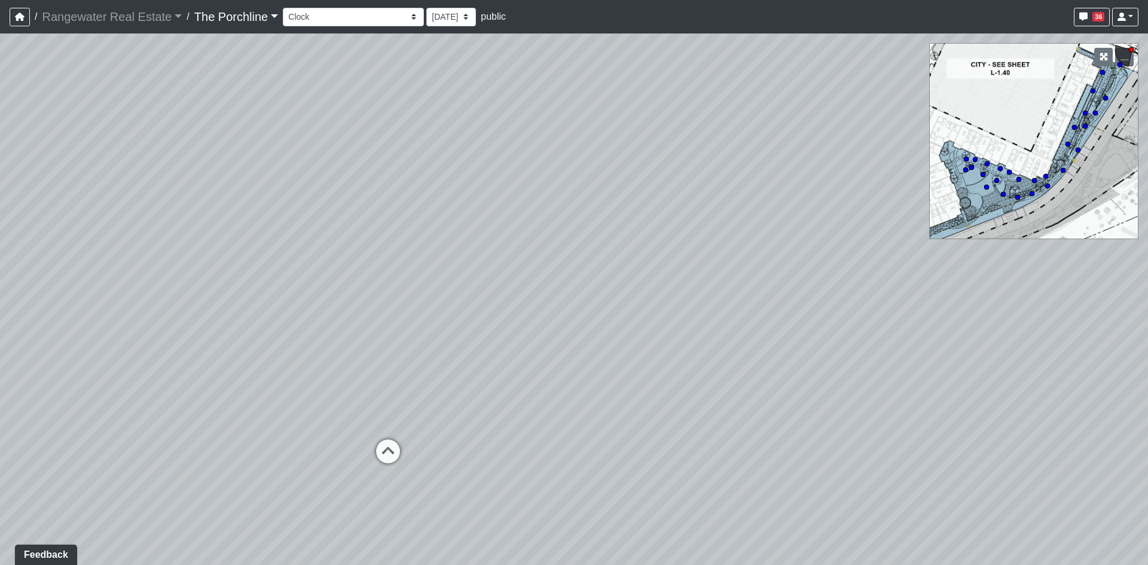
click at [754, 353] on div "Loading... Seating Loading... Mailroom Entry Loading... Lounge Entry Loading...…" at bounding box center [574, 299] width 1148 height 532
click at [379, 14] on select "Entry Grandhall Entry Island Kitchen Lounge Lounge Entry Mailroom Entry Seating…" at bounding box center [353, 17] width 141 height 19
click at [283, 8] on select "Entry Grandhall Entry Island Kitchen Lounge Lounge Entry Mailroom Entry Seating…" at bounding box center [353, 17] width 141 height 19
select select "m4Csv4SW9D353EK9147FJX"
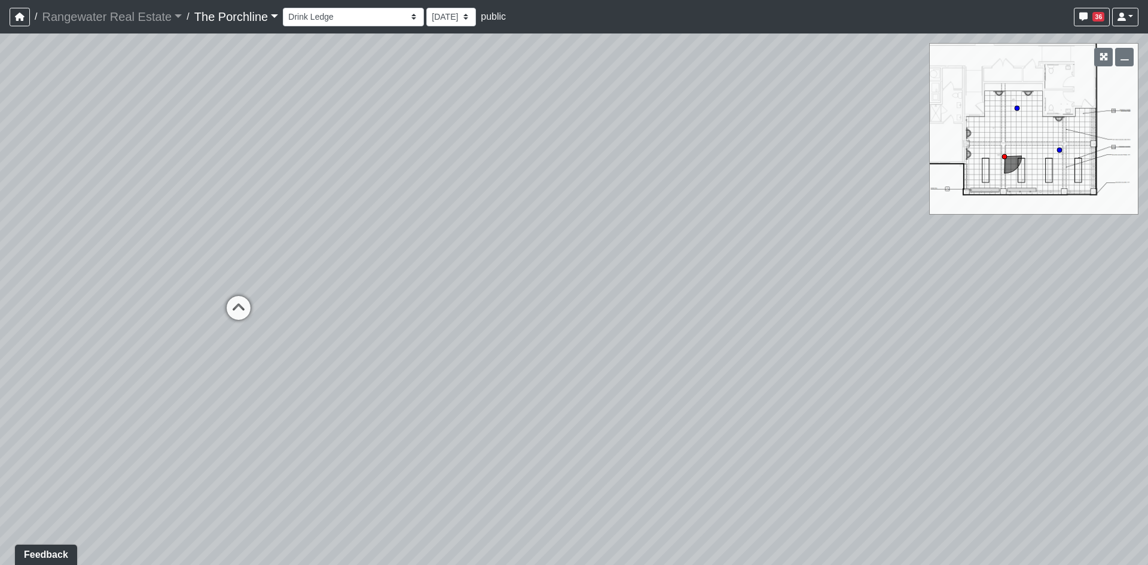
drag, startPoint x: 639, startPoint y: 312, endPoint x: 820, endPoint y: 198, distance: 213.9
click at [820, 198] on div "Loading... Seating Loading... Mailroom Entry Loading... Lounge Entry Loading...…" at bounding box center [574, 299] width 1148 height 532
drag, startPoint x: 814, startPoint y: 187, endPoint x: 331, endPoint y: 239, distance: 486.5
click at [331, 239] on div "Loading... Seating Loading... Mailroom Entry Loading... Lounge Entry Loading...…" at bounding box center [574, 299] width 1148 height 532
drag, startPoint x: 794, startPoint y: 216, endPoint x: 444, endPoint y: 227, distance: 350.6
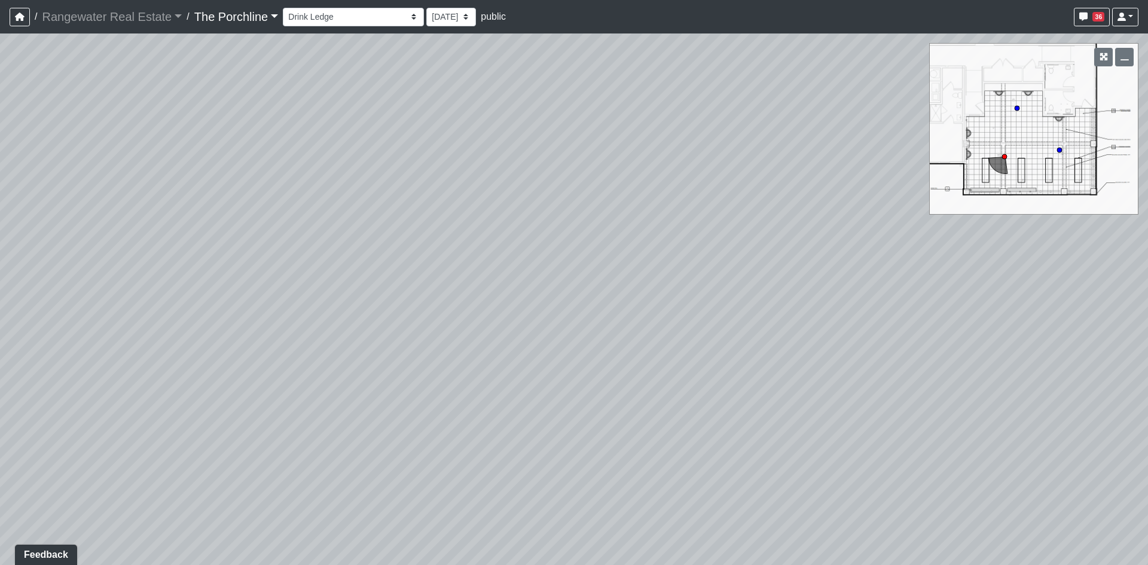
click at [444, 227] on div "Loading... Seating Loading... Mailroom Entry Loading... Lounge Entry Loading...…" at bounding box center [574, 299] width 1148 height 532
drag, startPoint x: 756, startPoint y: 242, endPoint x: 280, endPoint y: 252, distance: 475.5
click at [280, 252] on div "Loading... Seating Loading... Mailroom Entry Loading... Lounge Entry Loading...…" at bounding box center [574, 299] width 1148 height 532
drag, startPoint x: 463, startPoint y: 258, endPoint x: 160, endPoint y: 250, distance: 303.9
click at [160, 250] on div "Loading... Seating Loading... Mailroom Entry Loading... Lounge Entry Loading...…" at bounding box center [574, 299] width 1148 height 532
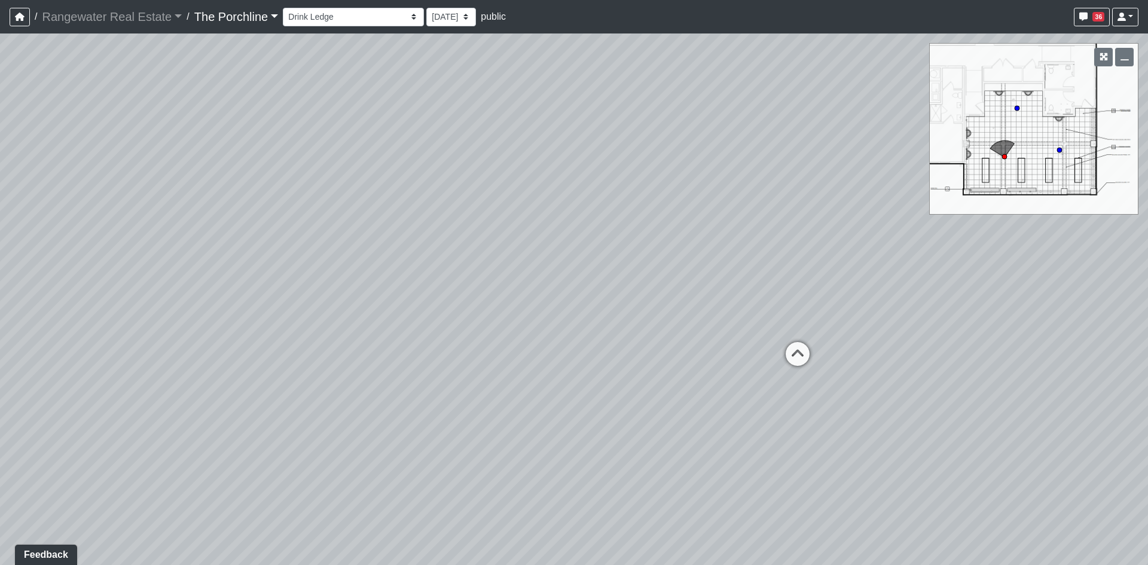
drag, startPoint x: 574, startPoint y: 251, endPoint x: 252, endPoint y: 251, distance: 321.7
click at [252, 251] on div "Loading... Seating Loading... Mailroom Entry Loading... Lounge Entry Loading...…" at bounding box center [574, 299] width 1148 height 532
click at [405, 218] on div "Loading... Seating Loading... Mailroom Entry Loading... Lounge Entry Loading...…" at bounding box center [574, 299] width 1148 height 532
drag, startPoint x: 615, startPoint y: 250, endPoint x: 515, endPoint y: 270, distance: 101.9
click at [515, 270] on div "Loading... Seating Loading... Mailroom Entry Loading... Lounge Entry Loading...…" at bounding box center [574, 299] width 1148 height 532
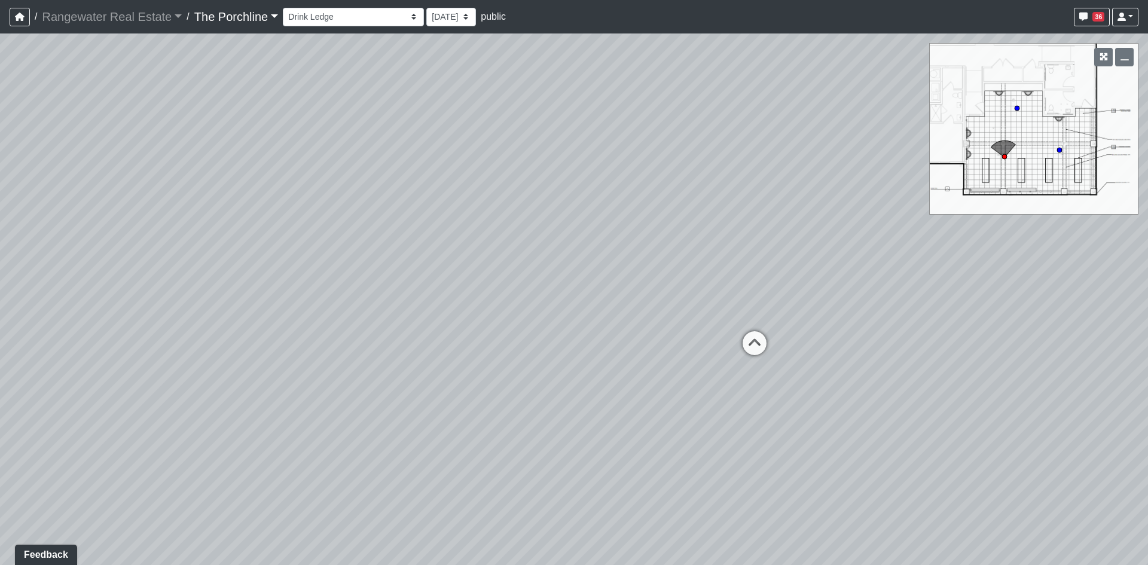
drag, startPoint x: 267, startPoint y: 181, endPoint x: 364, endPoint y: 161, distance: 98.4
click at [364, 161] on div "Loading... Seating Loading... Mailroom Entry Loading... Lounge Entry Loading...…" at bounding box center [574, 299] width 1148 height 532
drag, startPoint x: 364, startPoint y: 161, endPoint x: 466, endPoint y: 214, distance: 115.3
click at [465, 214] on div "Loading... Seating Loading... Mailroom Entry Loading... Lounge Entry Loading...…" at bounding box center [574, 299] width 1148 height 532
